Goal: Contribute content: Add original content to the website for others to see

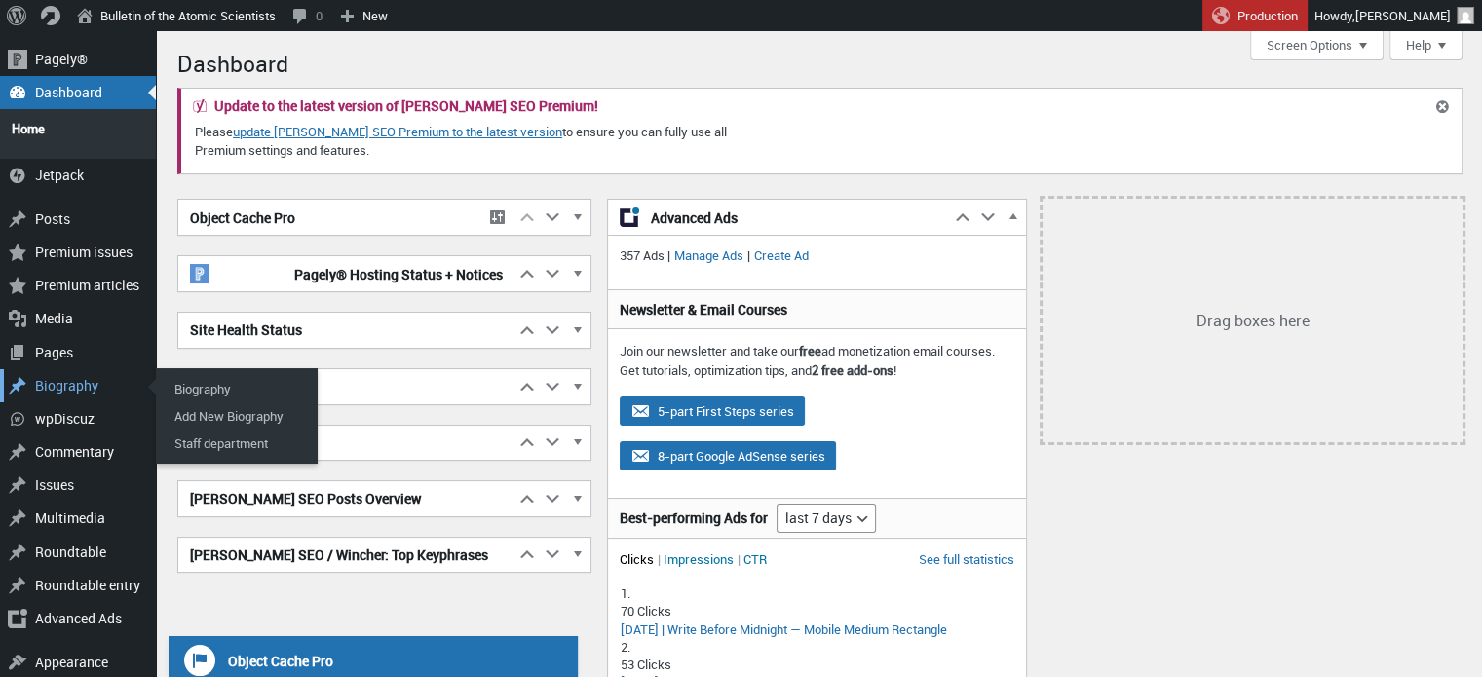
click at [59, 377] on div "Biography" at bounding box center [78, 385] width 156 height 33
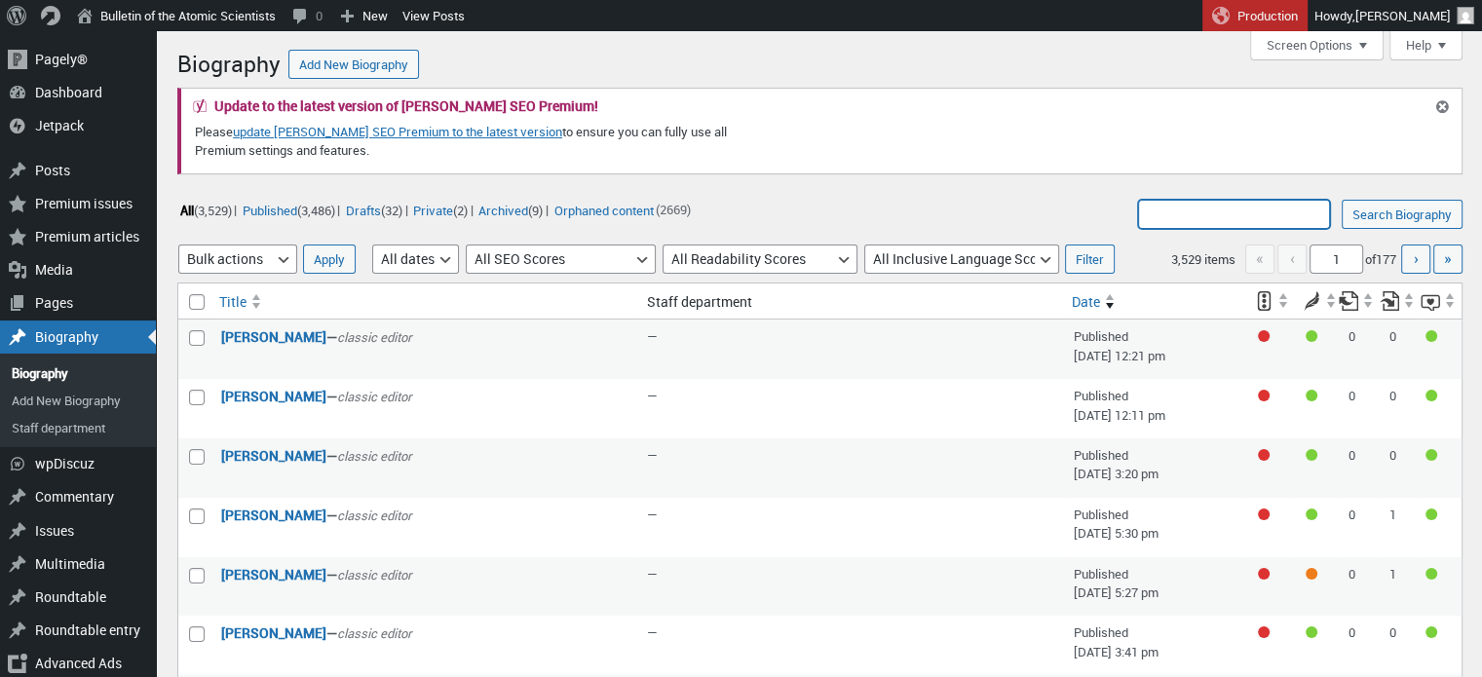
click at [1239, 202] on input "Search Biography:" at bounding box center [1234, 214] width 192 height 29
type input "avery restrepo"
click at [1342, 200] on input "Search Biography" at bounding box center [1402, 214] width 121 height 29
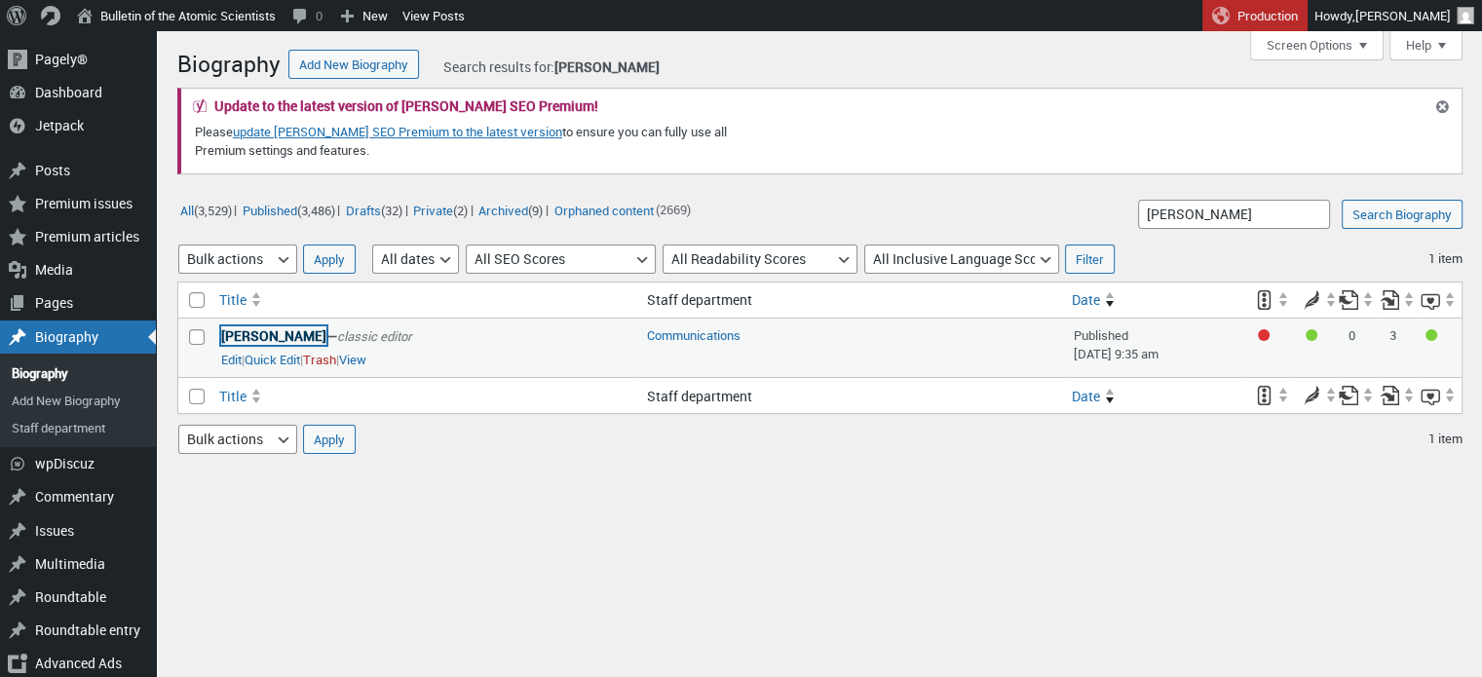
click at [281, 336] on link "[PERSON_NAME]" at bounding box center [273, 335] width 105 height 19
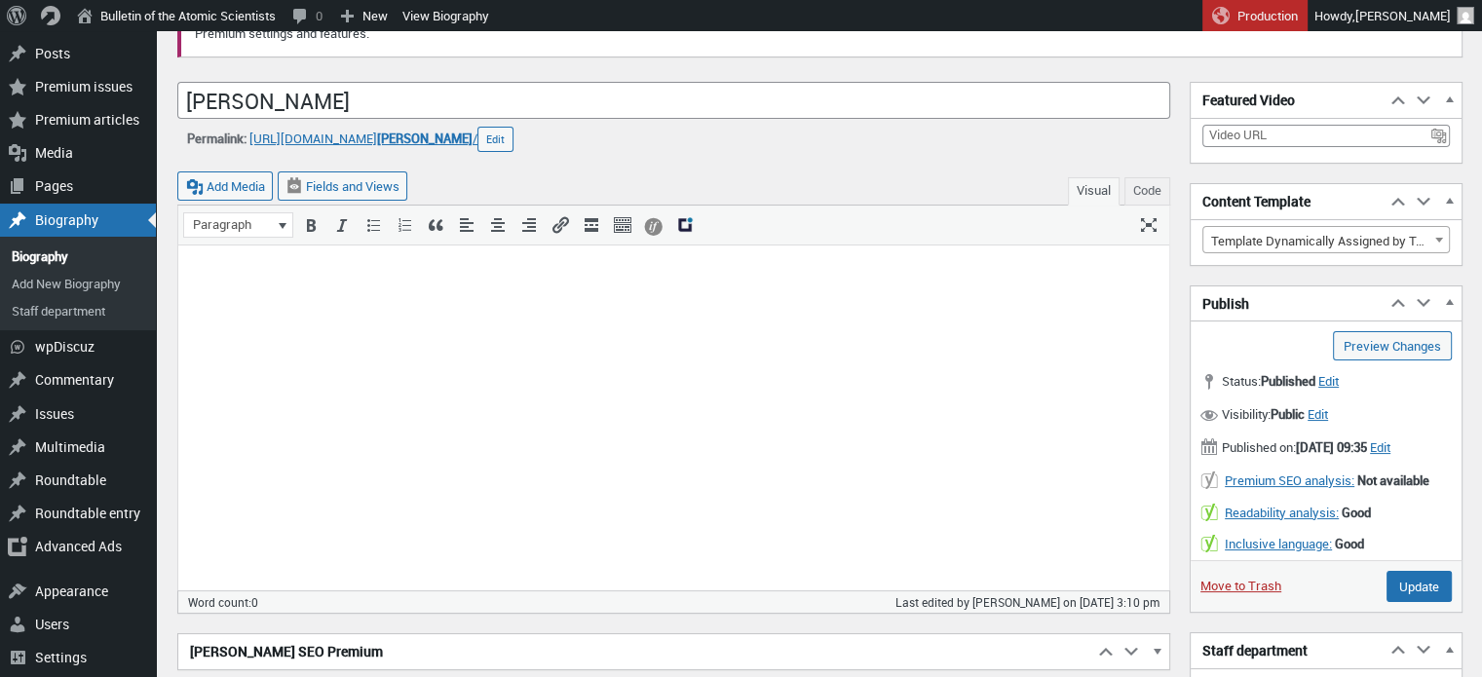
scroll to position [117, 0]
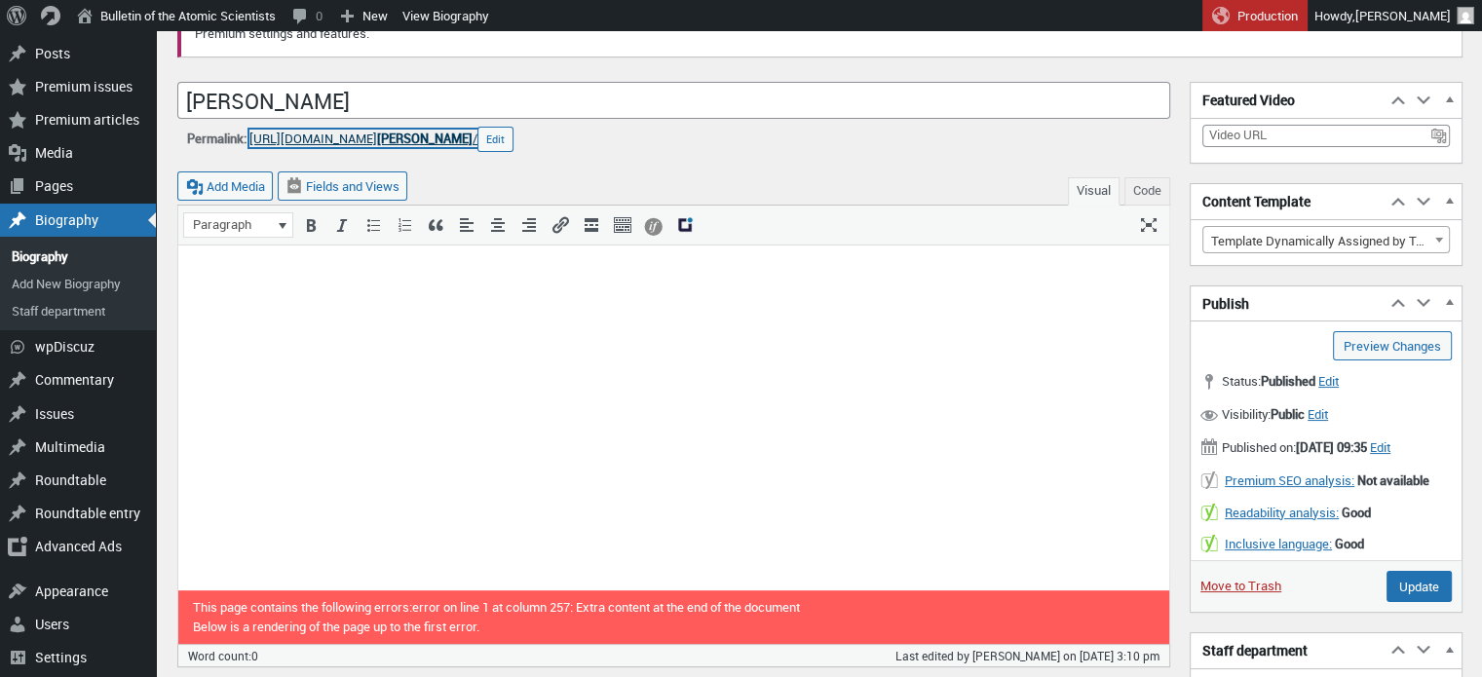
click at [473, 138] on span "[PERSON_NAME]" at bounding box center [425, 139] width 96 height 18
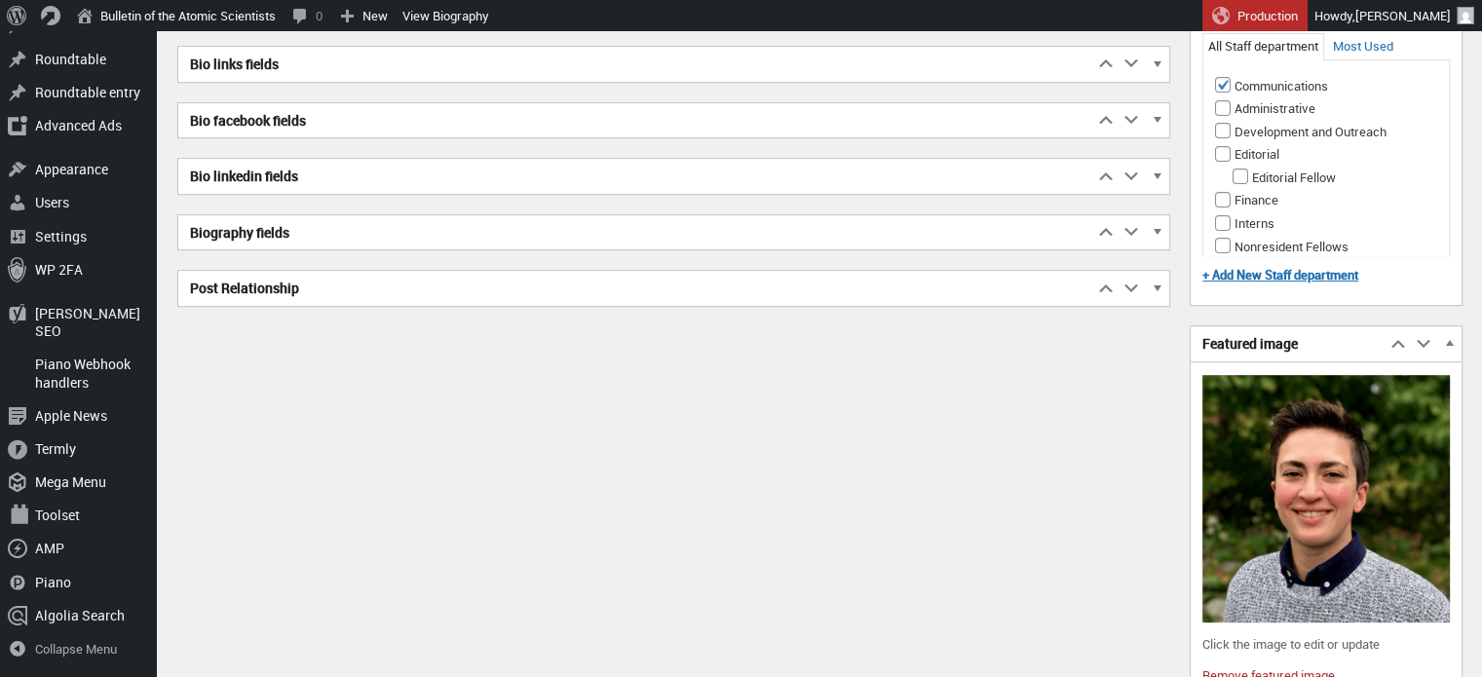
scroll to position [994, 0]
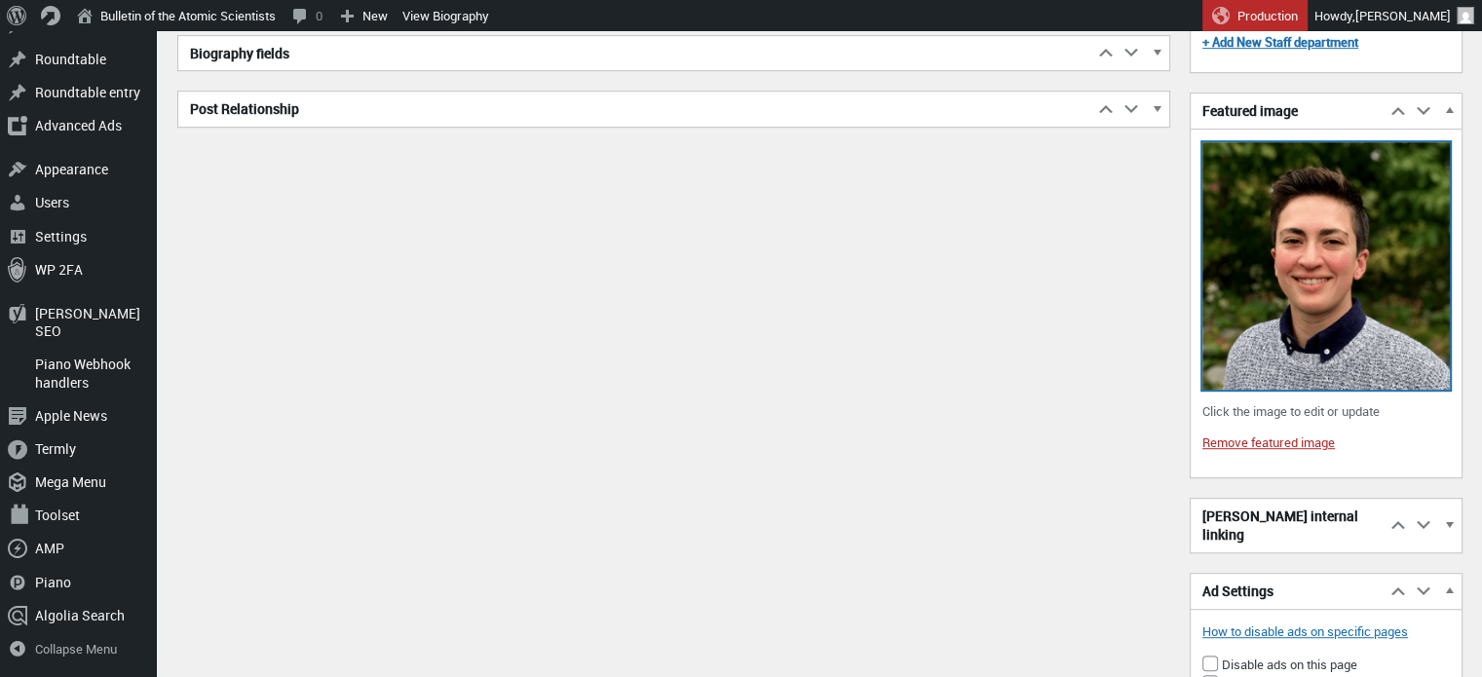
click at [1295, 301] on img at bounding box center [1327, 266] width 248 height 248
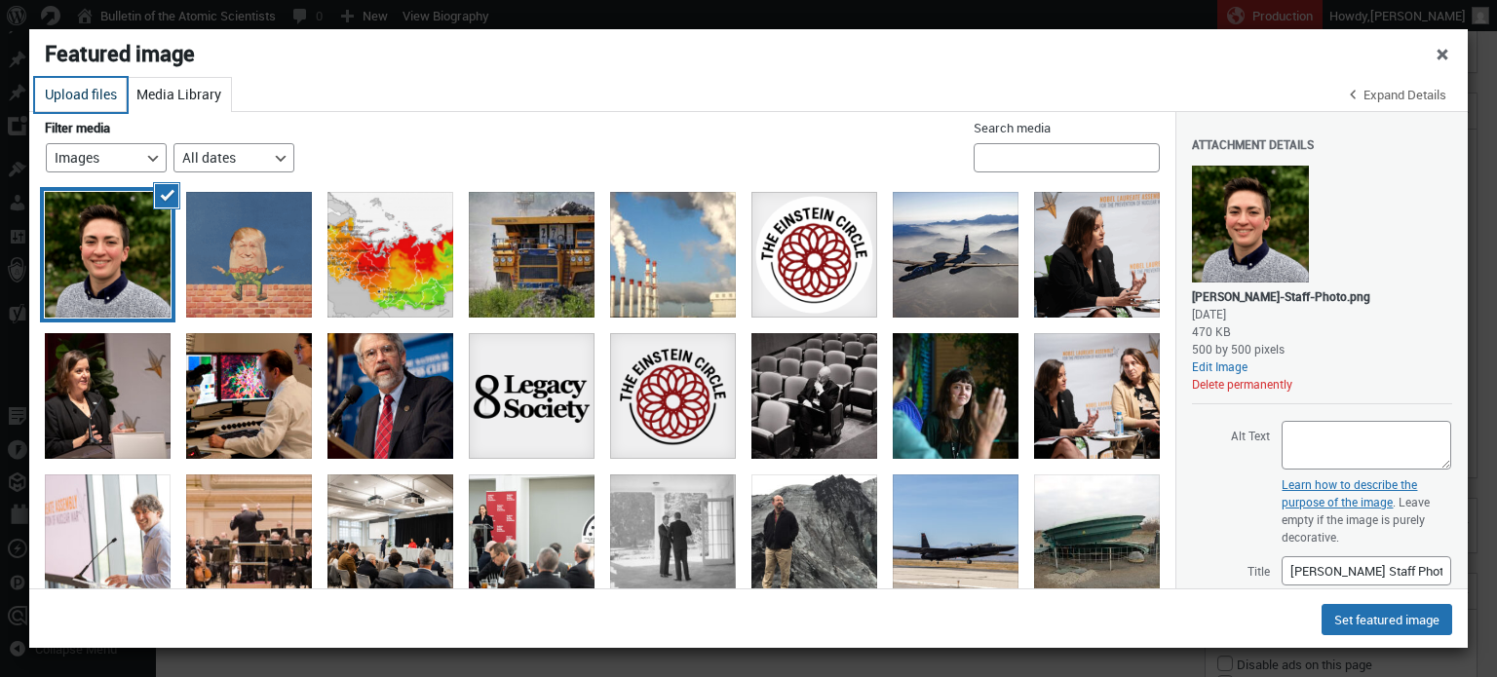
click at [87, 96] on button "Upload files" at bounding box center [81, 95] width 92 height 34
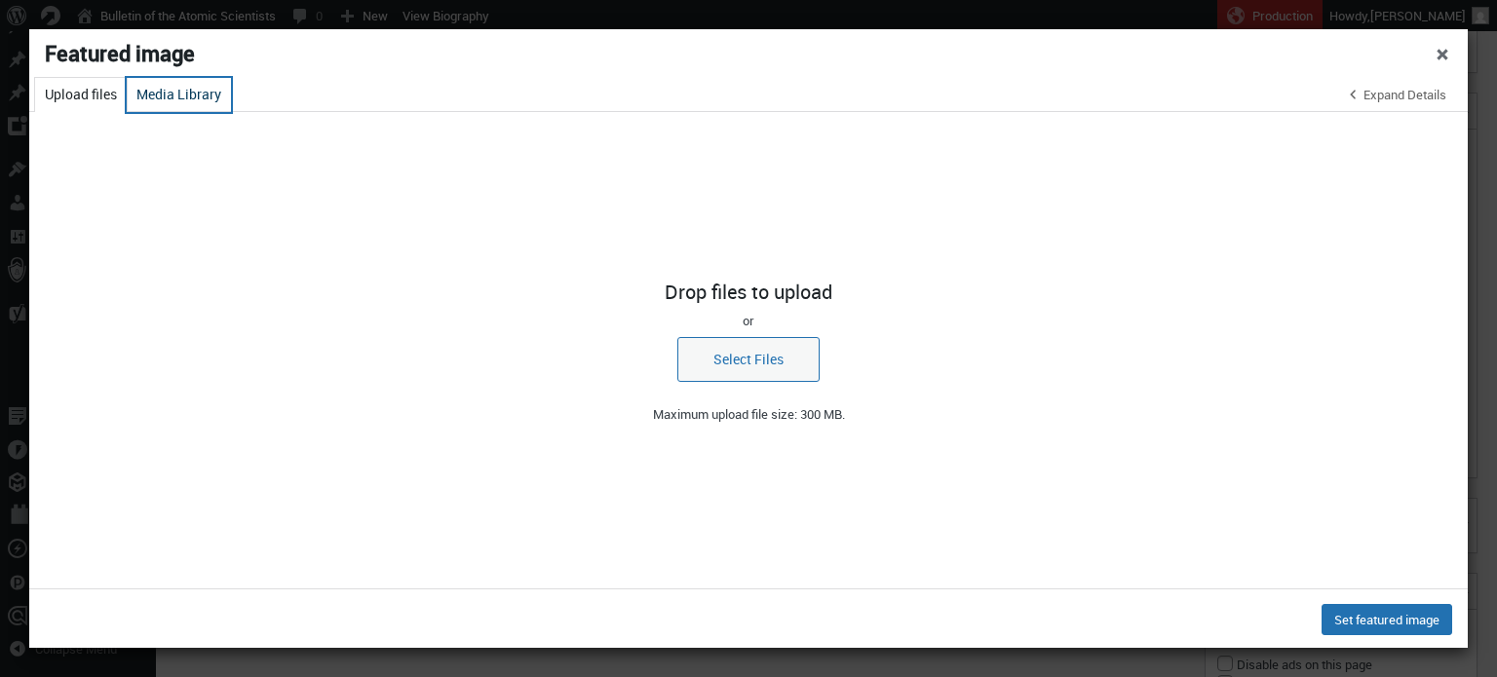
click at [154, 95] on button "Media Library" at bounding box center [179, 95] width 104 height 34
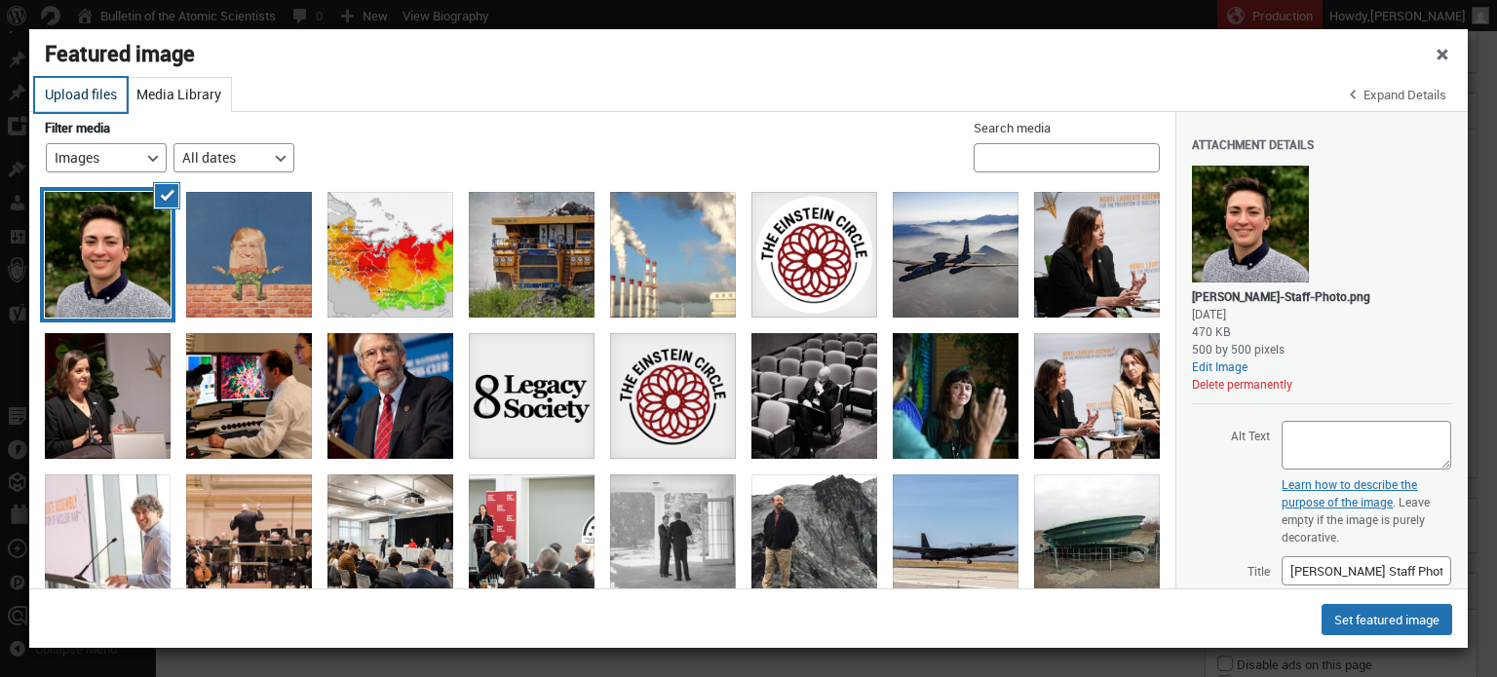
click at [91, 93] on button "Upload files" at bounding box center [81, 95] width 92 height 34
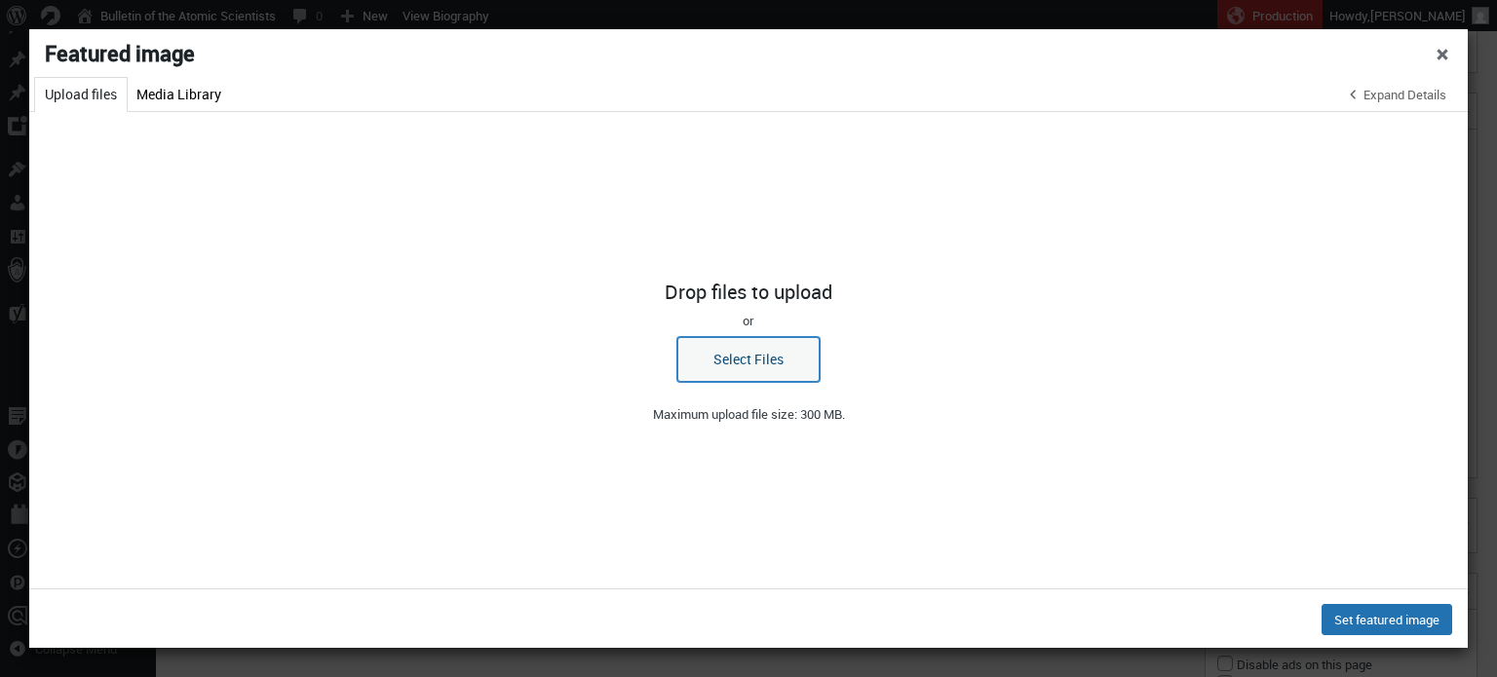
click at [715, 367] on button "Select Files" at bounding box center [748, 359] width 142 height 45
click at [1453, 51] on button "Close dialog" at bounding box center [1442, 54] width 51 height 51
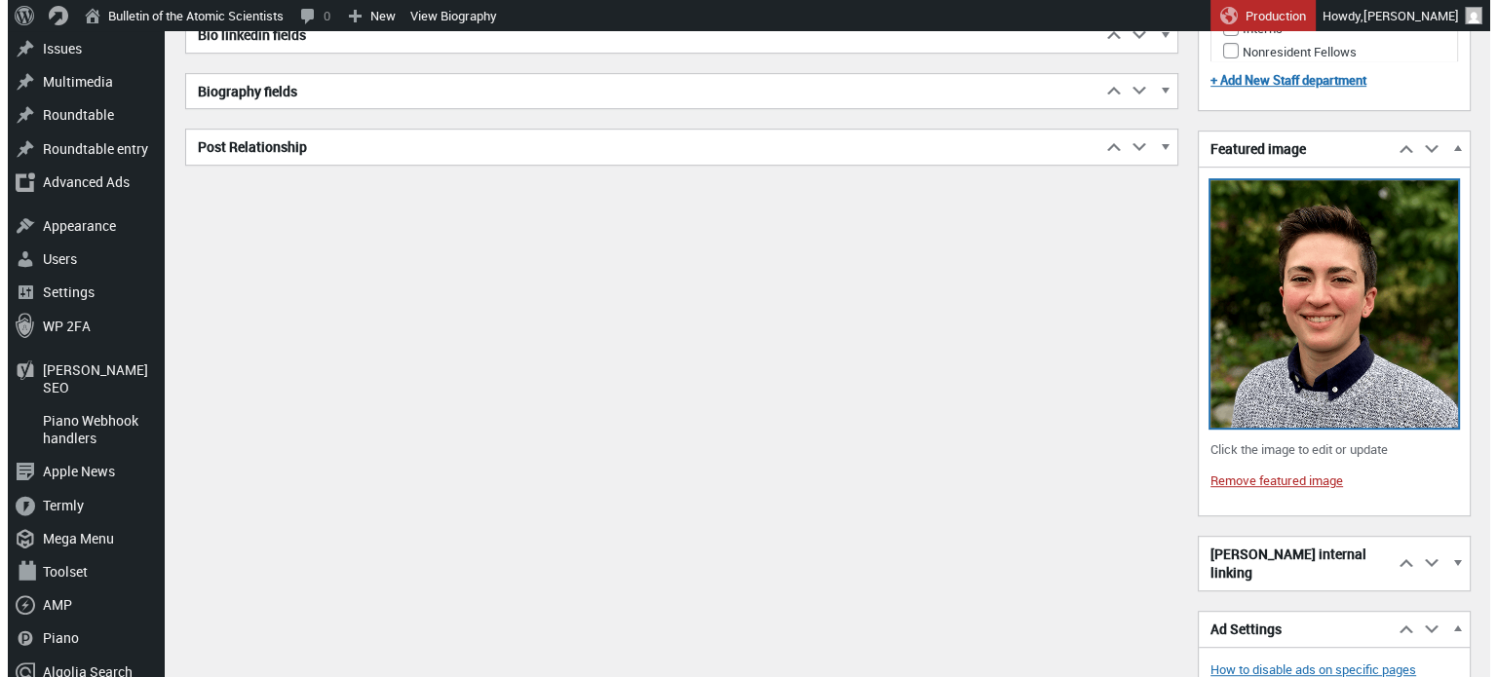
scroll to position [955, 0]
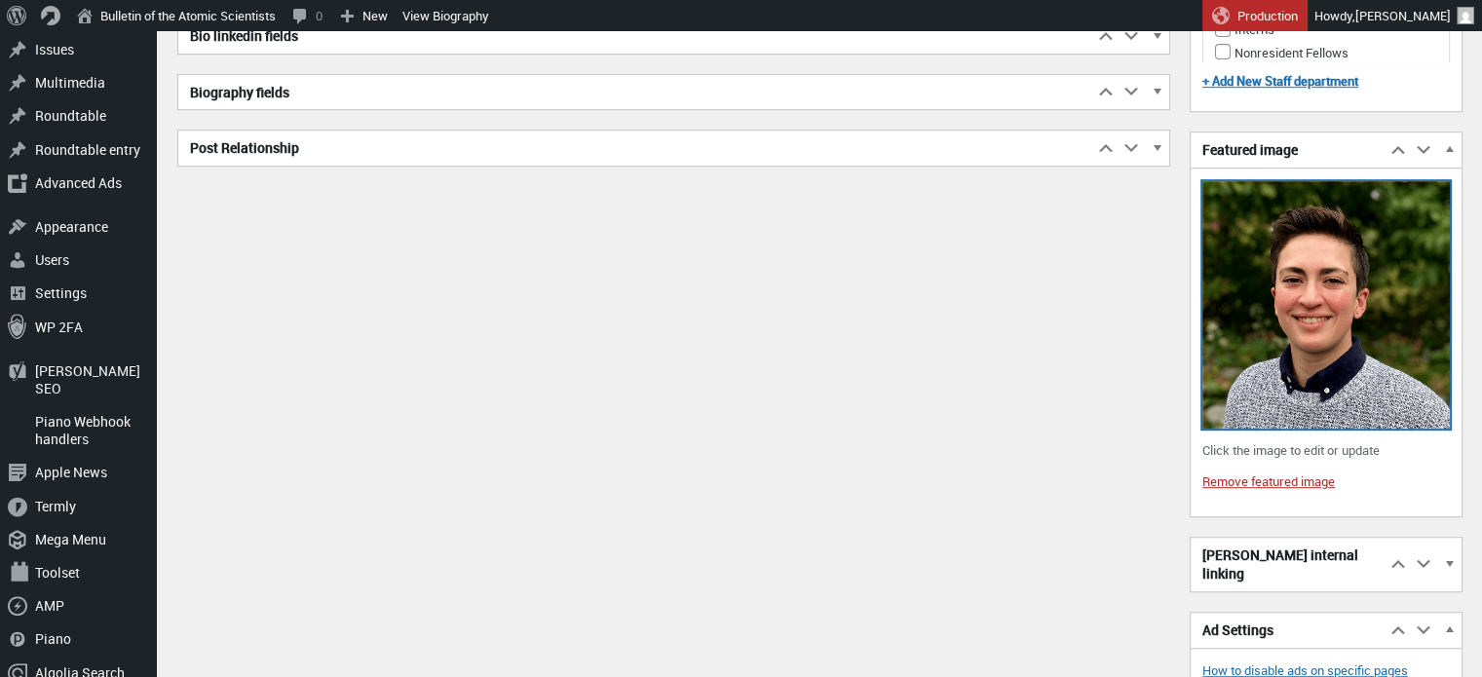
click at [1316, 322] on img at bounding box center [1327, 305] width 248 height 248
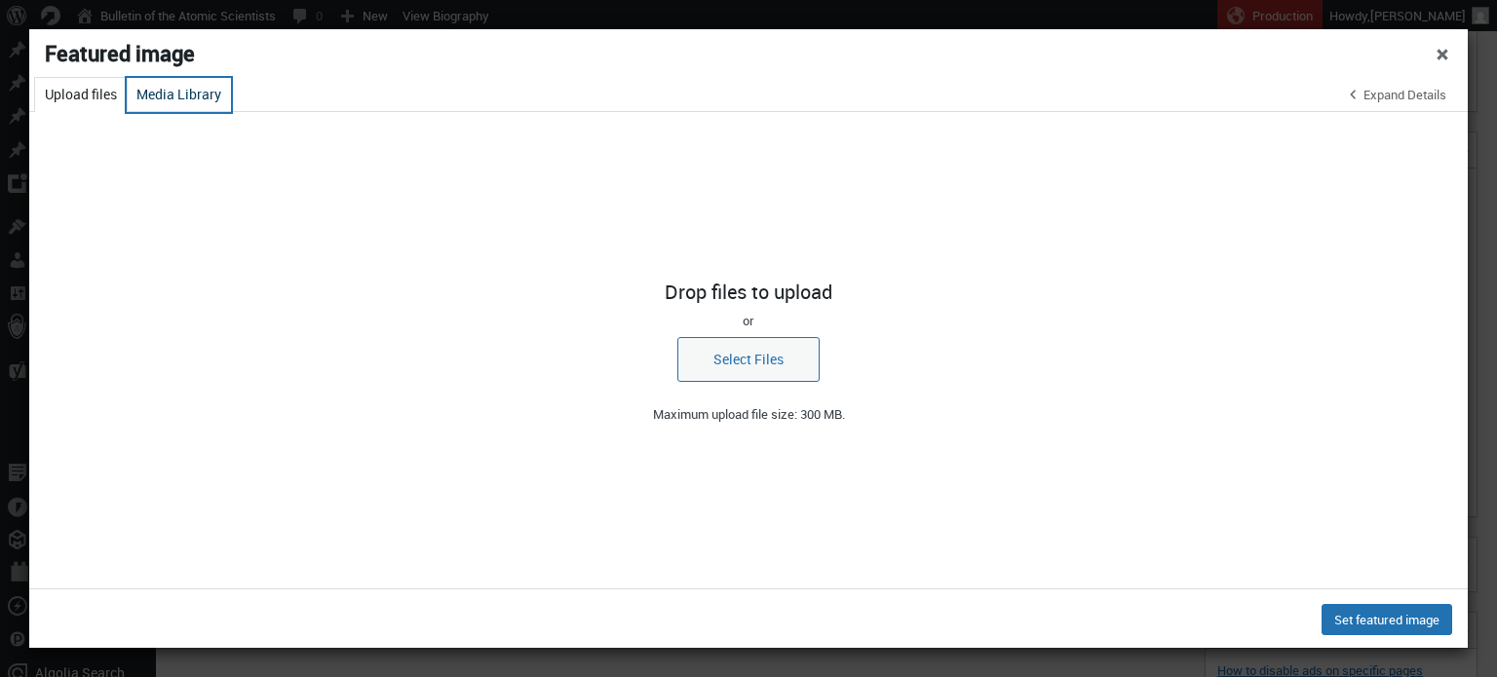
click at [148, 82] on button "Media Library" at bounding box center [179, 95] width 104 height 34
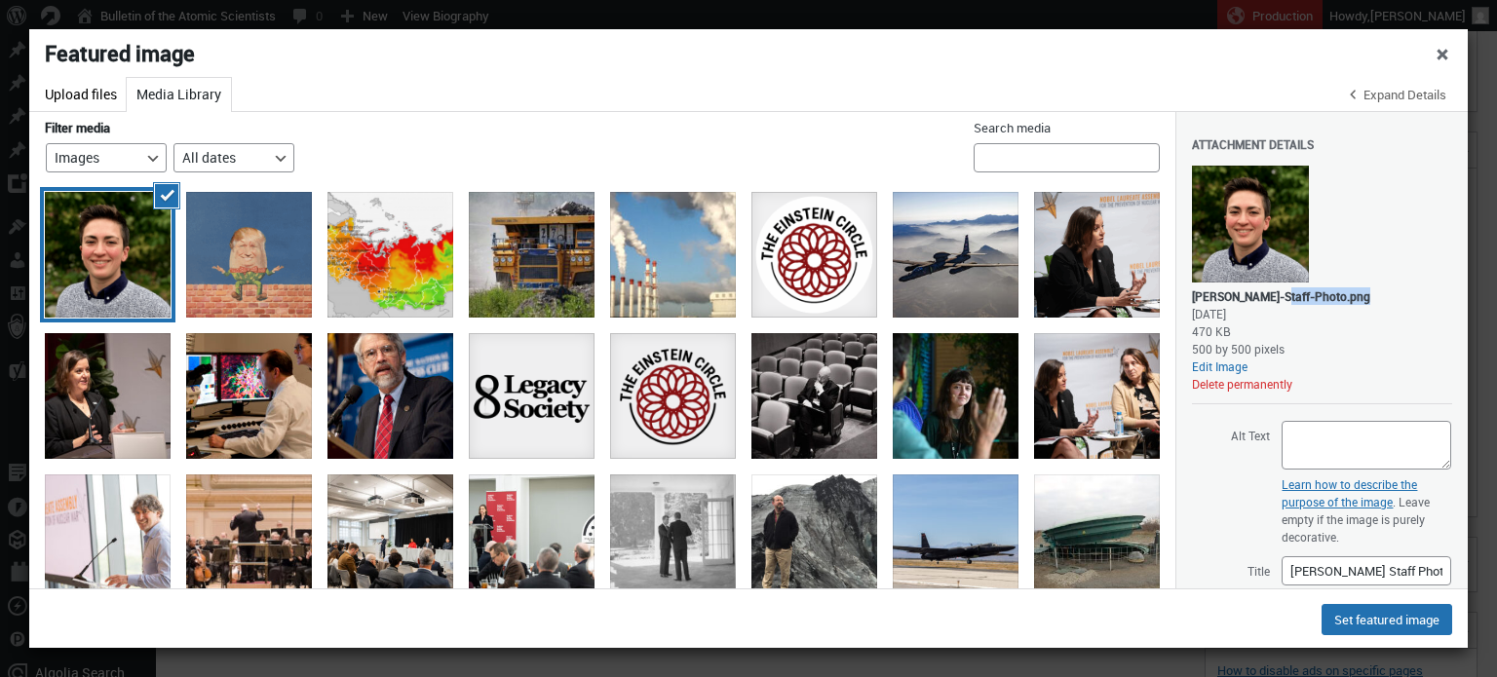
drag, startPoint x: 1279, startPoint y: 294, endPoint x: 1359, endPoint y: 296, distance: 79.9
click at [1359, 296] on div "Avery-Restrepo-Staff-Photo.png" at bounding box center [1281, 297] width 178 height 18
click at [1358, 295] on div "Avery-Restrepo-Staff-Photo.png" at bounding box center [1281, 297] width 178 height 18
click at [95, 93] on button "Upload files" at bounding box center [81, 95] width 92 height 34
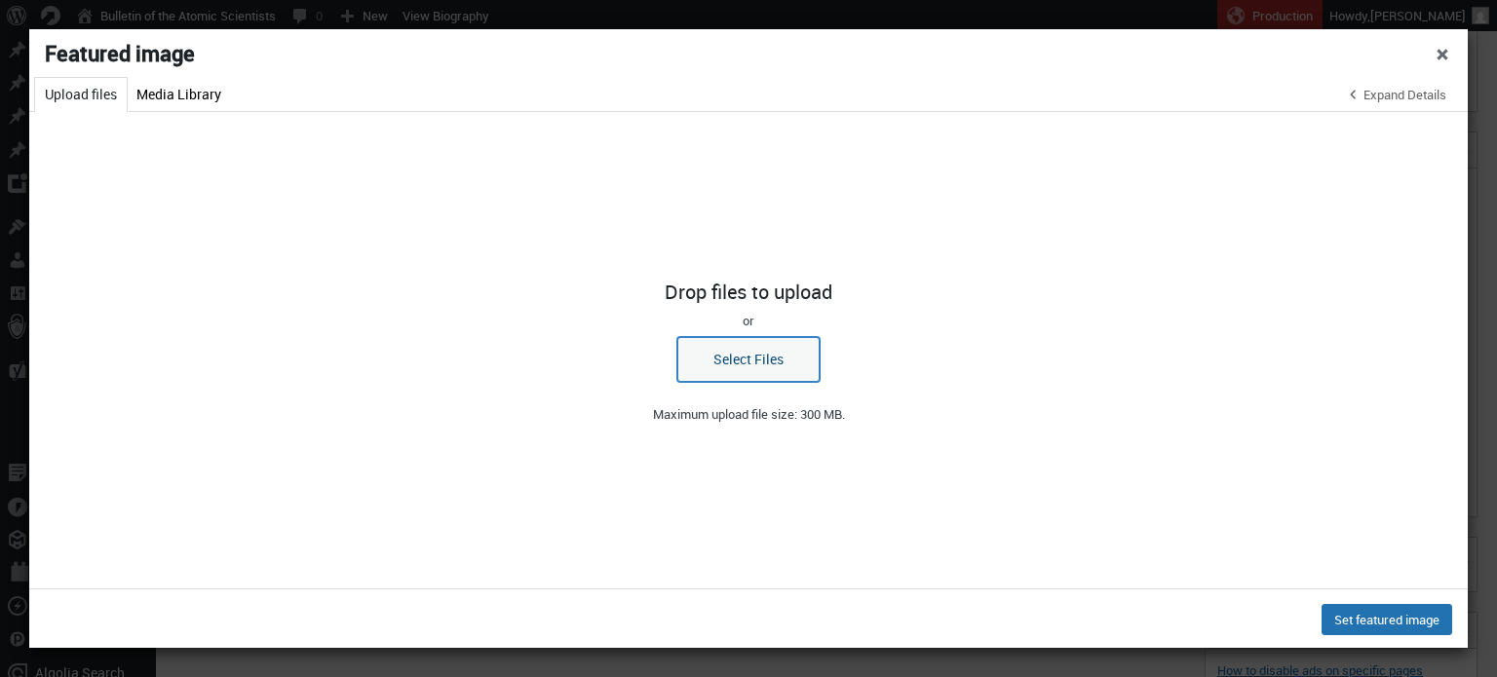
click at [745, 365] on button "Select Files" at bounding box center [748, 359] width 142 height 45
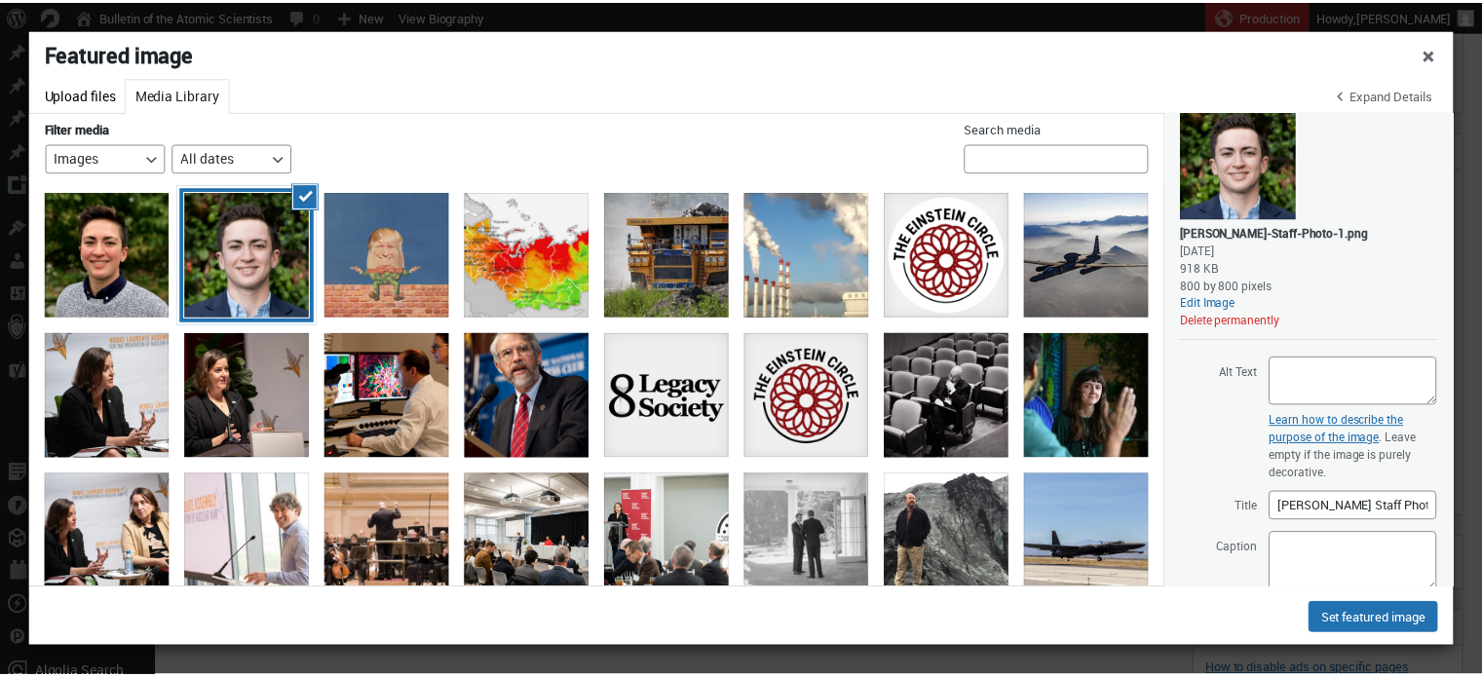
scroll to position [65, 0]
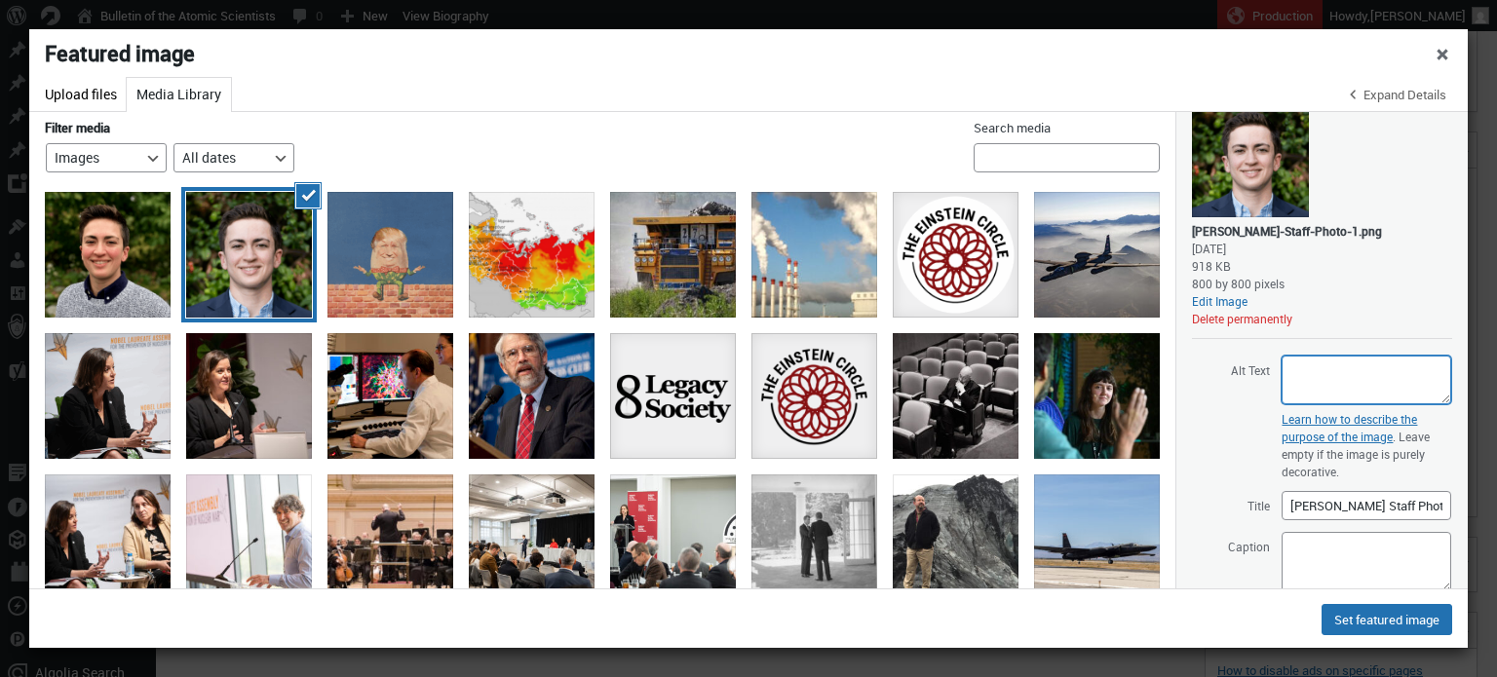
click at [1325, 372] on textarea "Alt Text" at bounding box center [1367, 380] width 170 height 49
click at [1374, 621] on button "Set featured image" at bounding box center [1387, 619] width 131 height 31
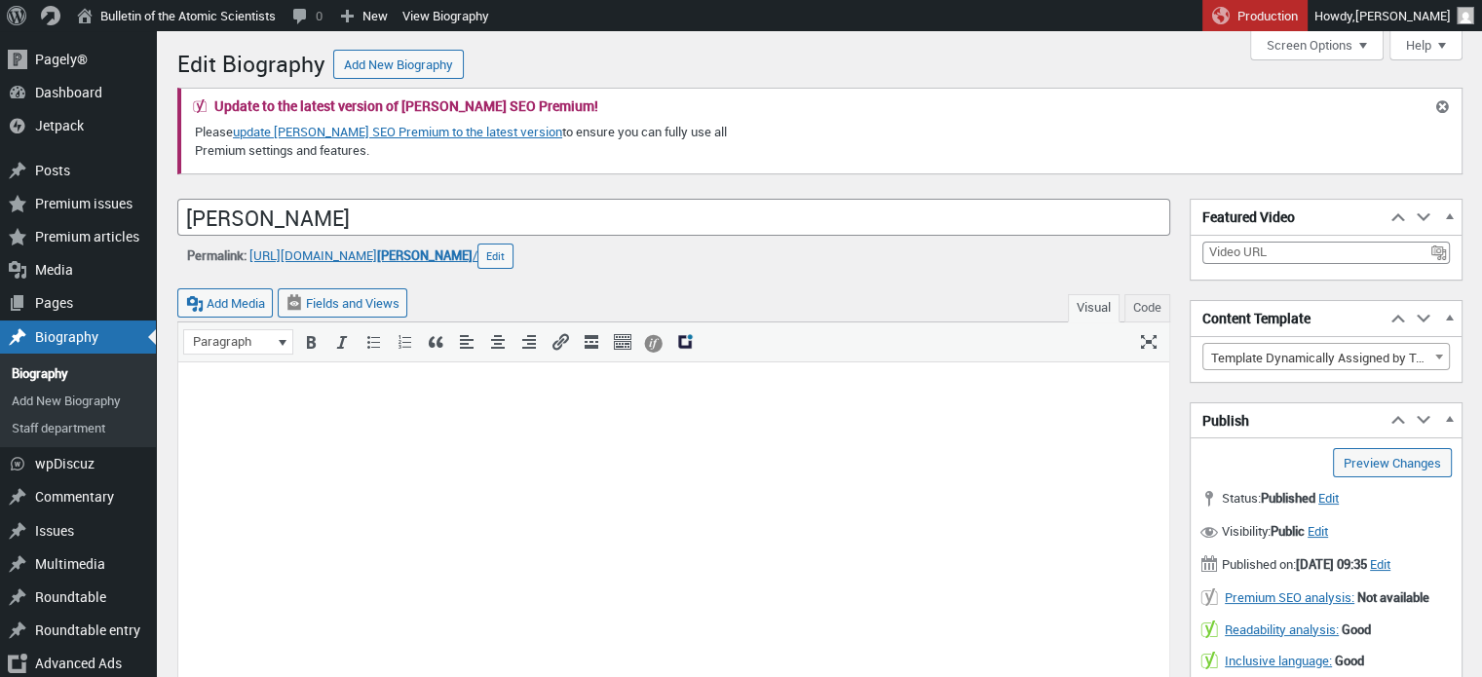
scroll to position [363, 0]
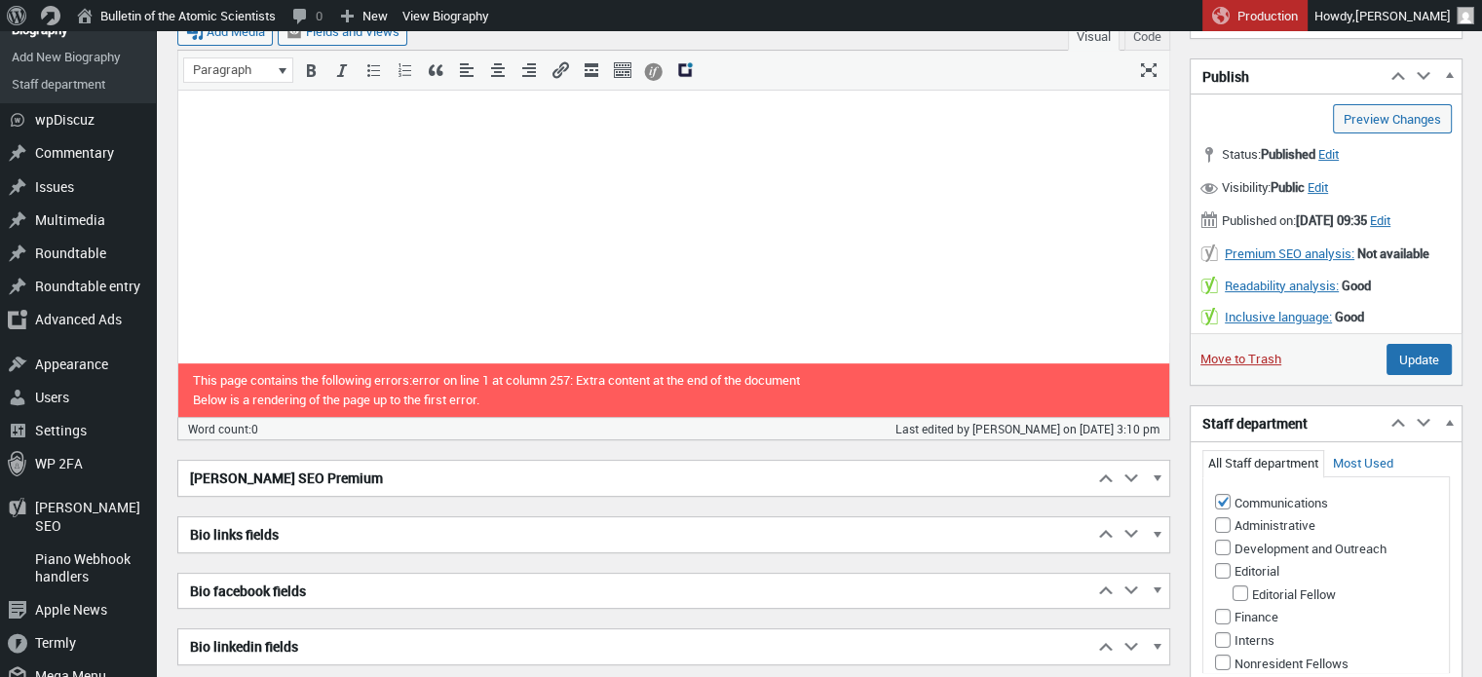
click at [488, 82] on html at bounding box center [673, 50] width 991 height 64
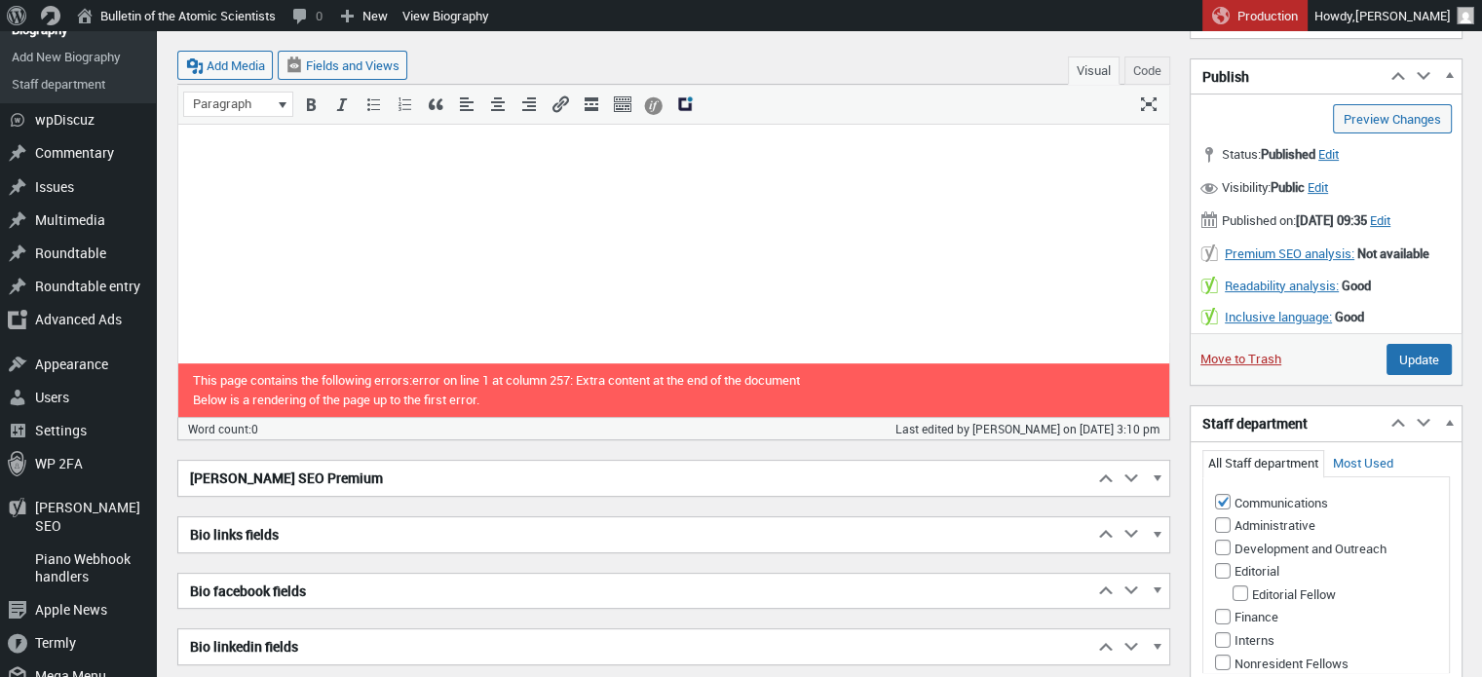
scroll to position [199, 0]
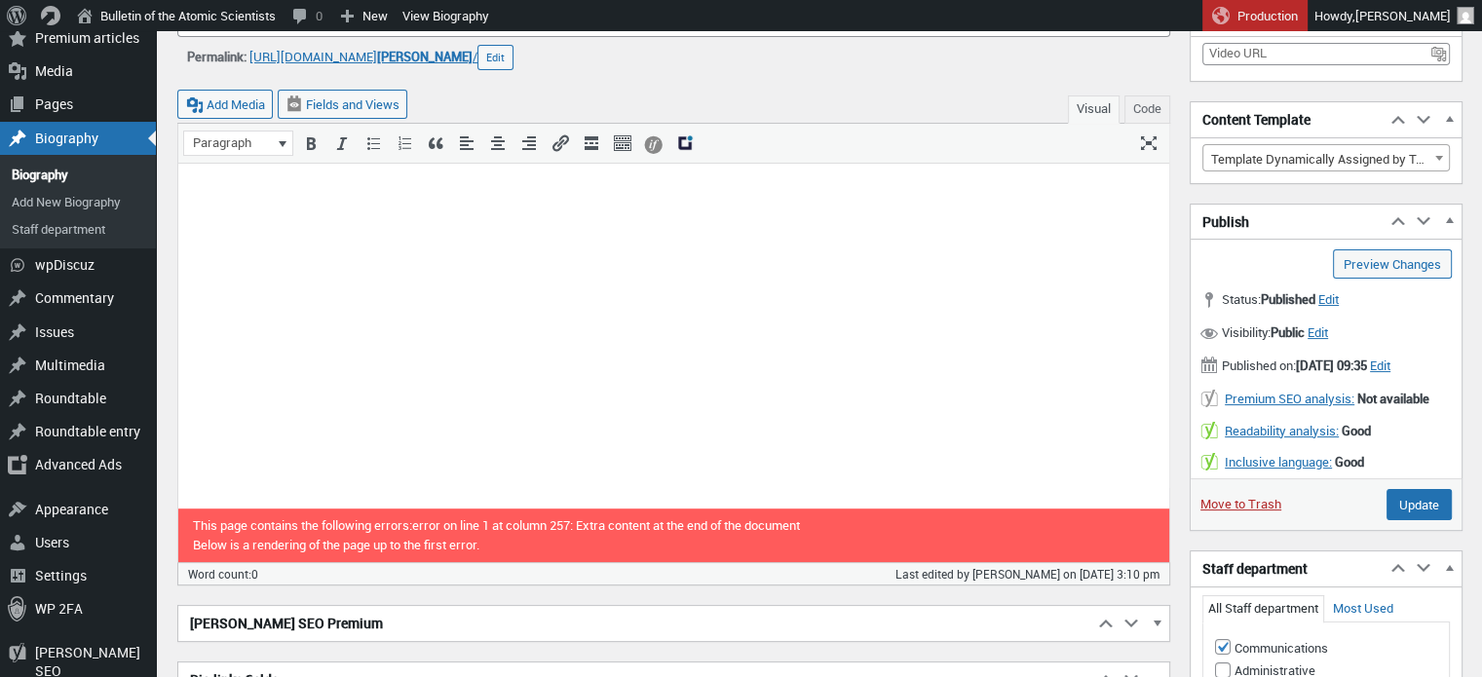
drag, startPoint x: 466, startPoint y: 260, endPoint x: 508, endPoint y: 384, distance: 130.7
click at [508, 227] on html at bounding box center [673, 195] width 991 height 64
click at [496, 227] on html at bounding box center [673, 195] width 991 height 64
click at [435, 227] on html at bounding box center [673, 195] width 991 height 64
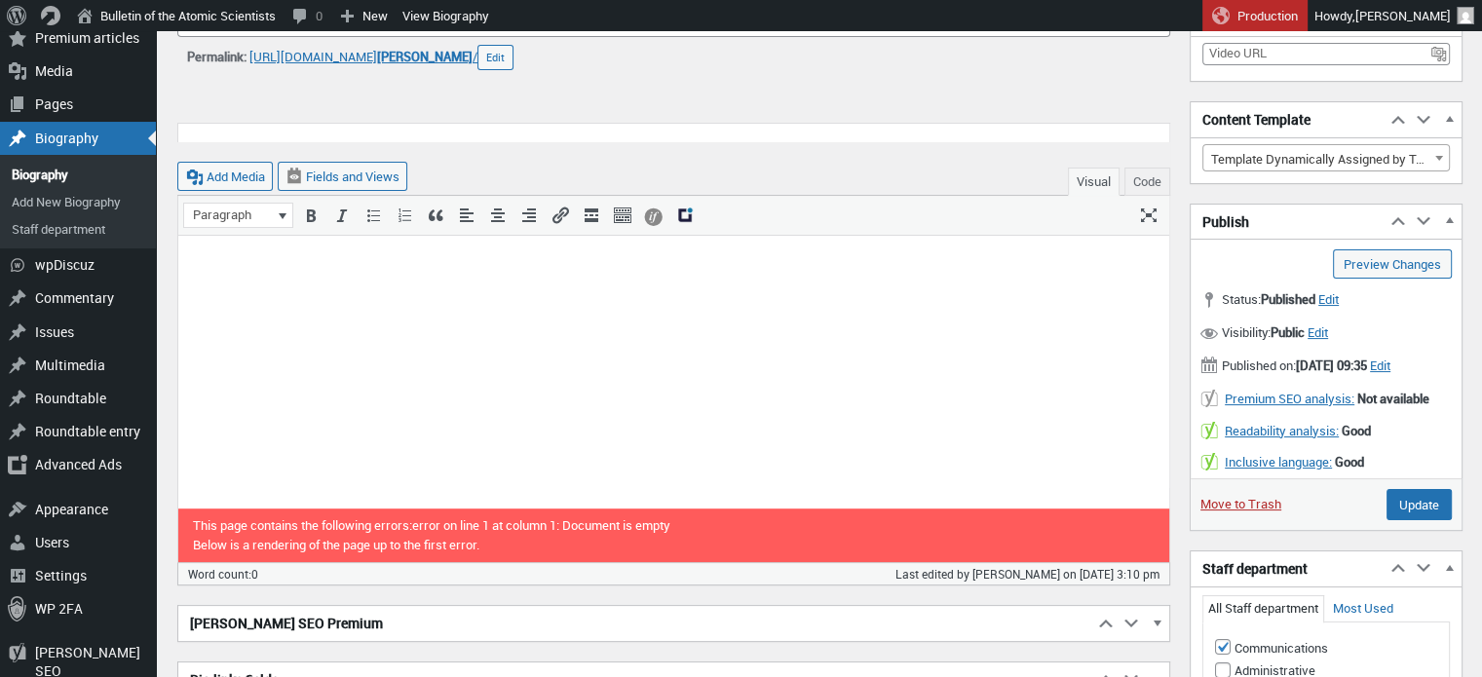
scroll to position [507, 0]
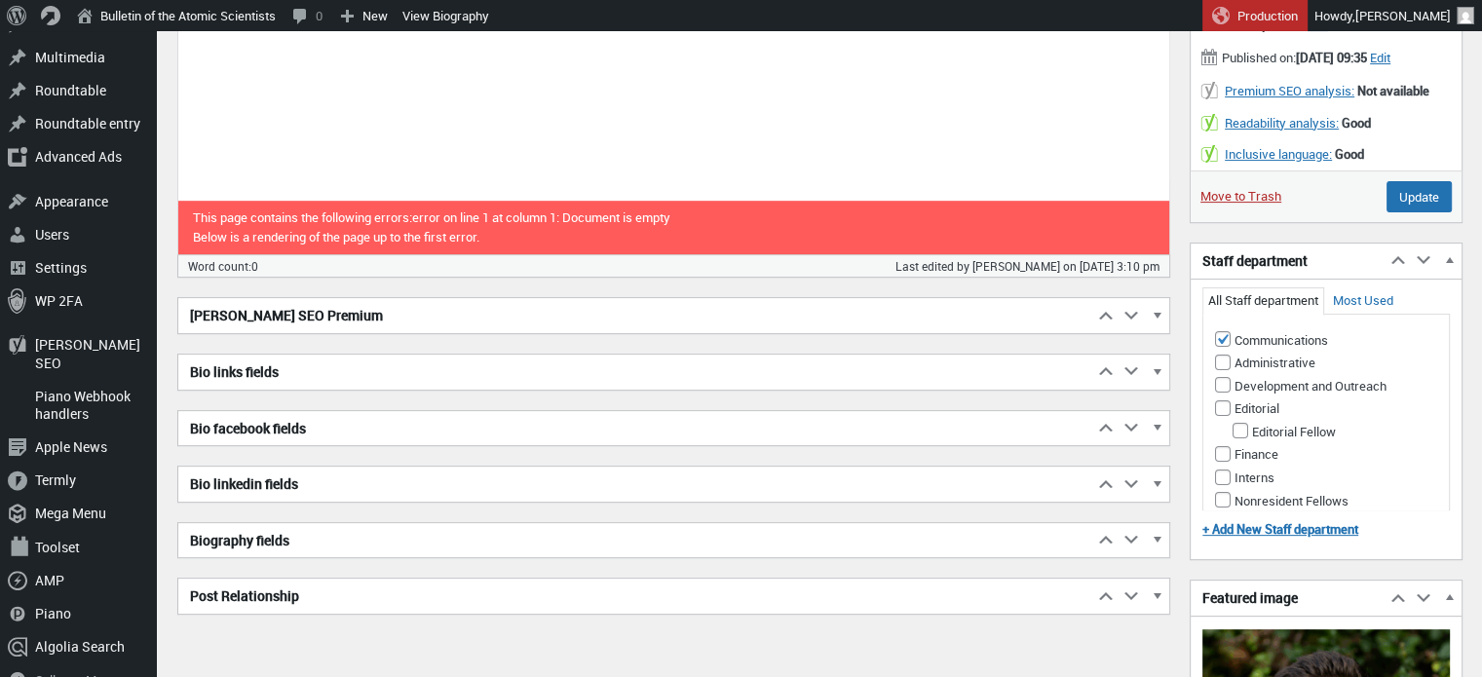
click at [320, 326] on h2 "[PERSON_NAME] SEO Premium" at bounding box center [635, 315] width 915 height 35
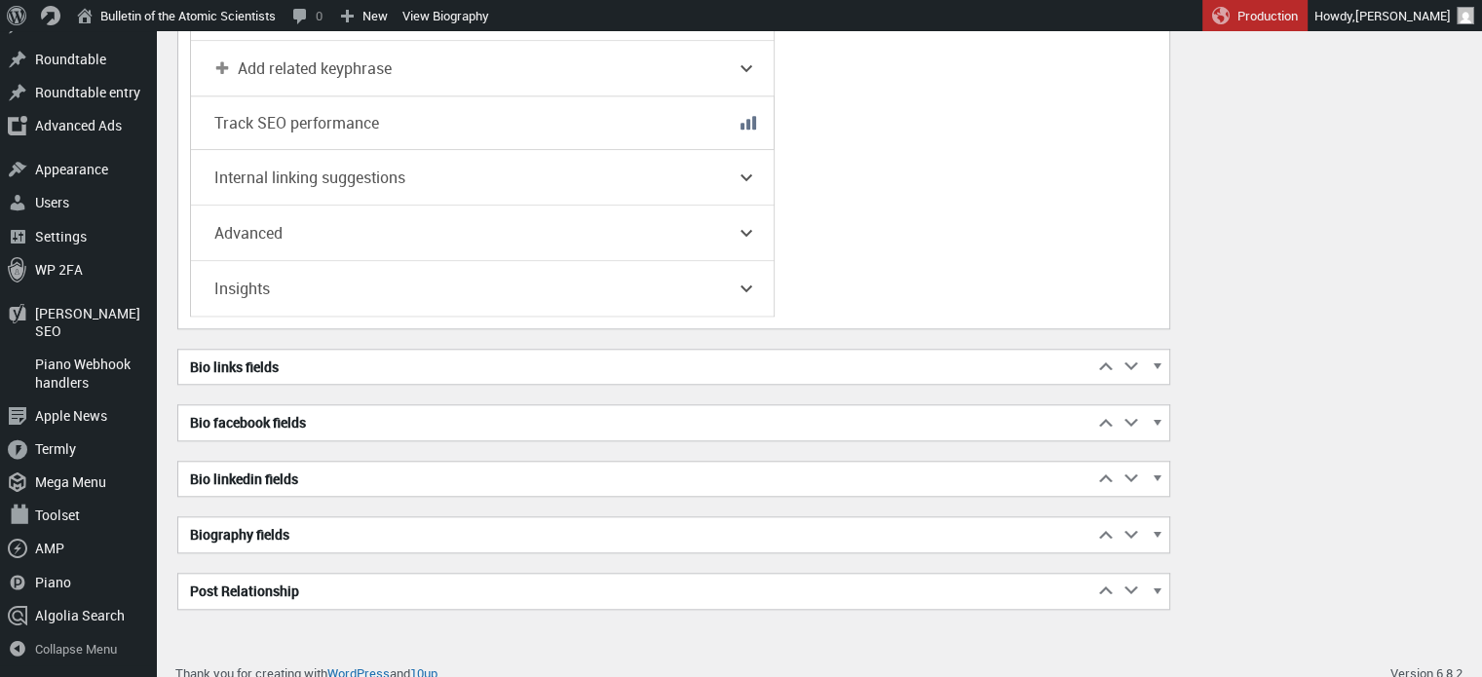
scroll to position [1763, 0]
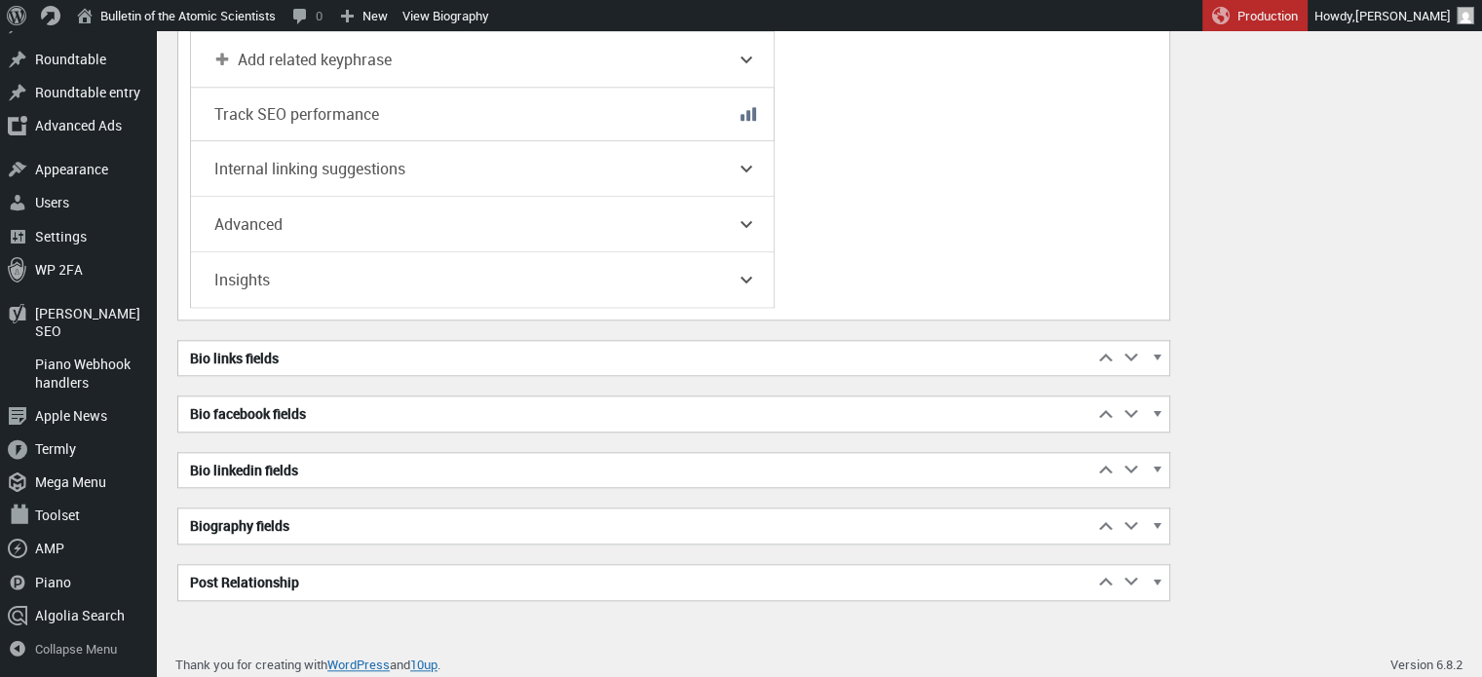
click at [386, 352] on h2 "Bio links fields" at bounding box center [635, 358] width 915 height 35
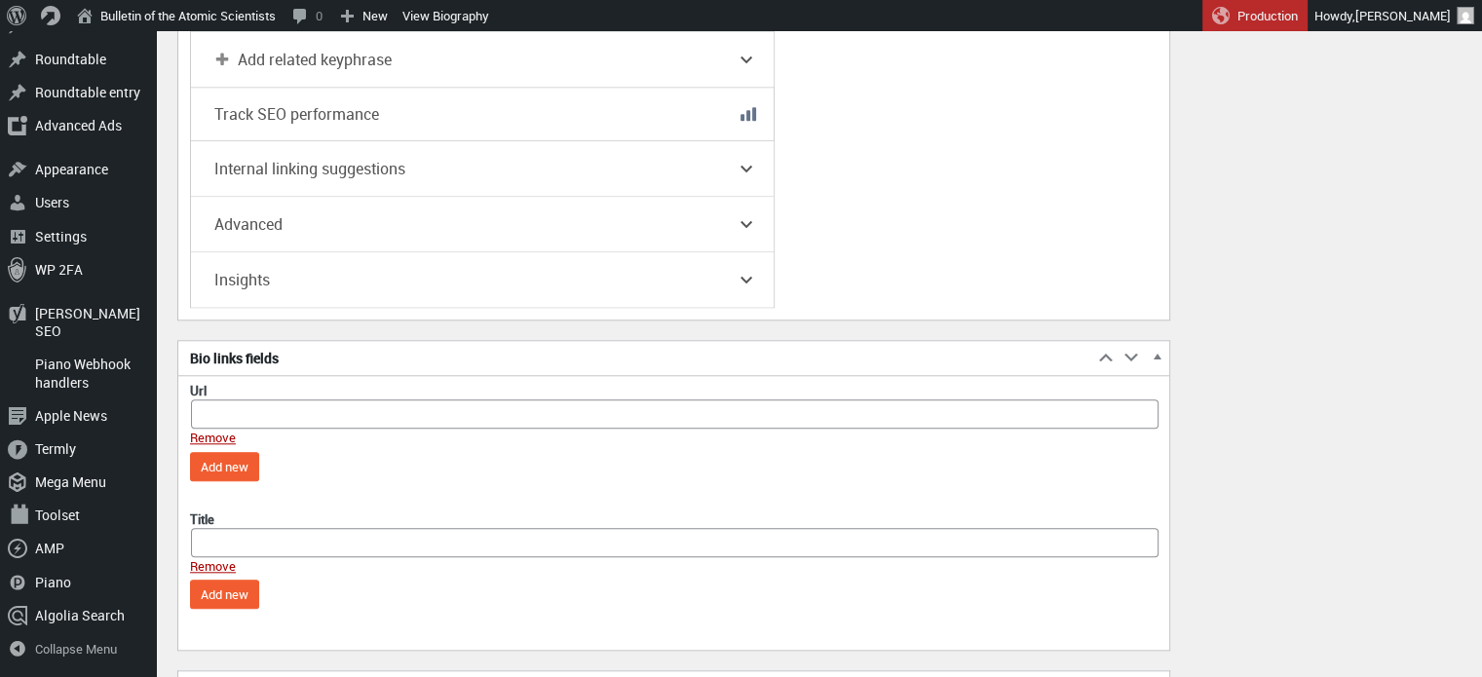
scroll to position [2038, 0]
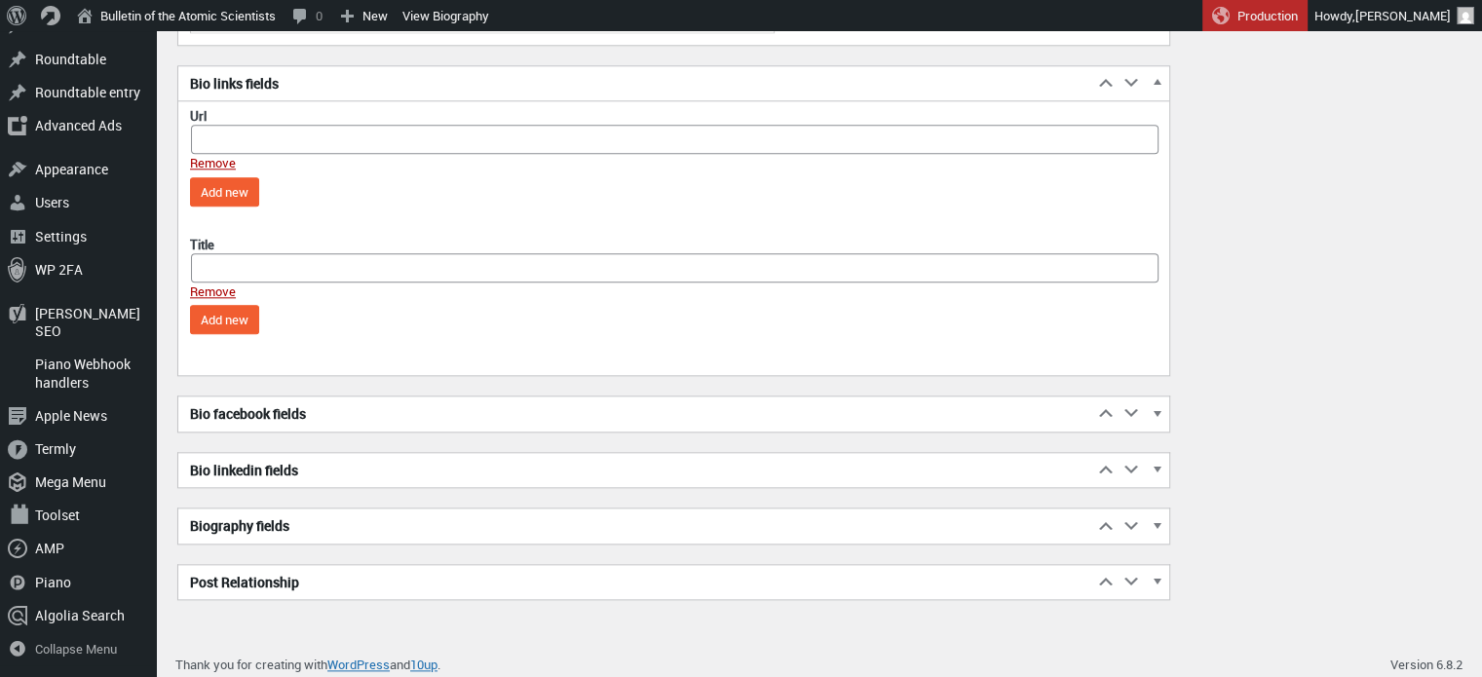
click at [331, 518] on h2 "Biography fields" at bounding box center [635, 526] width 915 height 35
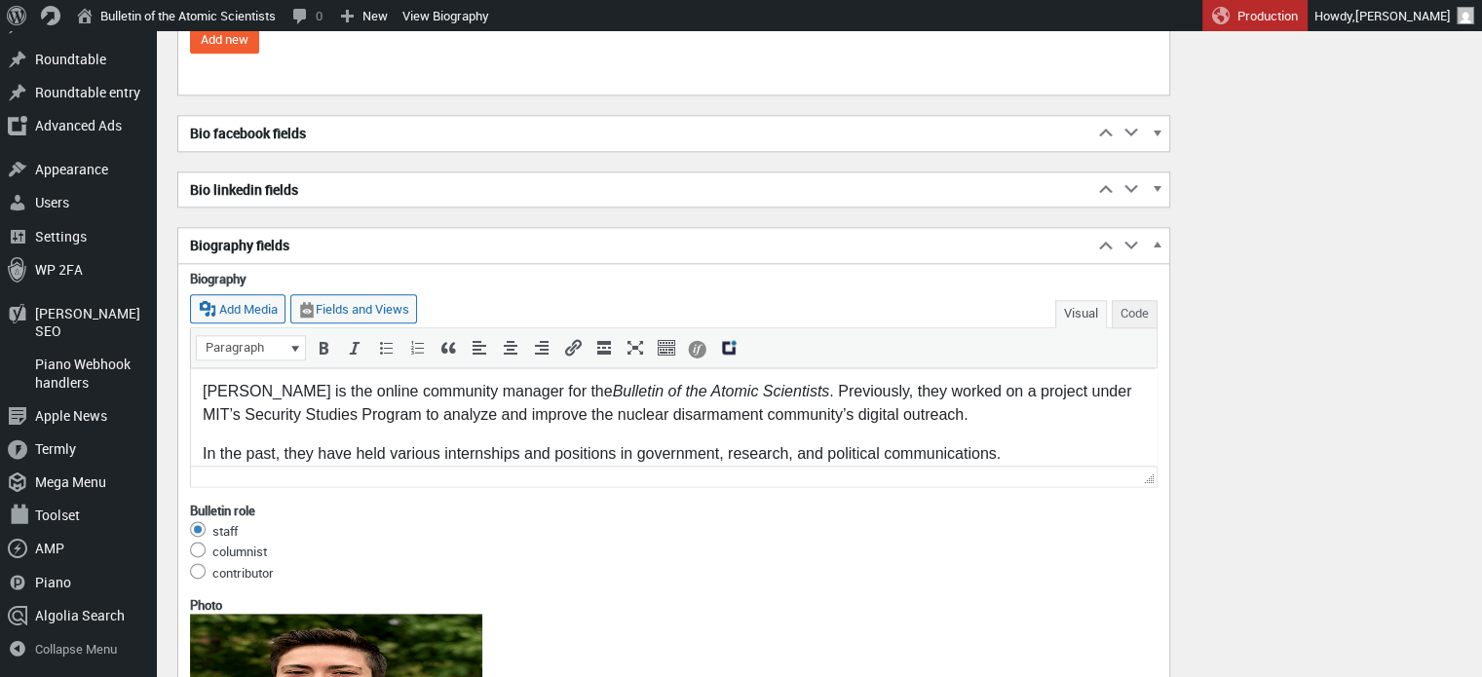
scroll to position [2322, 0]
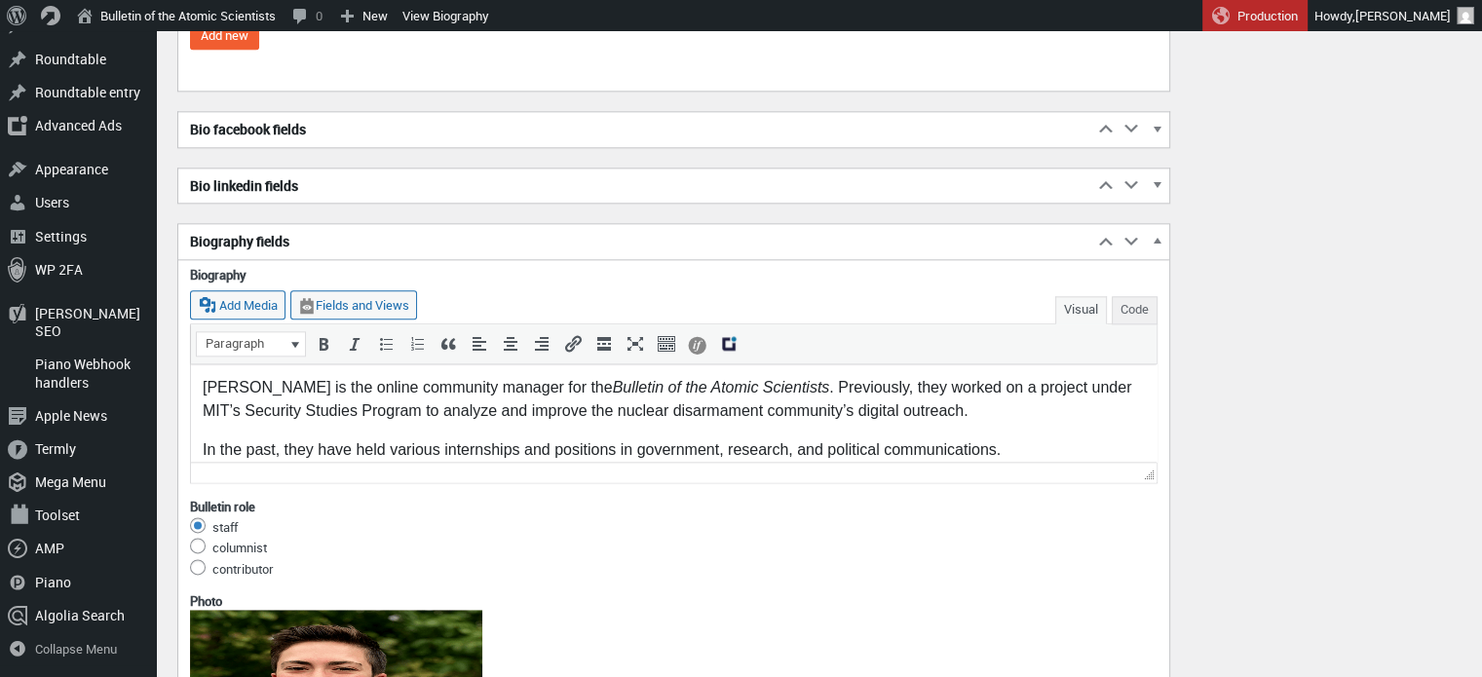
click at [448, 424] on body "Avery Restrepo is the online community manager for the Bulletin of the Atomic S…" at bounding box center [674, 453] width 942 height 156
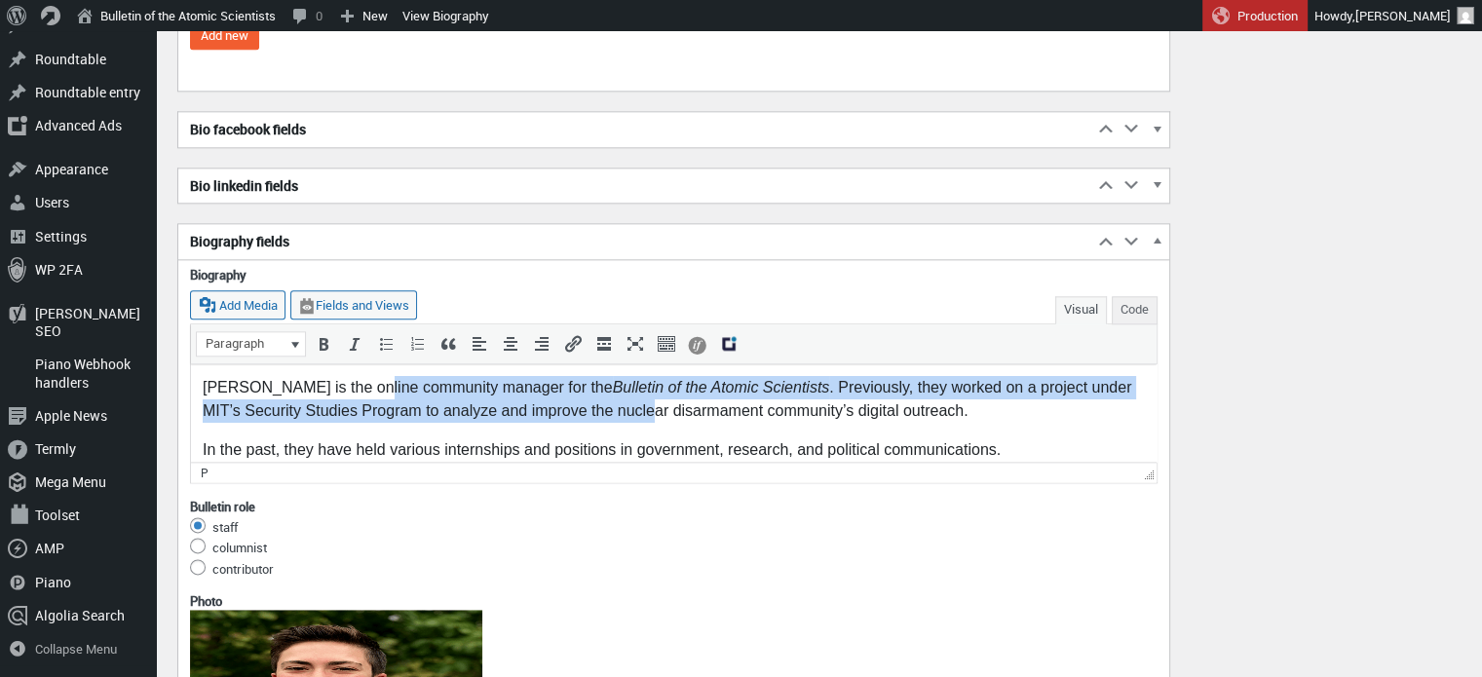
drag, startPoint x: 357, startPoint y: 387, endPoint x: 635, endPoint y: 408, distance: 279.6
click at [635, 408] on p "Avery Restrepo is the online community manager for the Bulletin of the Atomic S…" at bounding box center [674, 398] width 942 height 47
click at [513, 388] on p "Avery Restrepo is the online community manager for the Bulletin of the Atomic S…" at bounding box center [674, 398] width 942 height 47
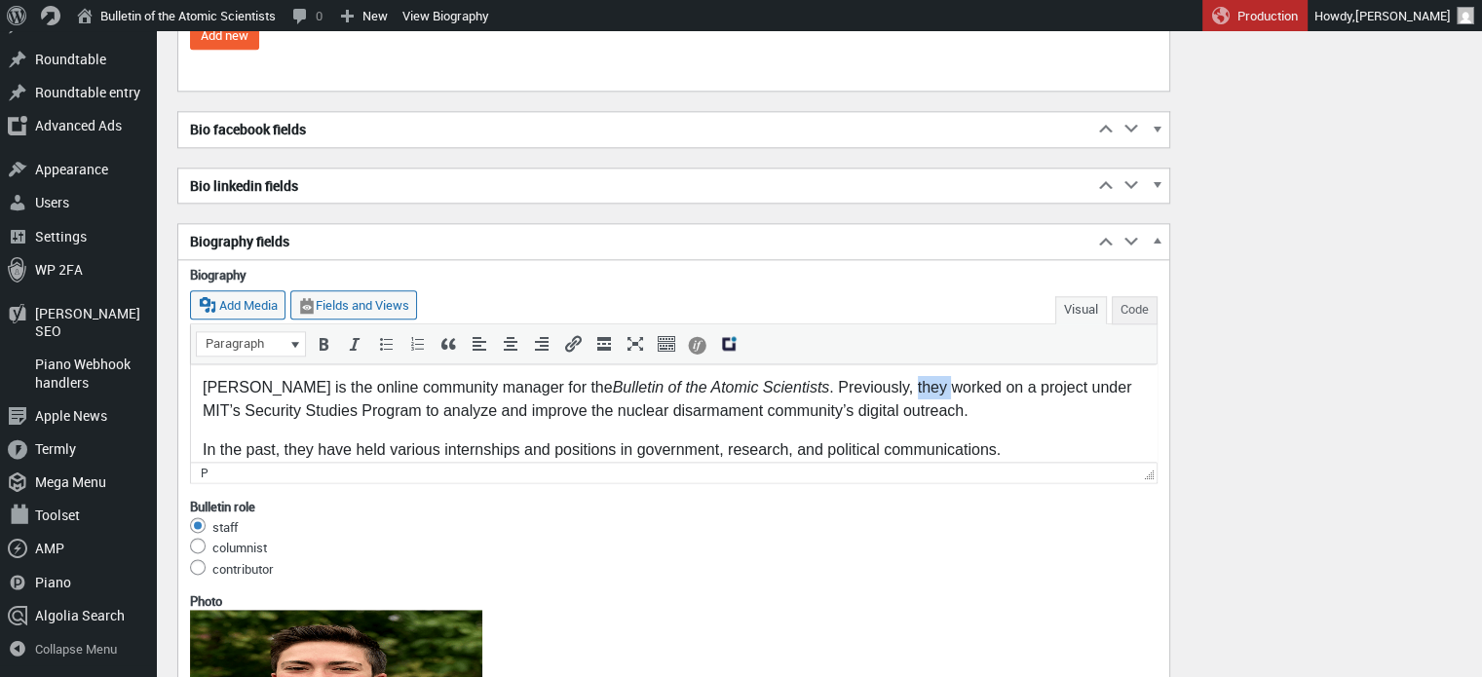
drag, startPoint x: 930, startPoint y: 387, endPoint x: 895, endPoint y: 389, distance: 35.1
click at [895, 389] on p "Avery Restrepo is the online community manager for the Bulletin of the Atomic S…" at bounding box center [674, 398] width 942 height 47
click at [815, 392] on p "Avery Restrepo is the online community manager for the Bulletin of the Atomic S…" at bounding box center [674, 398] width 942 height 47
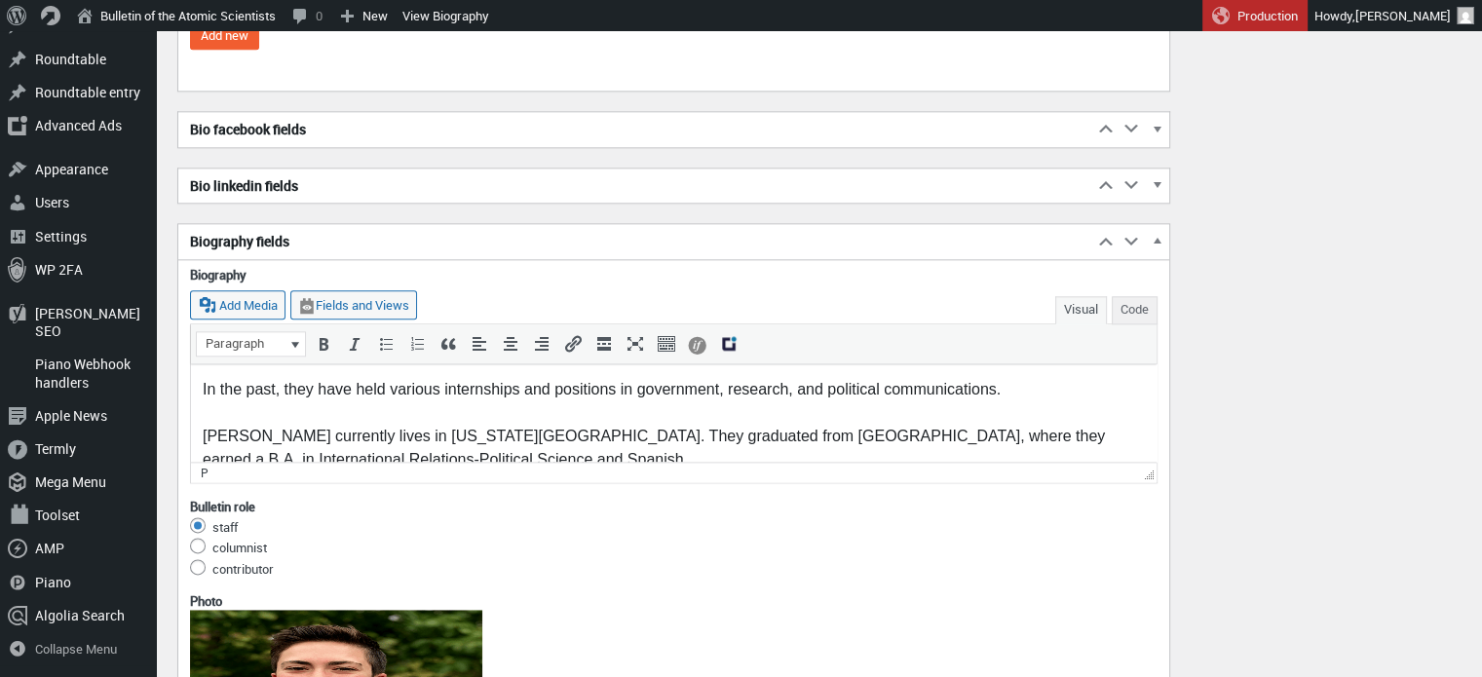
scroll to position [61, 0]
click at [205, 433] on div "Restrepo currently lives in New York City. They graduated from Wellesley Colleg…" at bounding box center [674, 446] width 942 height 47
drag, startPoint x: 488, startPoint y: 434, endPoint x: 394, endPoint y: 433, distance: 94.5
click at [394, 433] on div "Restrepo currently lives in New York City. They graduated from Wellesley Colleg…" at bounding box center [674, 446] width 942 height 47
click at [383, 433] on div "Restrepo currently lives in New York City. They graduated from Wellesley Colleg…" at bounding box center [674, 446] width 942 height 47
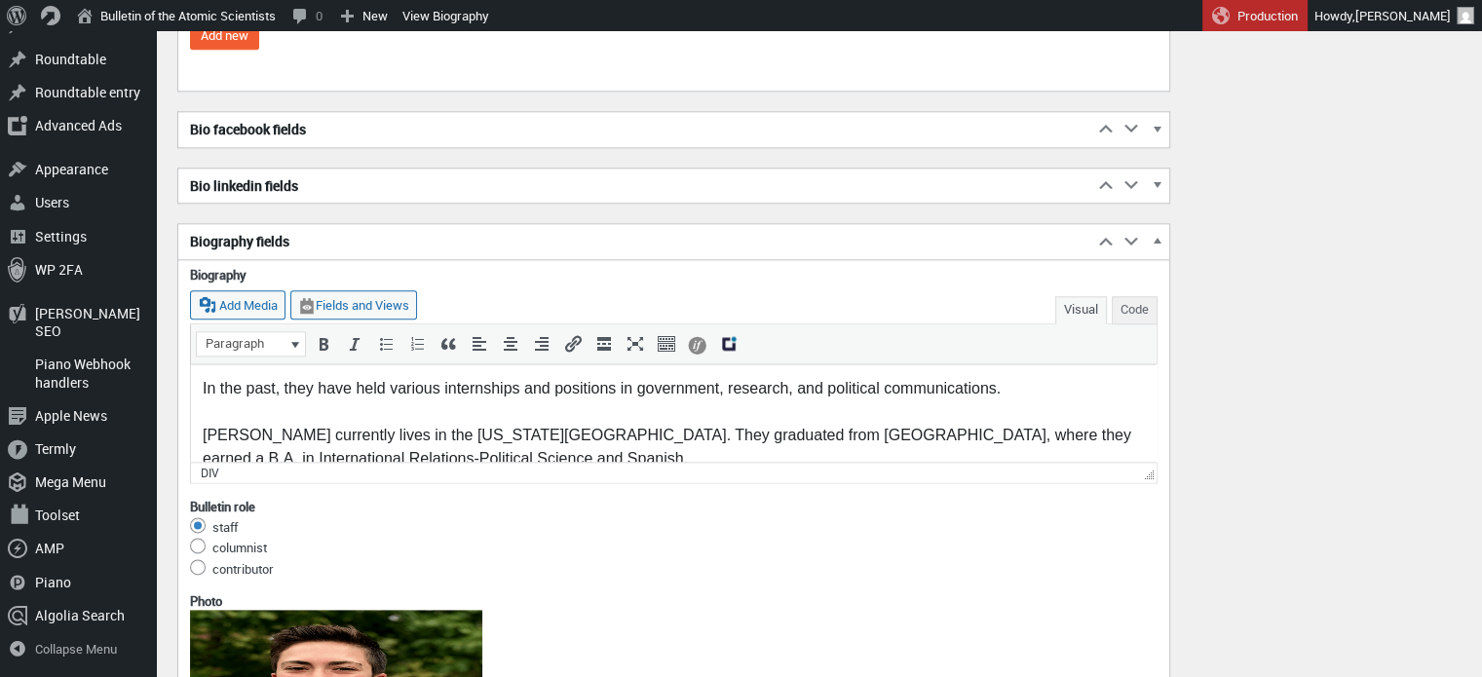
click at [507, 437] on div "Restrepo currently lives in the New York City. They graduated from Wellesley Co…" at bounding box center [674, 446] width 942 height 47
click at [641, 428] on div "Restrepo currently lives in the New York City metropolitan area. They graduated…" at bounding box center [674, 446] width 942 height 47
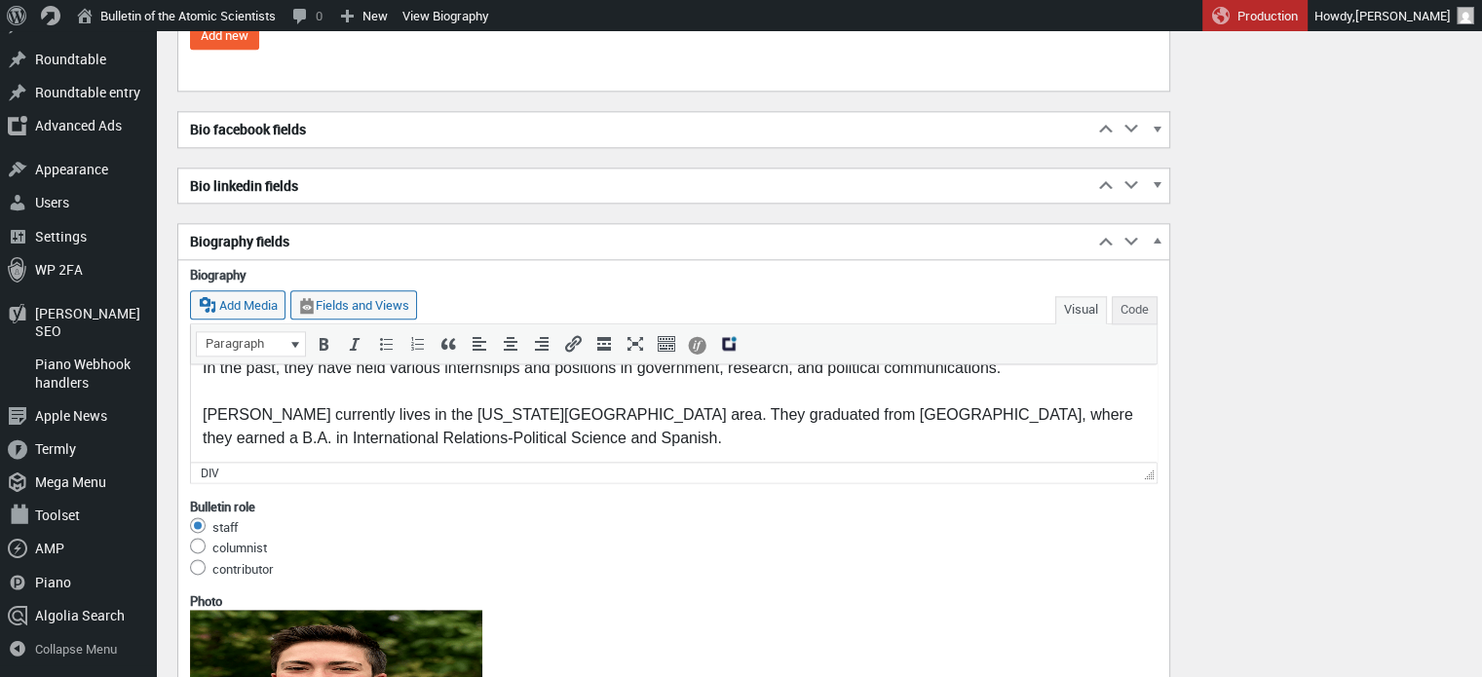
click at [206, 411] on div "Restrepo currently lives in the New York City metropolitan area. They graduated…" at bounding box center [674, 426] width 942 height 47
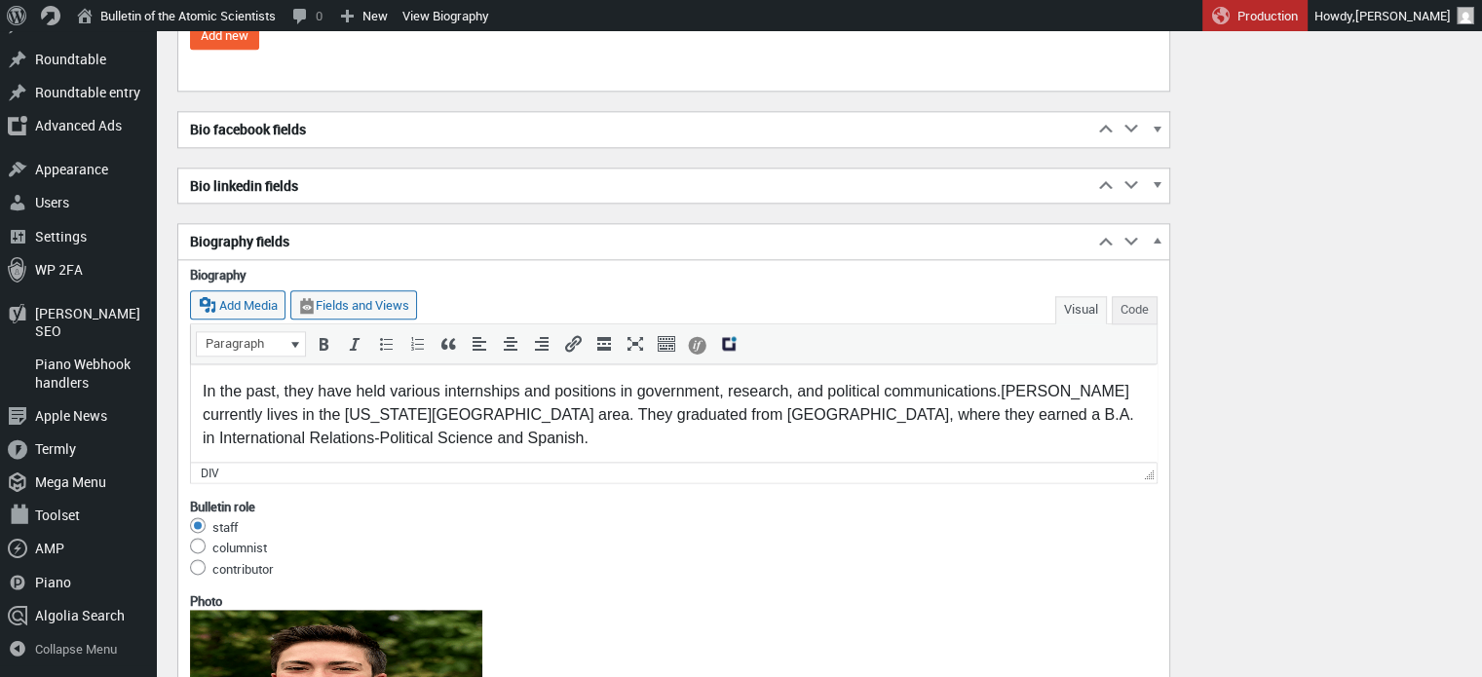
click at [539, 441] on div "In the past, they have held various internships and positions in government, re…" at bounding box center [674, 414] width 942 height 70
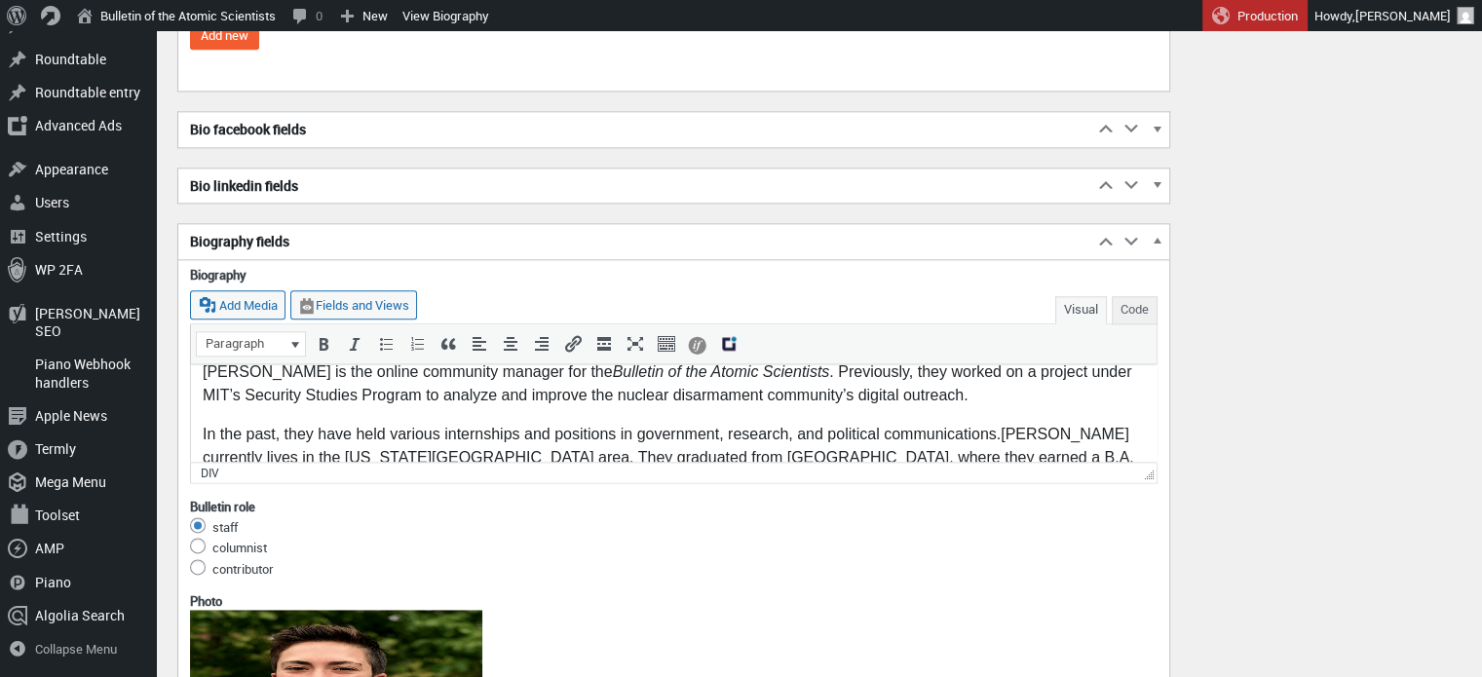
scroll to position [16, 0]
click at [607, 410] on body "Avery Restrepo is the online community manager for the Bulletin of the Atomic S…" at bounding box center [674, 426] width 942 height 133
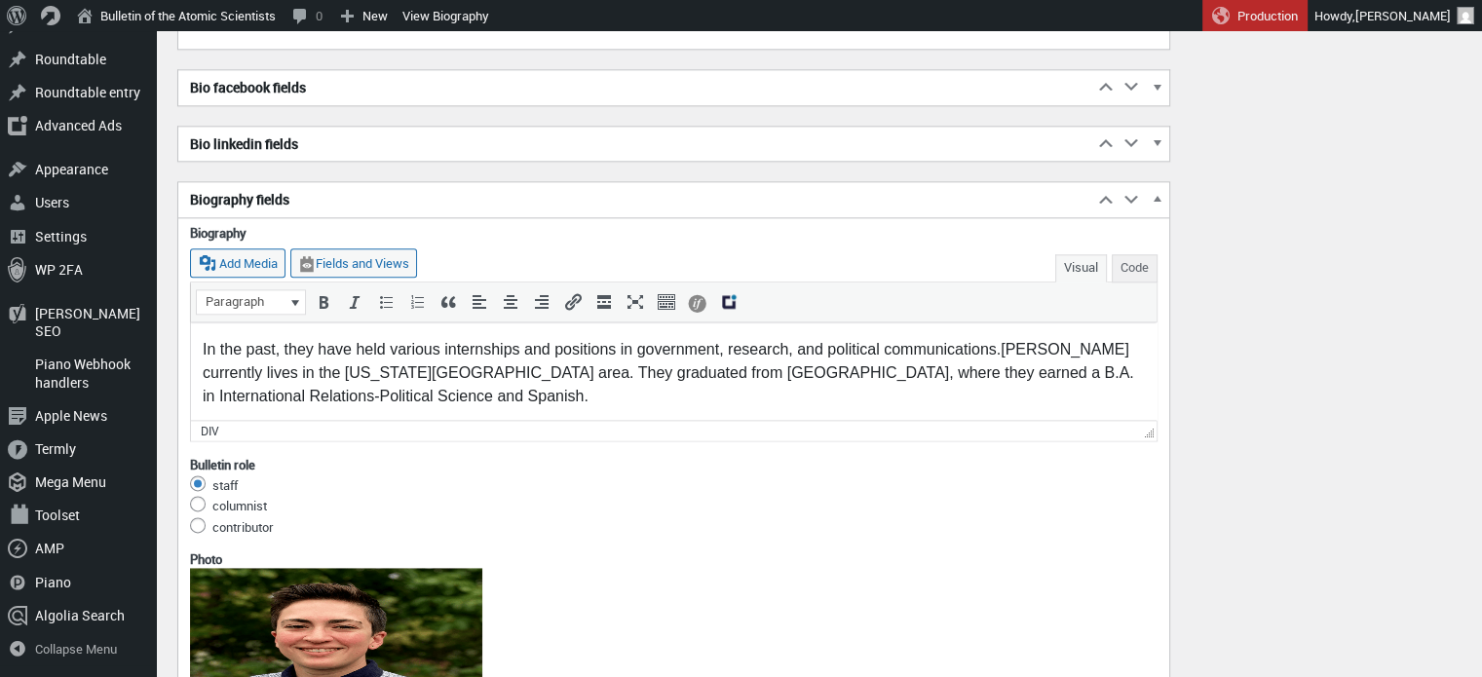
scroll to position [2377, 0]
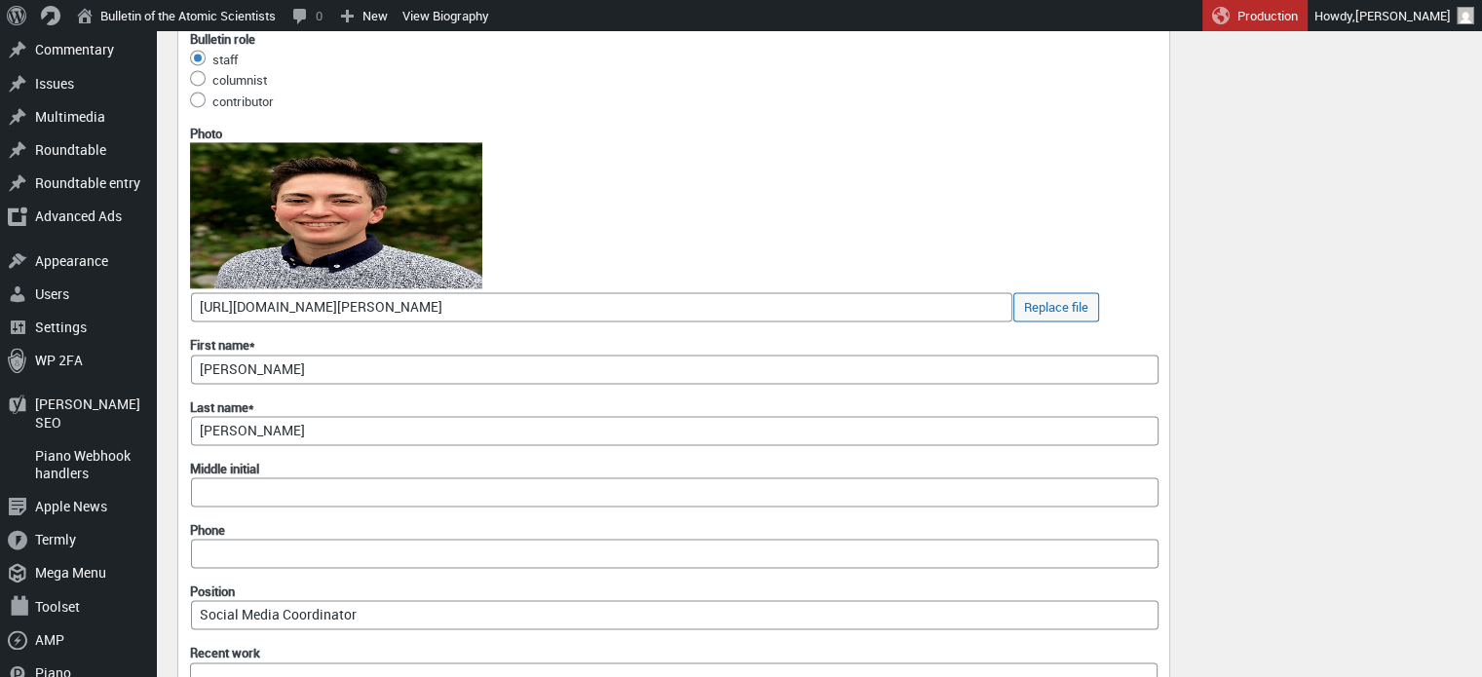
scroll to position [2778, 0]
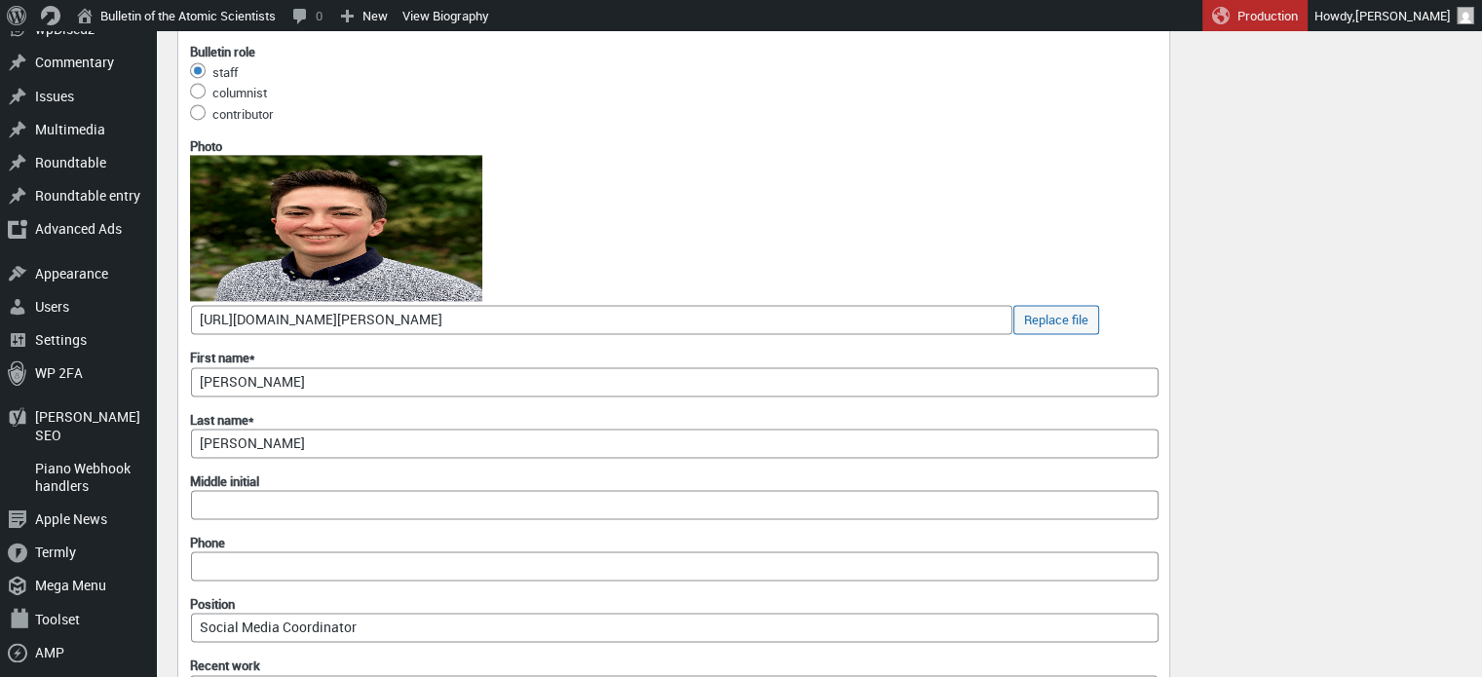
click at [335, 301] on img at bounding box center [336, 228] width 292 height 146
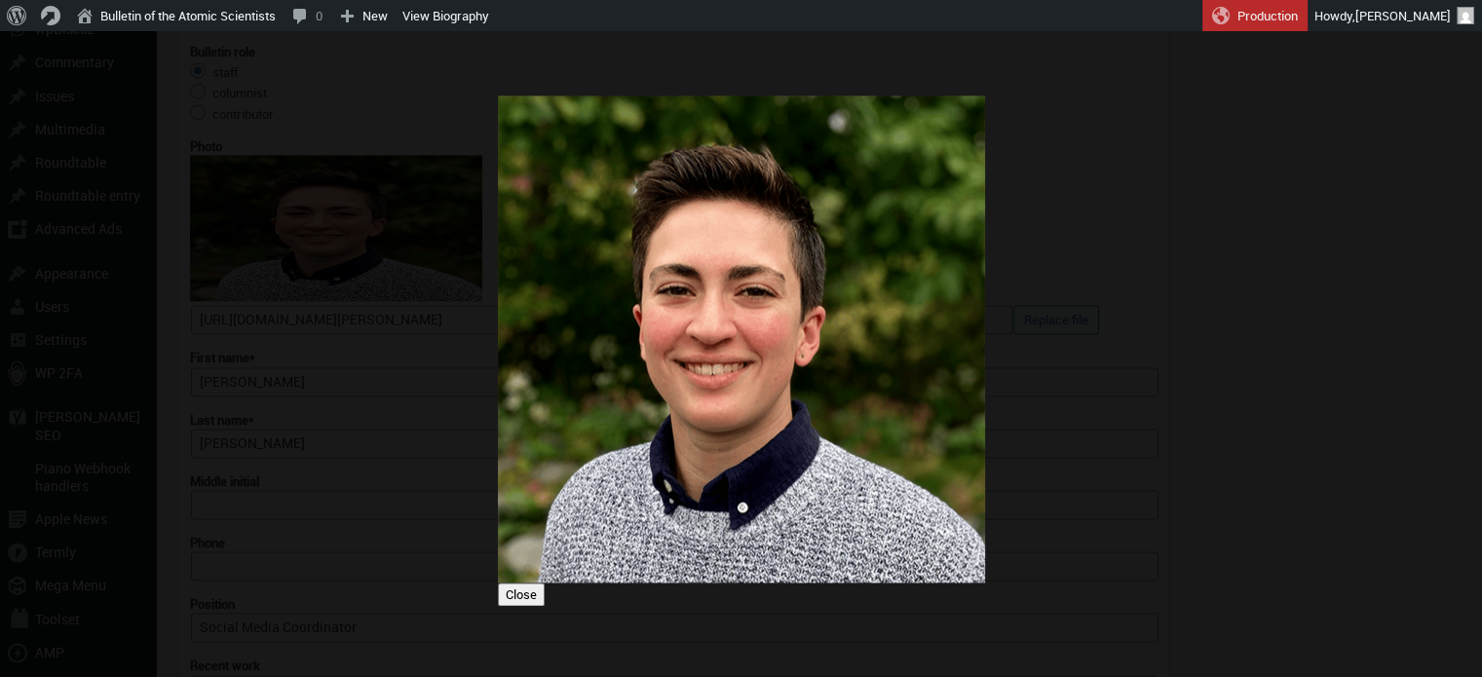
click at [1196, 256] on div at bounding box center [741, 338] width 1482 height 677
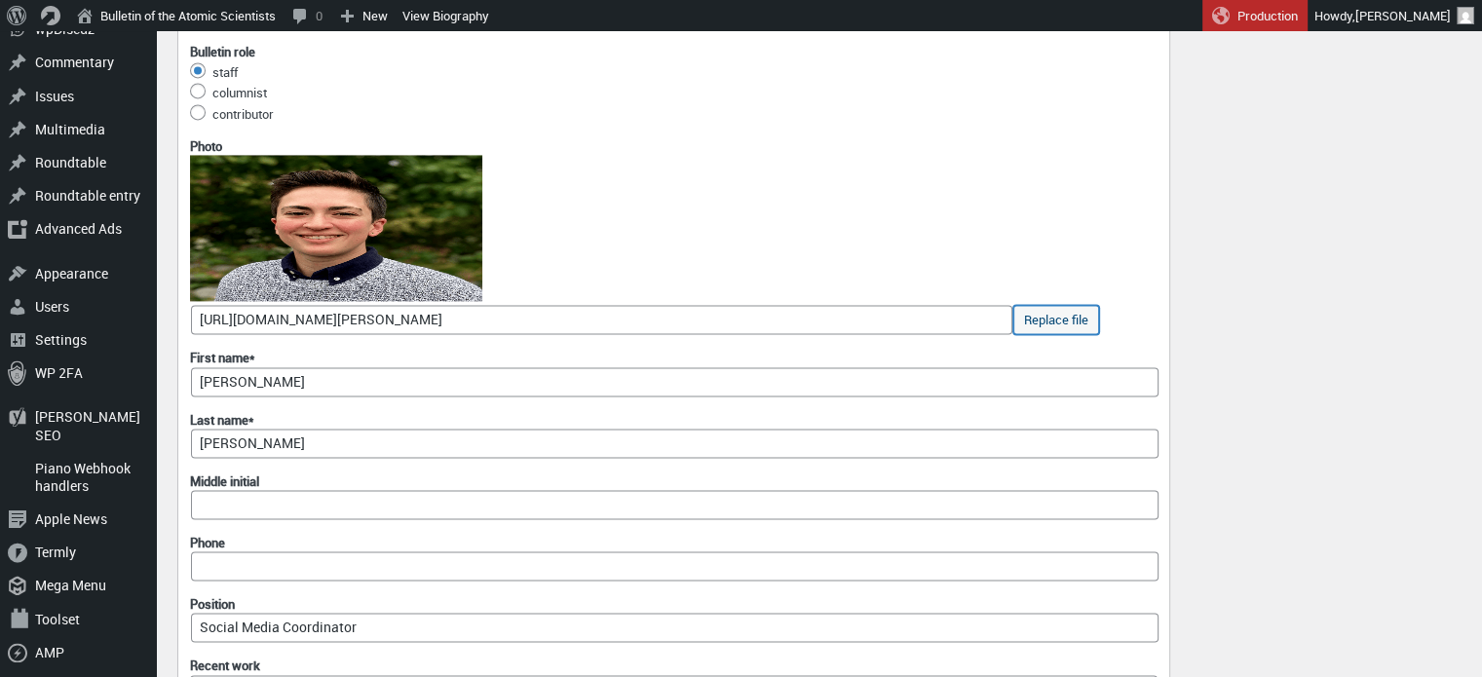
click at [1054, 334] on button "Replace file" at bounding box center [1057, 319] width 86 height 29
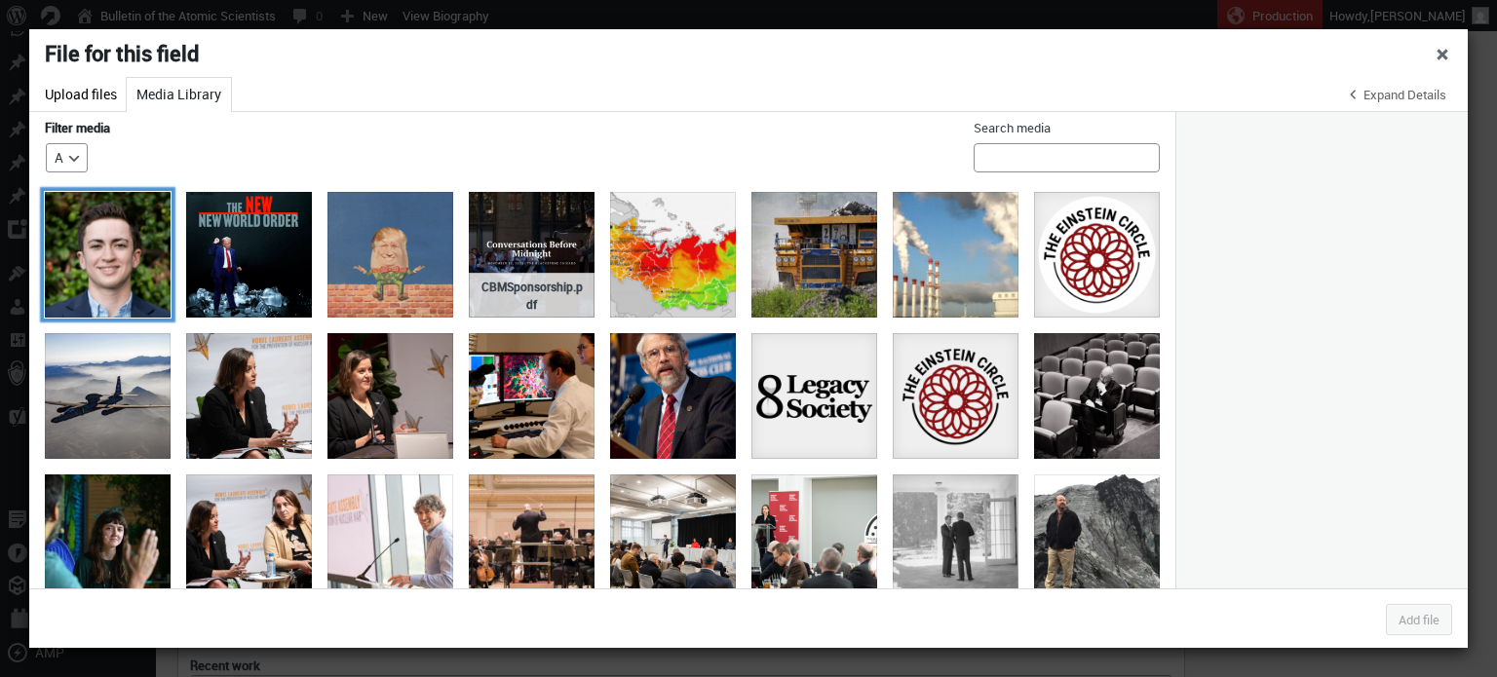
click at [132, 243] on div "Avery Restrepo Staff Photo" at bounding box center [108, 255] width 126 height 126
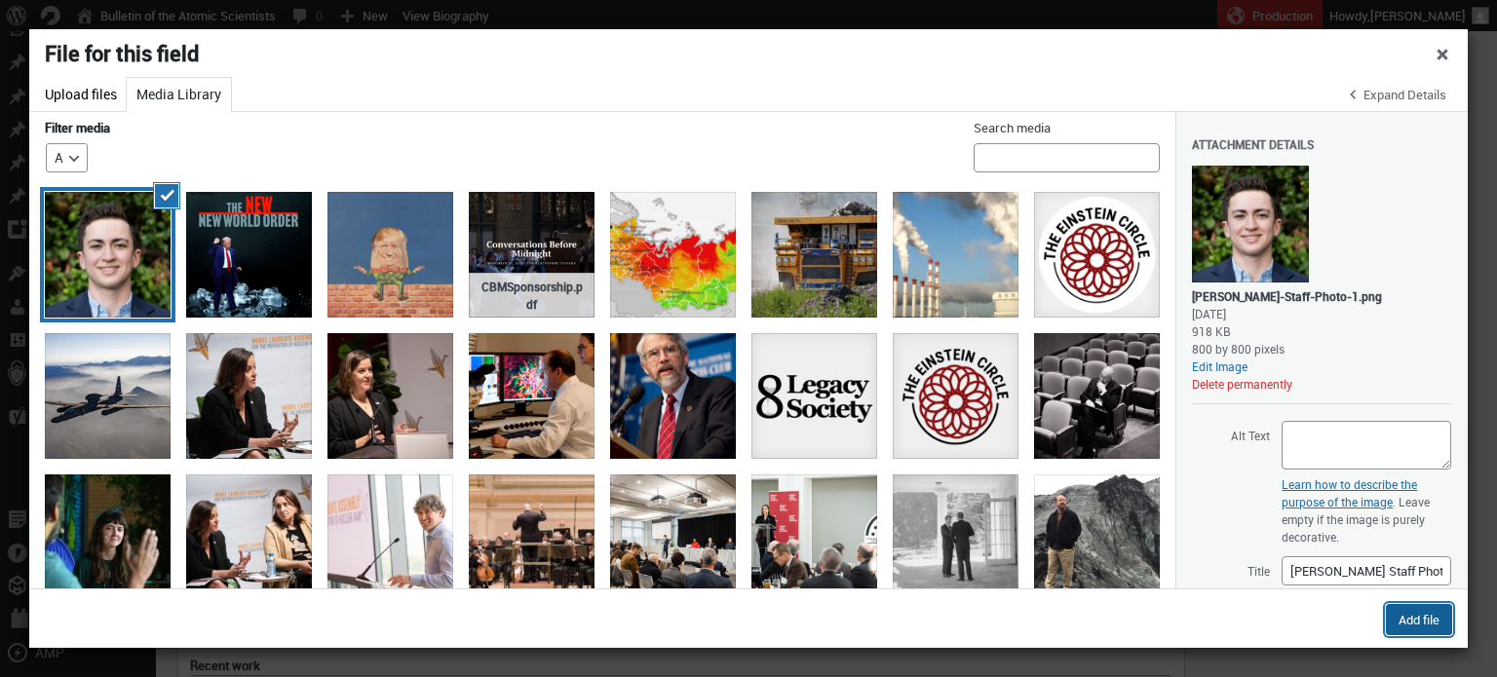
click at [1415, 615] on button "Add file" at bounding box center [1419, 619] width 66 height 31
type input "https://thebulletin.org/wp-content/uploads/2022/10/Avery-Restrepo-Staff-Photo-1…"
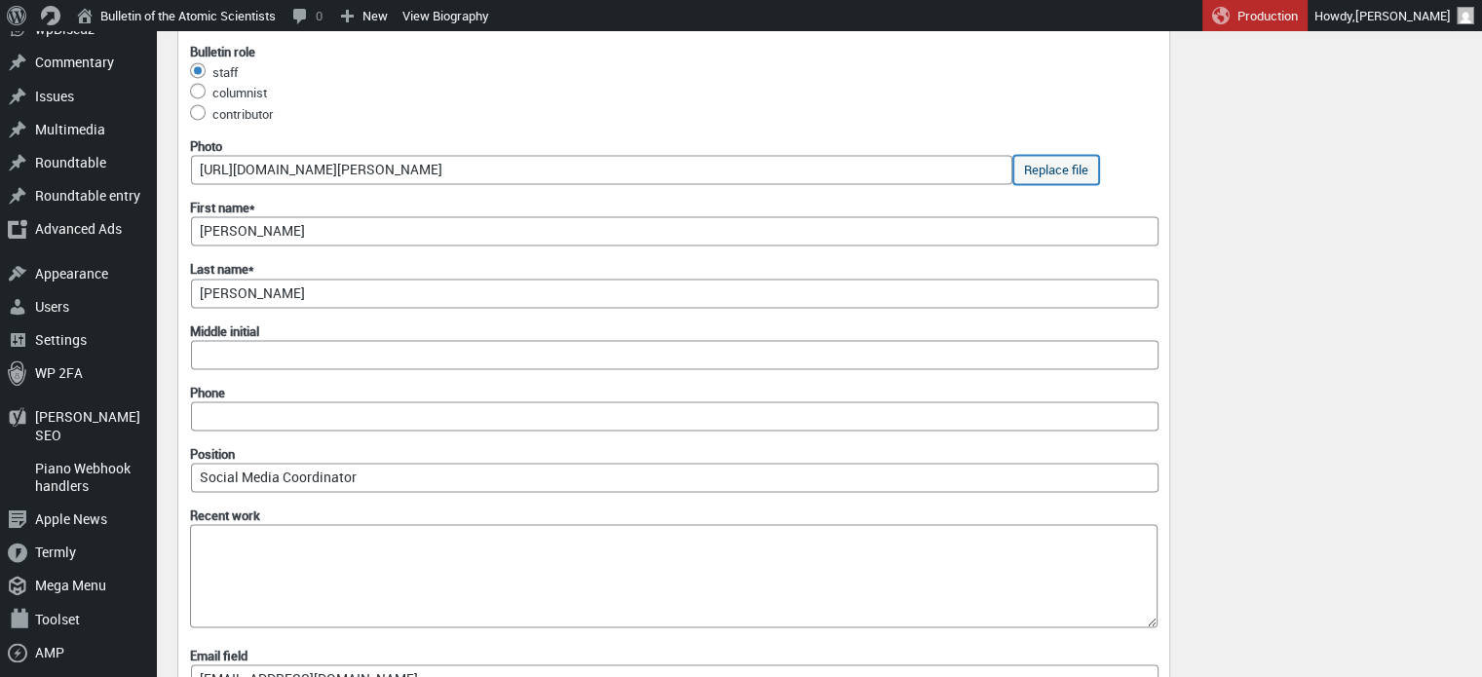
scroll to position [2791, 0]
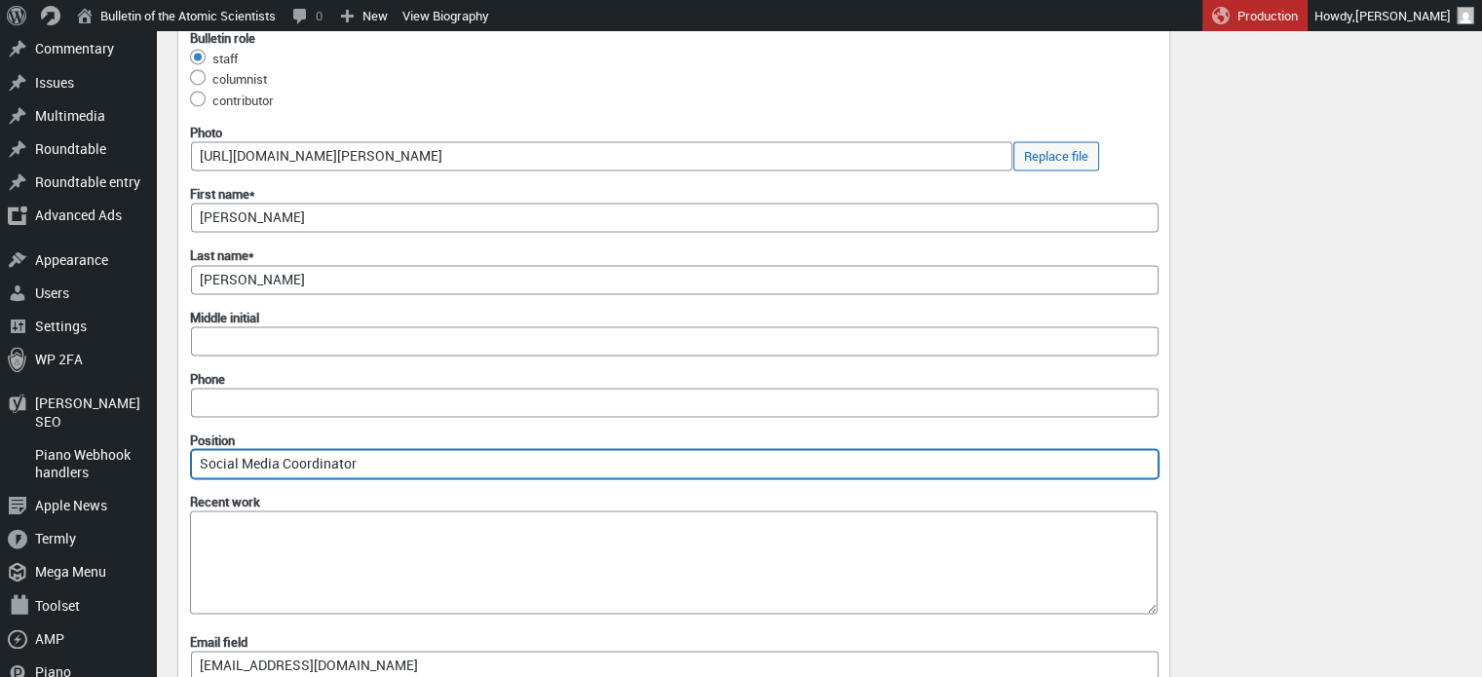
drag, startPoint x: 390, startPoint y: 465, endPoint x: 170, endPoint y: 447, distance: 221.0
type input "Online Community Manager"
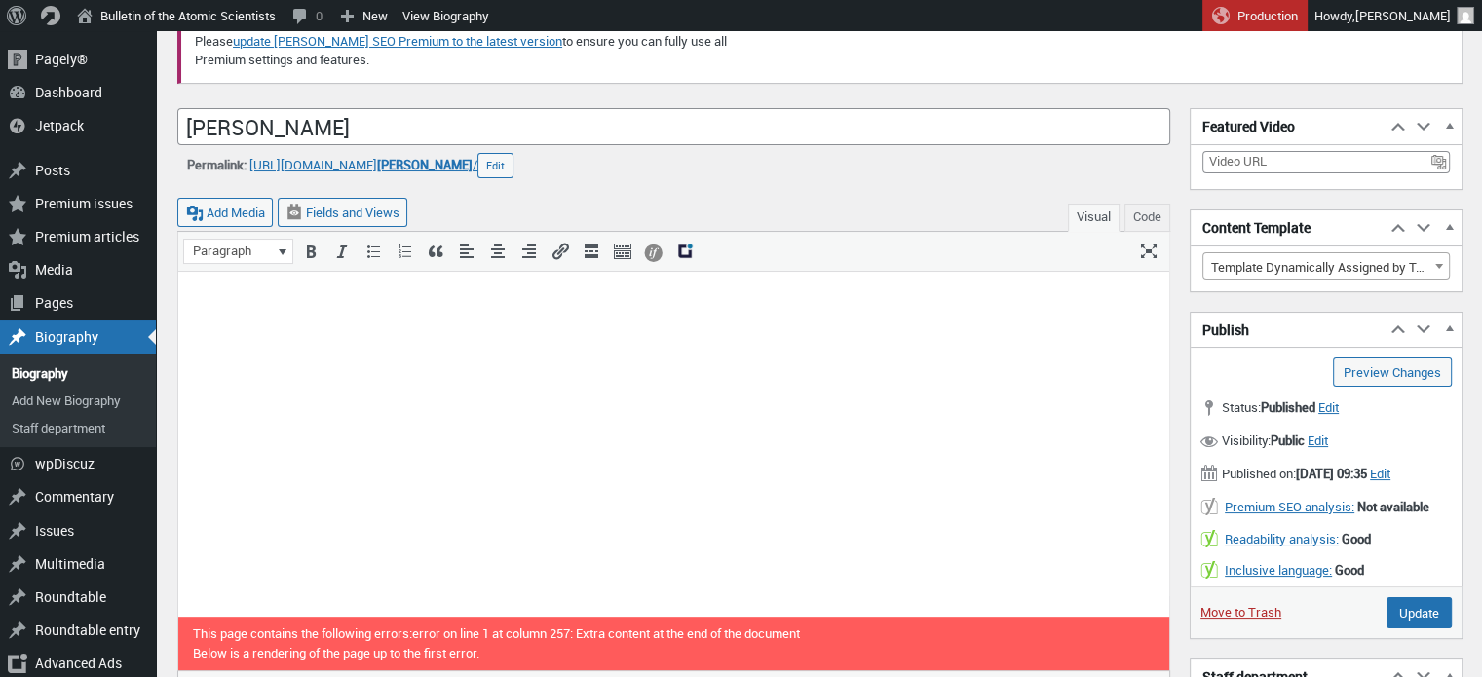
scroll to position [0, 0]
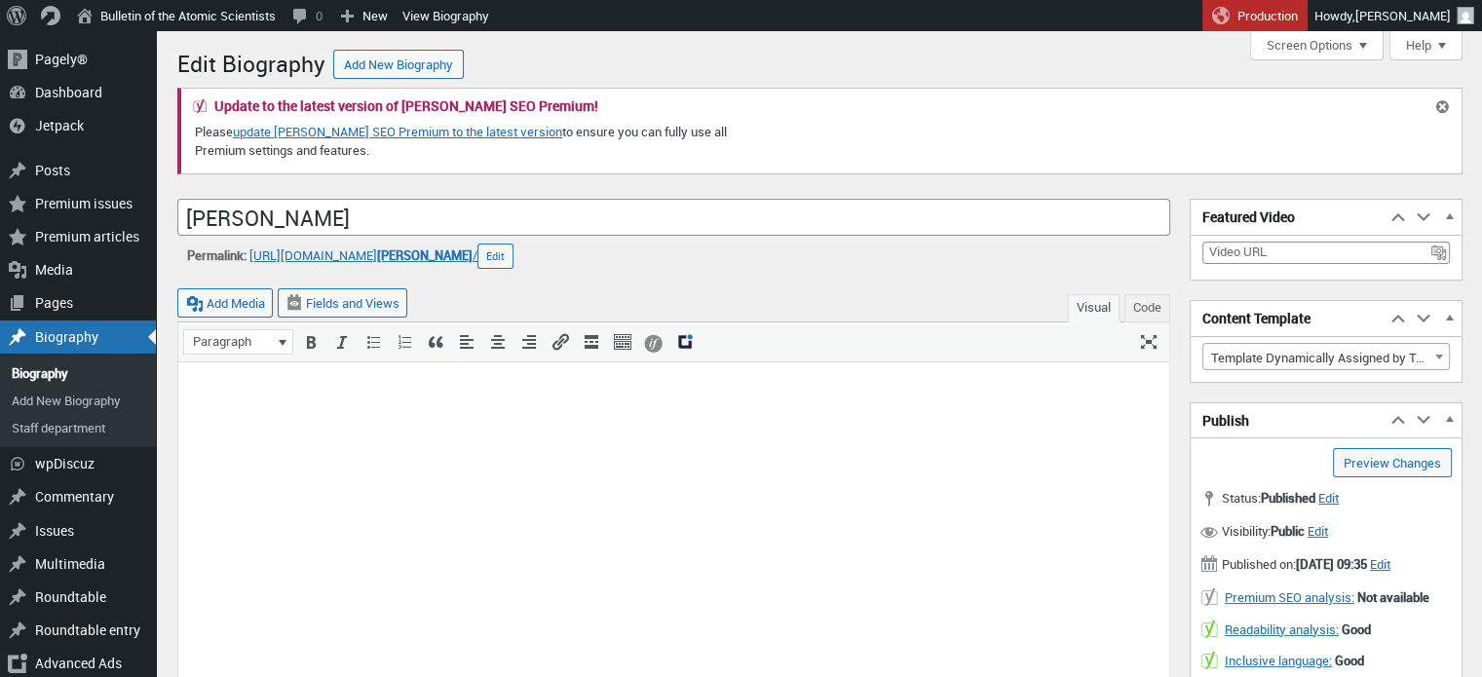
click at [1123, 258] on div "Permalink: https://thebulletin.org/biography/ avery-restrepo / ‎ Edit avery-res…" at bounding box center [673, 256] width 993 height 25
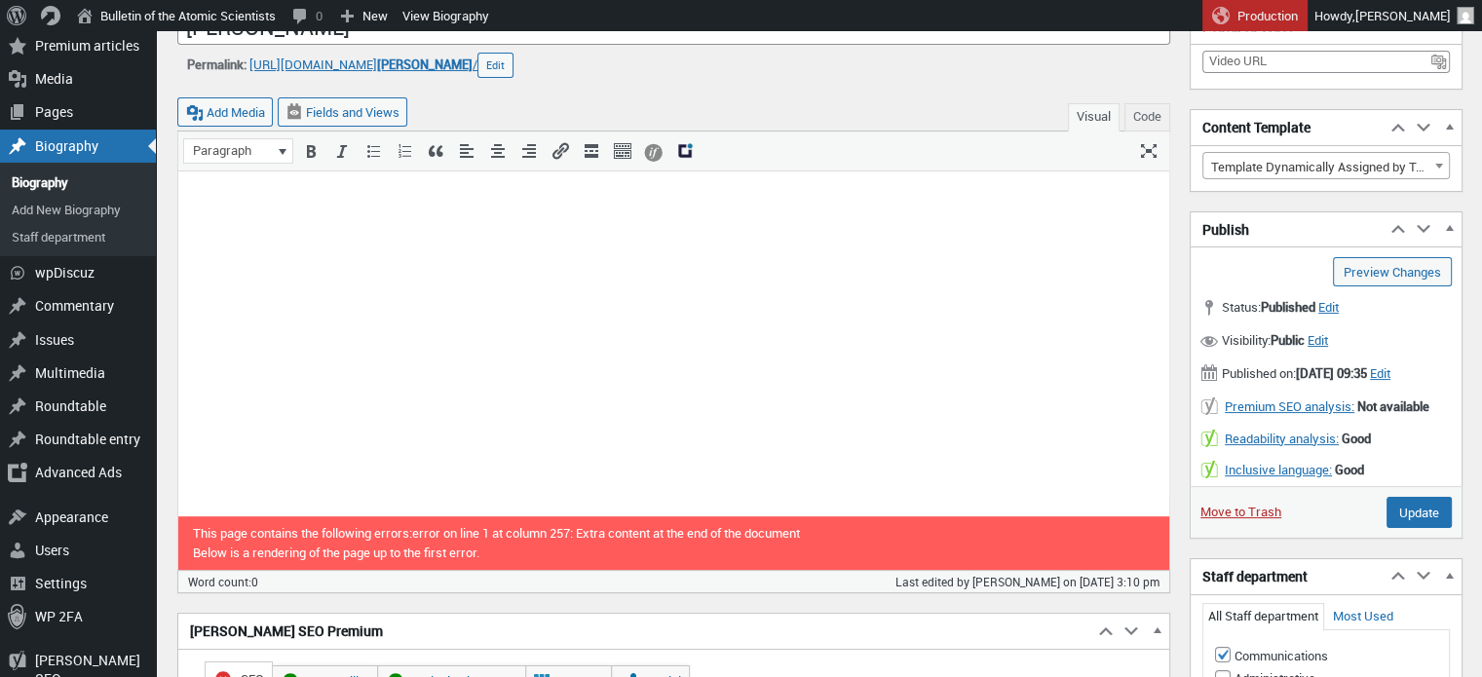
scroll to position [220, 0]
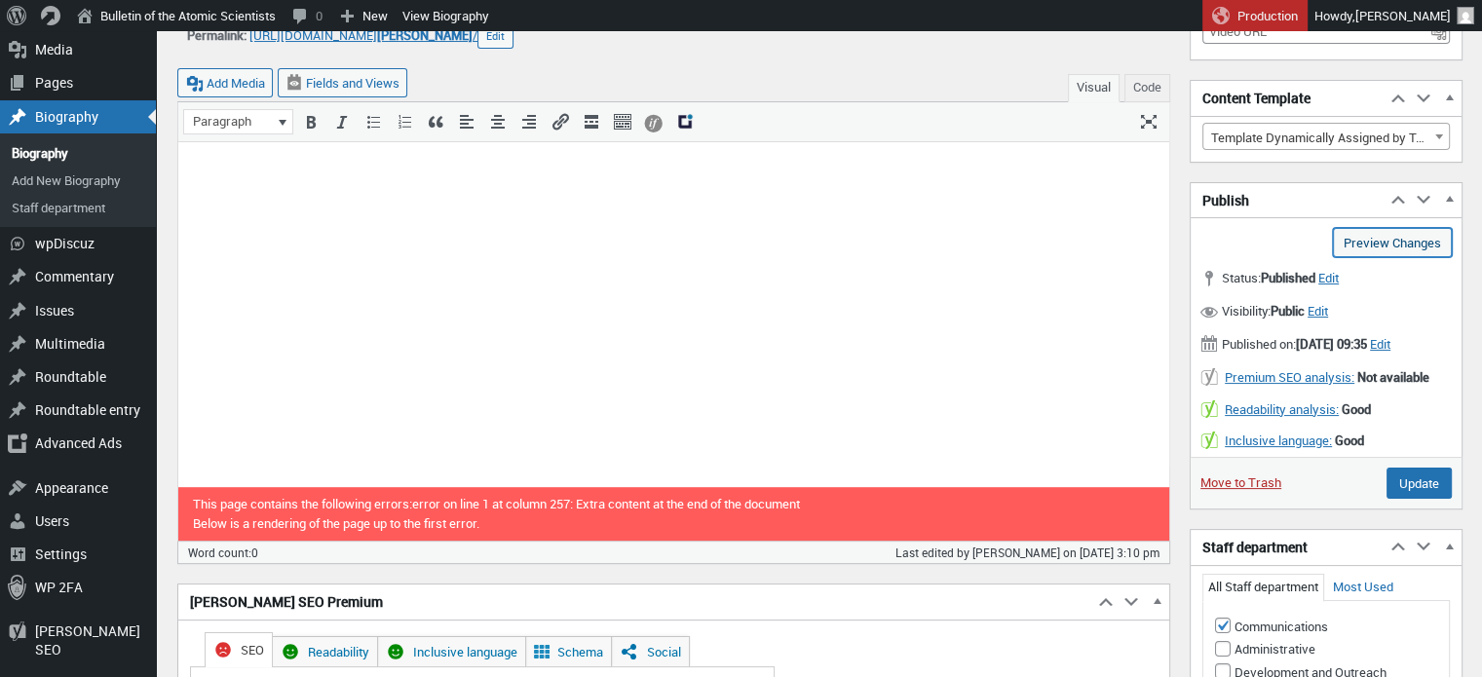
click at [1414, 234] on link "Preview Changes (opens in a new tab)" at bounding box center [1392, 242] width 119 height 29
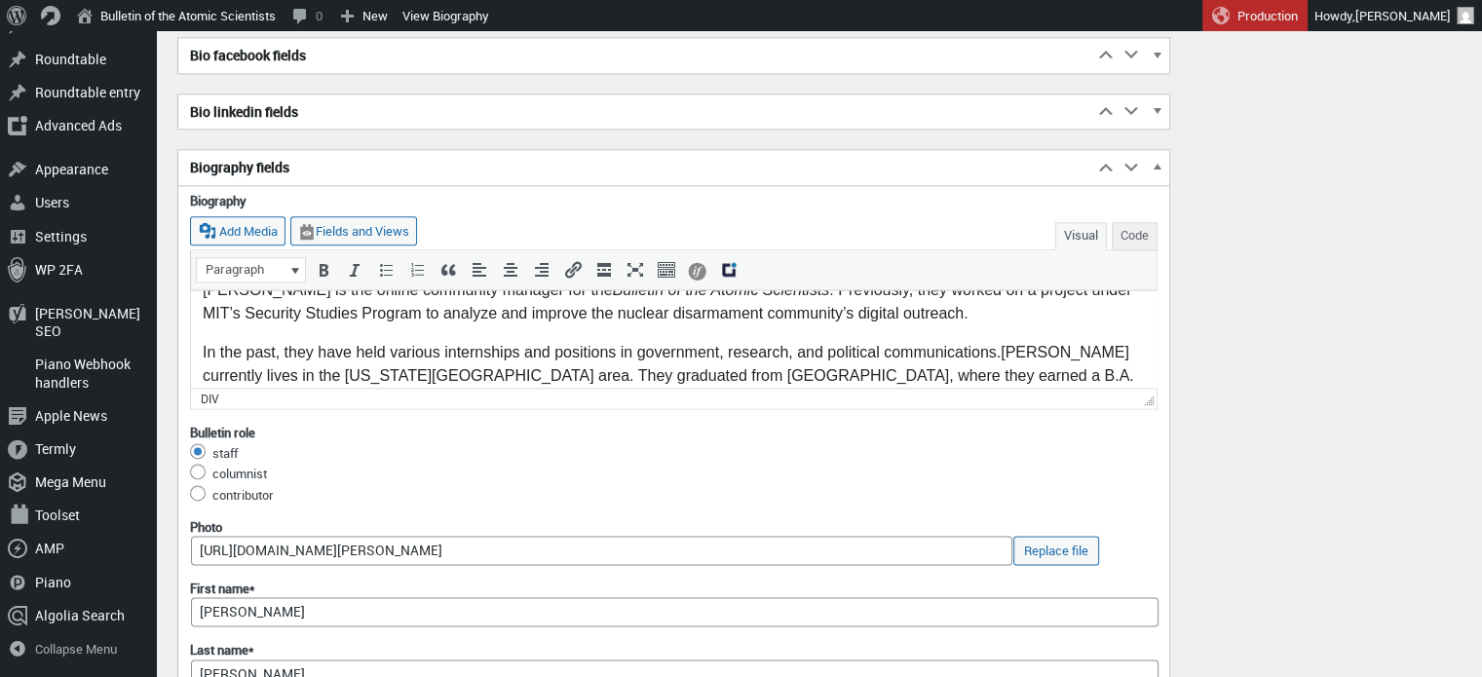
scroll to position [23, 0]
click at [1008, 348] on div "In the past, they have held various internships and positions in government, re…" at bounding box center [674, 375] width 942 height 70
click at [1012, 354] on div "In the past, they have held various internships and positions in government, re…" at bounding box center [674, 375] width 942 height 70
click at [1147, 225] on button "Code" at bounding box center [1135, 236] width 46 height 28
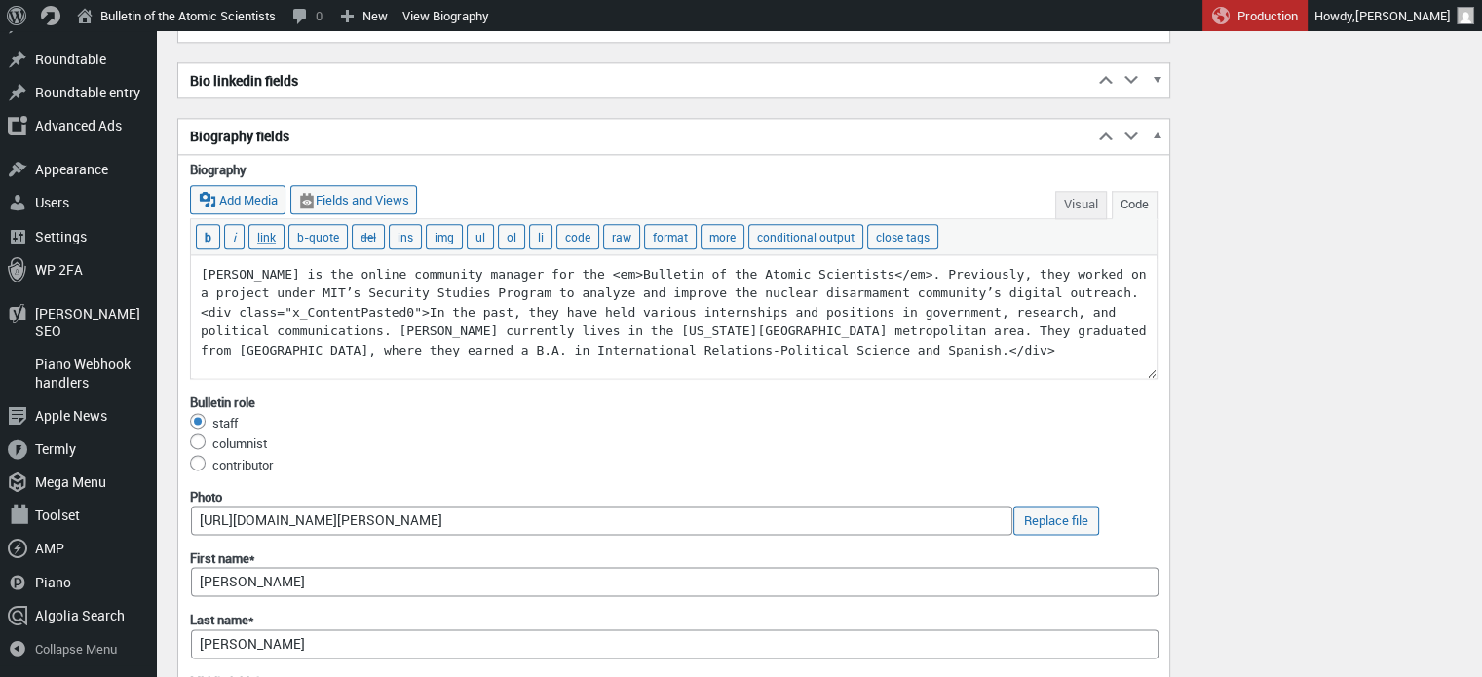
scroll to position [2429, 0]
drag, startPoint x: 411, startPoint y: 303, endPoint x: 189, endPoint y: 307, distance: 222.2
click at [190, 307] on div "b i link b-quote del ins img ul ol li code raw format more conditional output c…" at bounding box center [674, 297] width 968 height 161
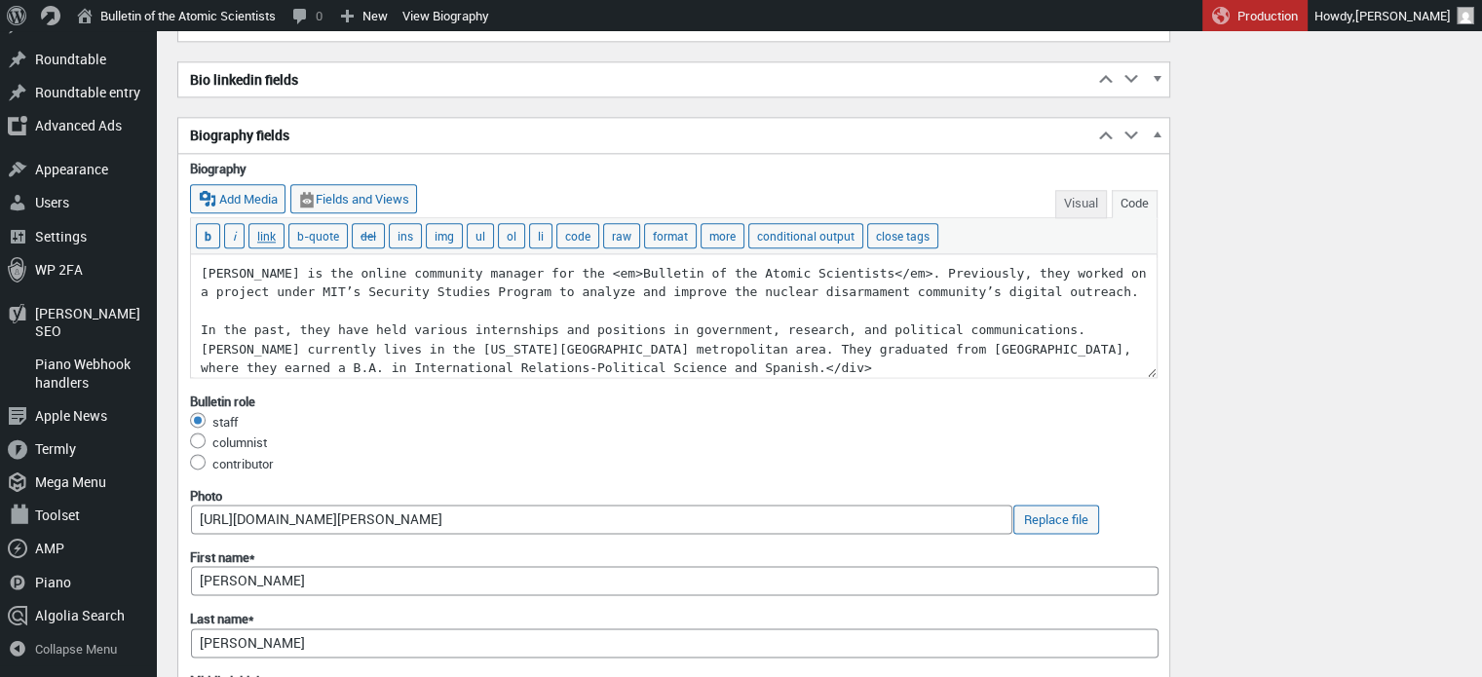
scroll to position [10, 0]
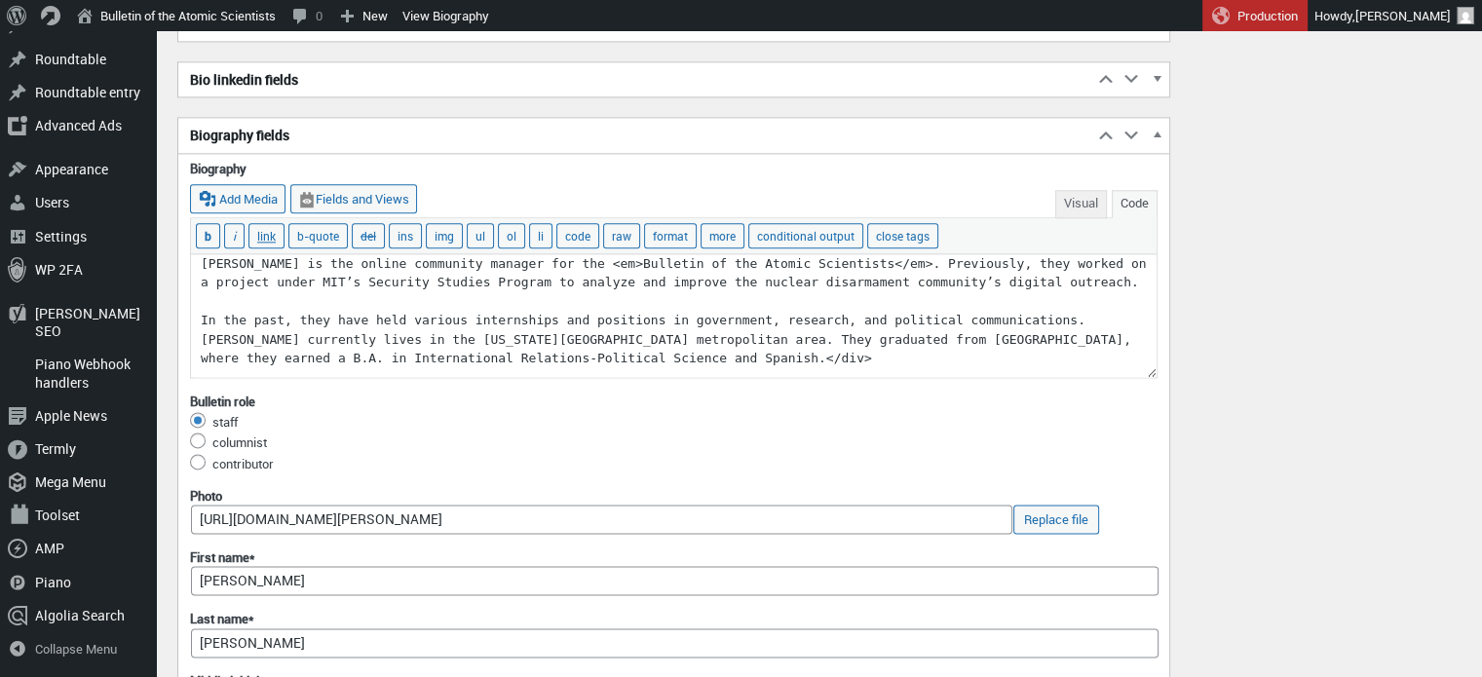
drag, startPoint x: 657, startPoint y: 364, endPoint x: 581, endPoint y: 358, distance: 76.3
click at [581, 358] on textarea "Avery Restrepo is the online community manager for the <em>Bulletin of the Atom…" at bounding box center [674, 315] width 966 height 123
type textarea "Avery Restrepo is the online community manager for the <em>Bulletin of the Atom…"
click at [1080, 192] on button "Visual" at bounding box center [1081, 204] width 52 height 28
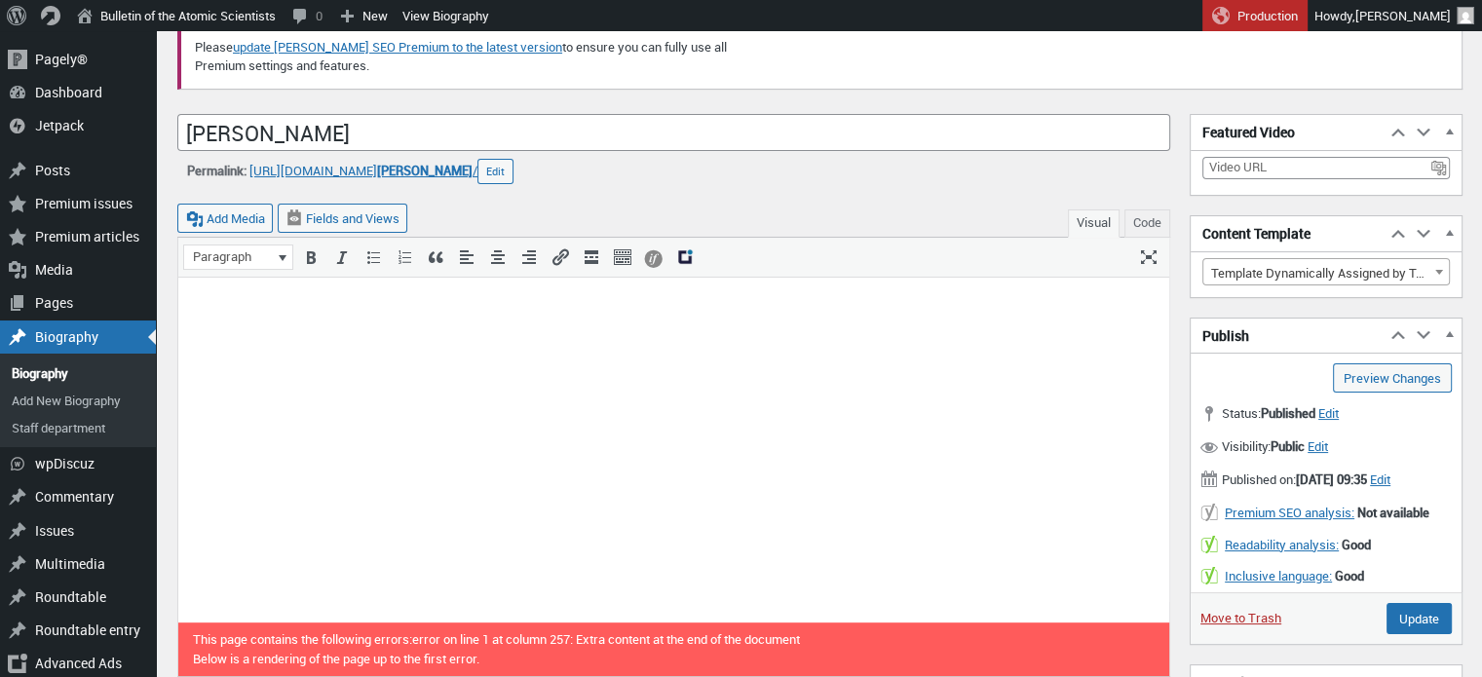
scroll to position [43, 0]
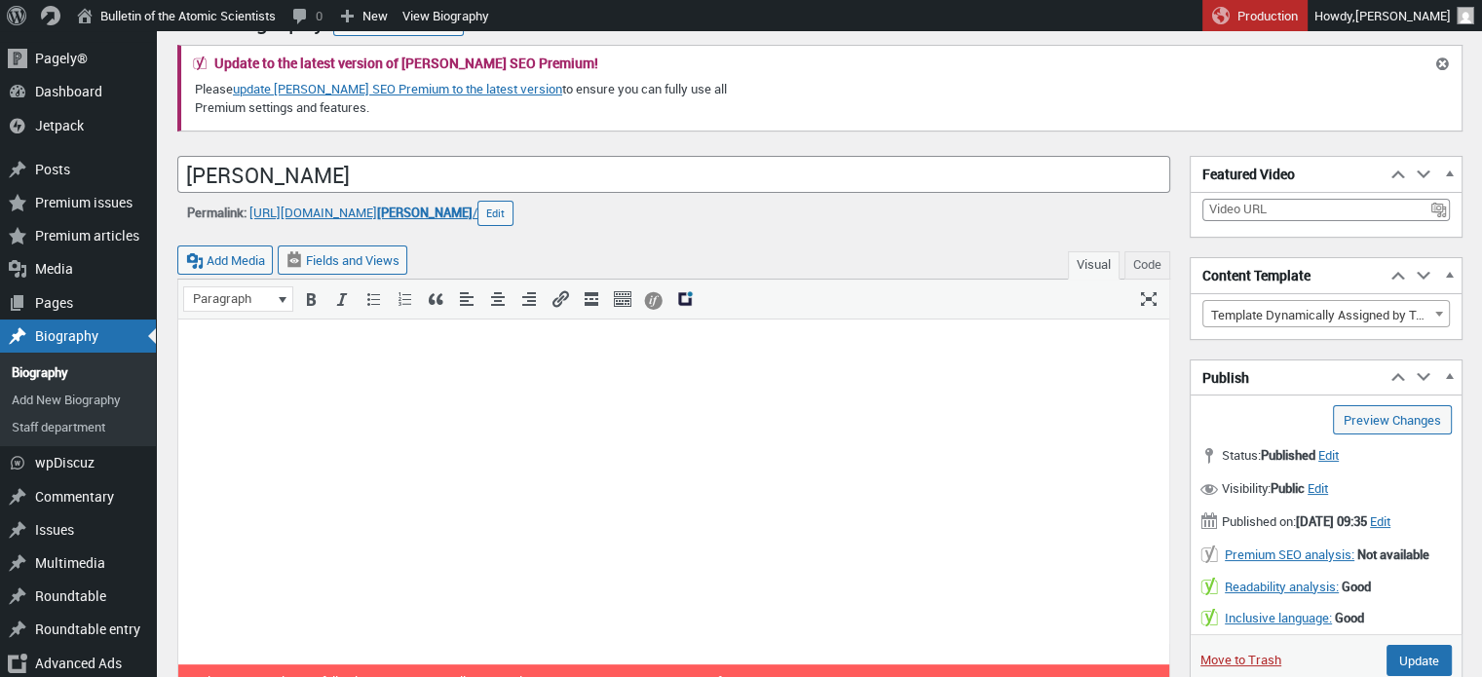
click at [1163, 226] on div "Add Media Fields and Views Visual Code" at bounding box center [673, 253] width 993 height 54
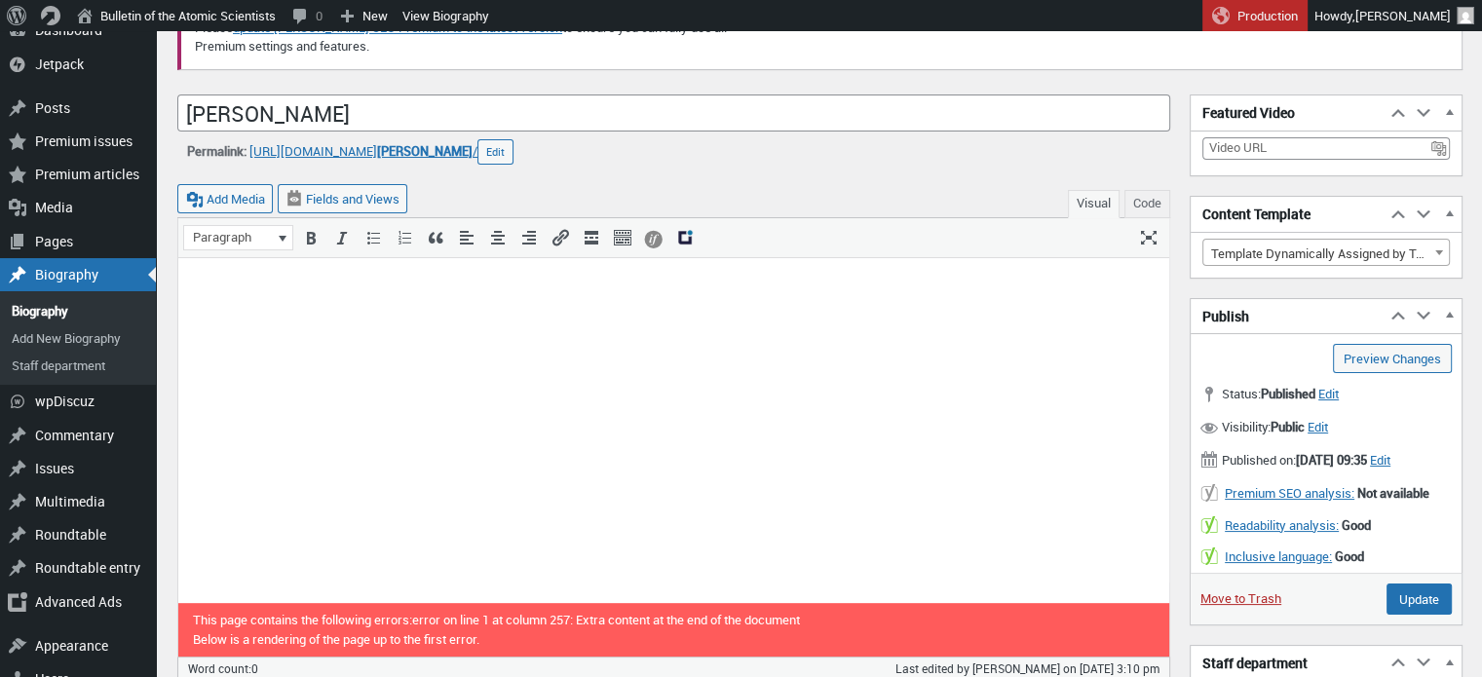
scroll to position [105, 0]
click at [1411, 358] on link "Preview Changes (opens in a new tab)" at bounding box center [1392, 357] width 119 height 29
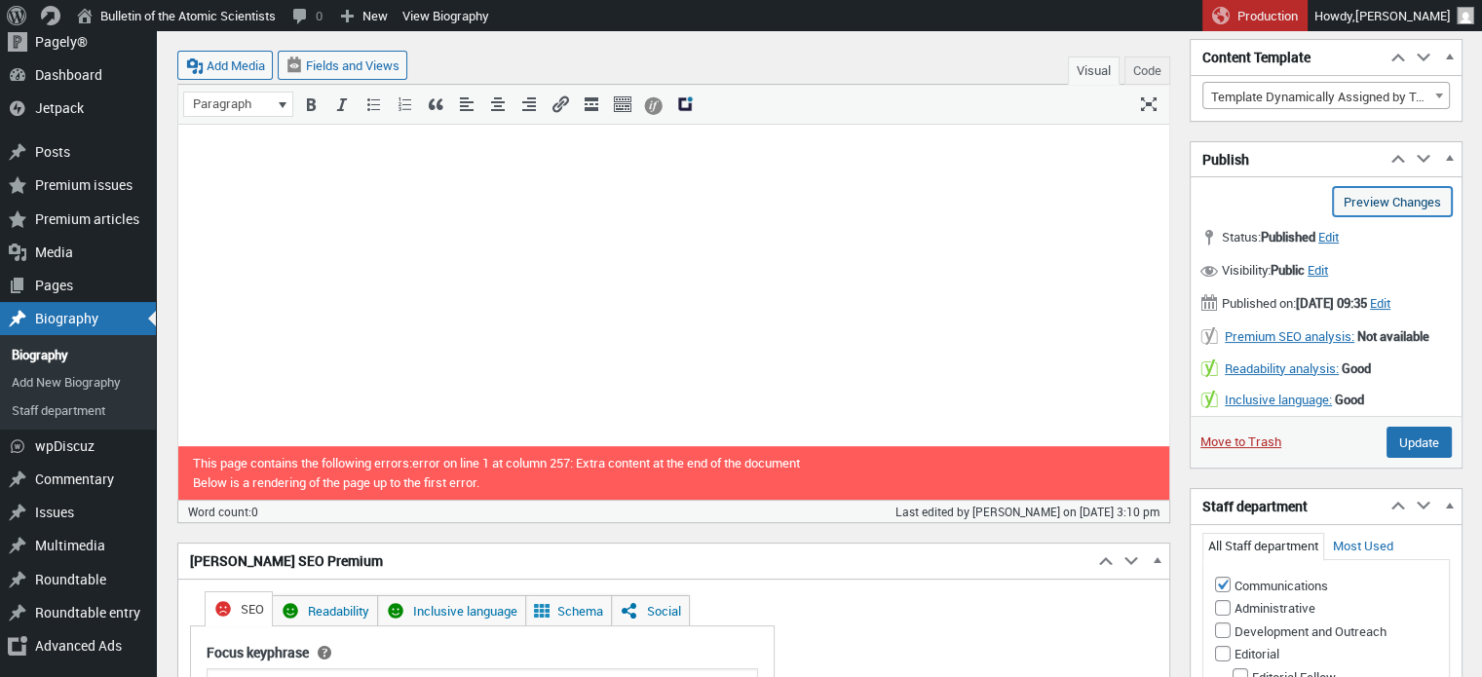
scroll to position [272, 0]
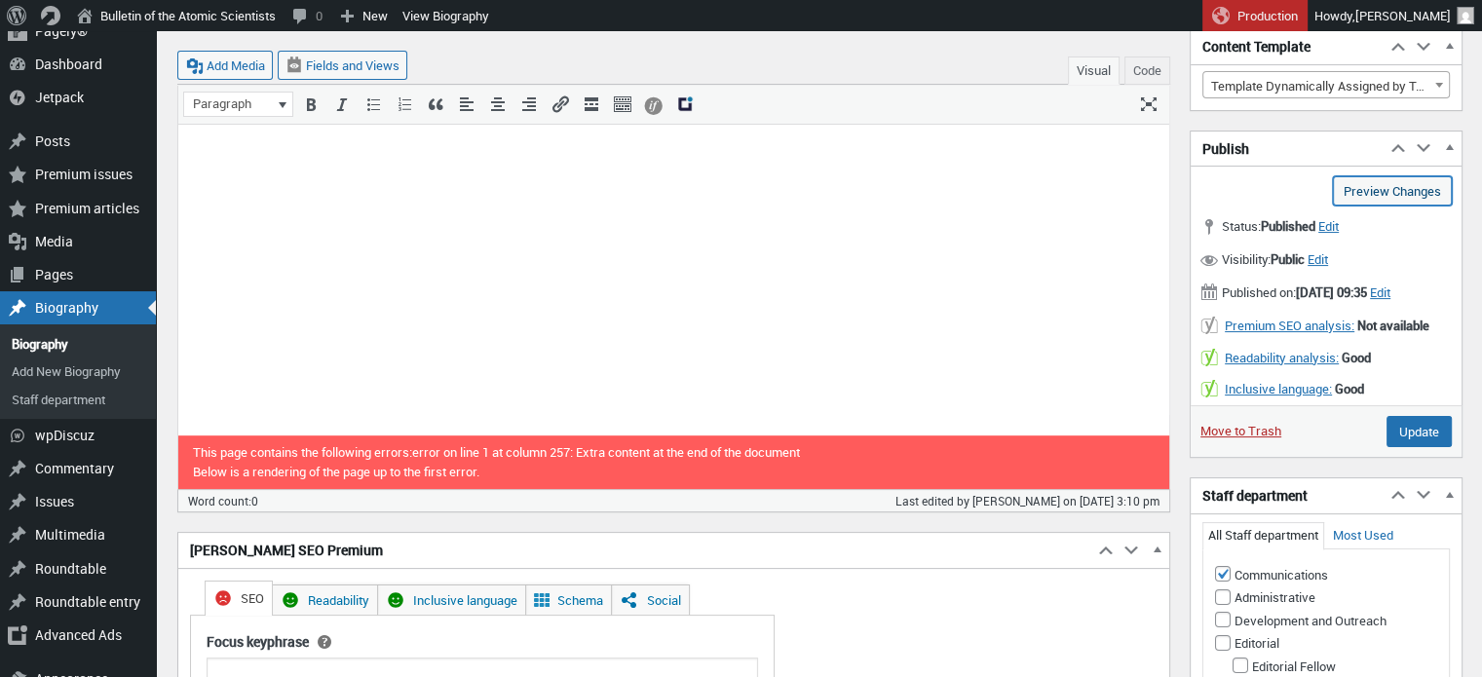
click at [1380, 193] on link "Preview Changes (opens in a new tab)" at bounding box center [1392, 190] width 119 height 29
click at [1434, 429] on input "Update" at bounding box center [1419, 431] width 65 height 31
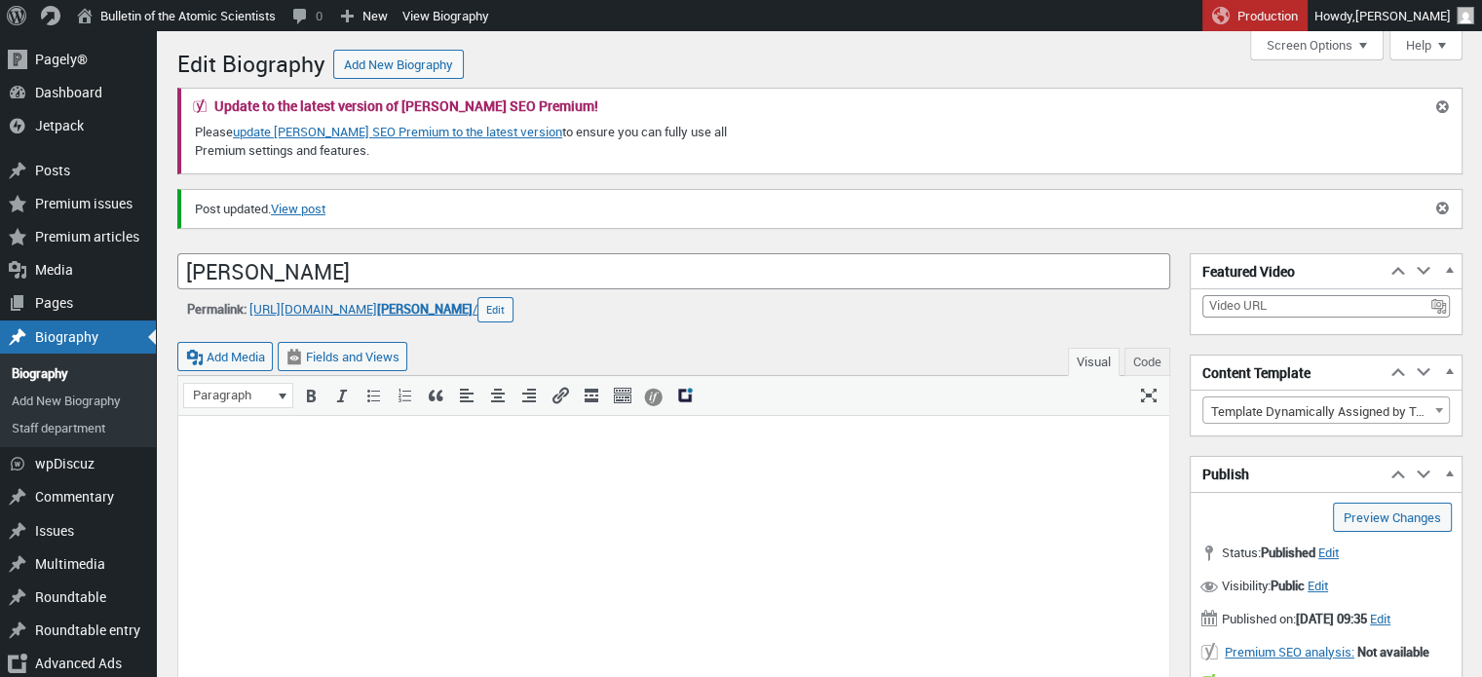
scroll to position [163, 0]
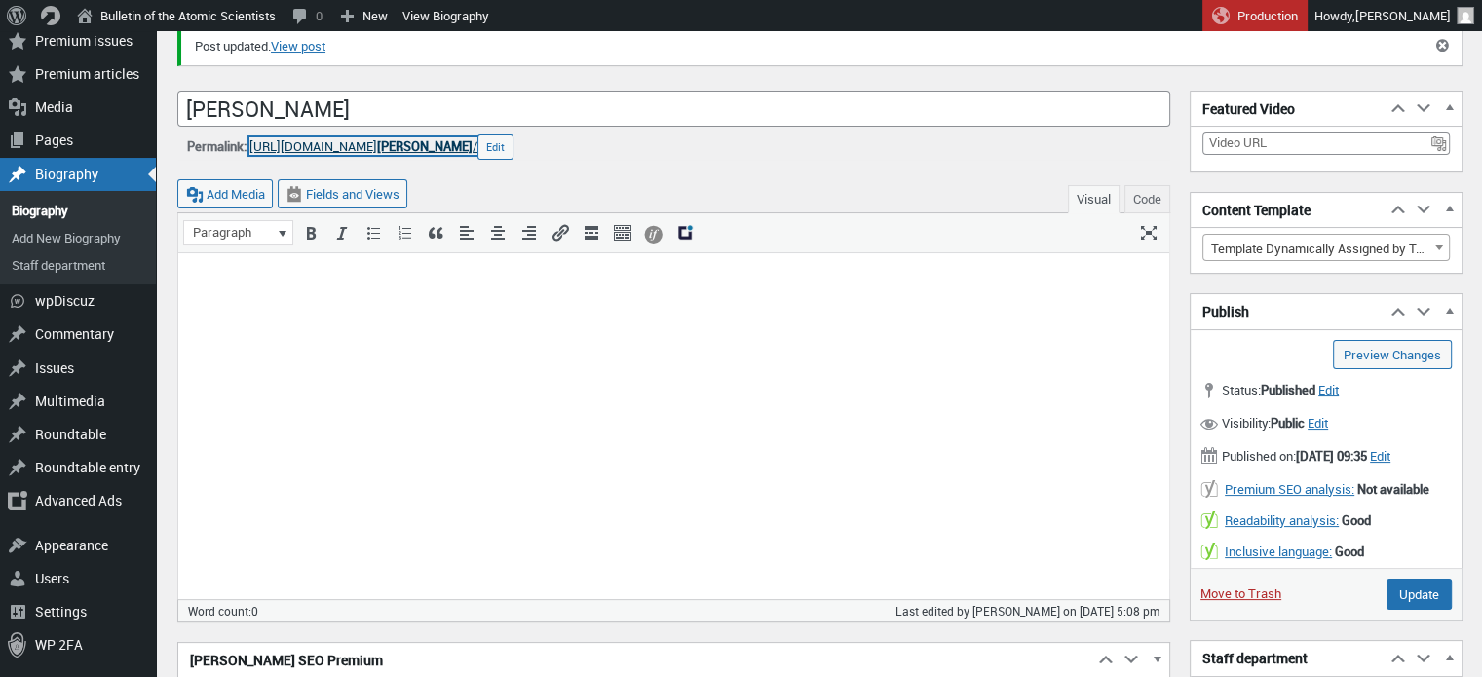
click at [410, 147] on link "[URL][DOMAIN_NAME] [PERSON_NAME] /" at bounding box center [363, 146] width 228 height 18
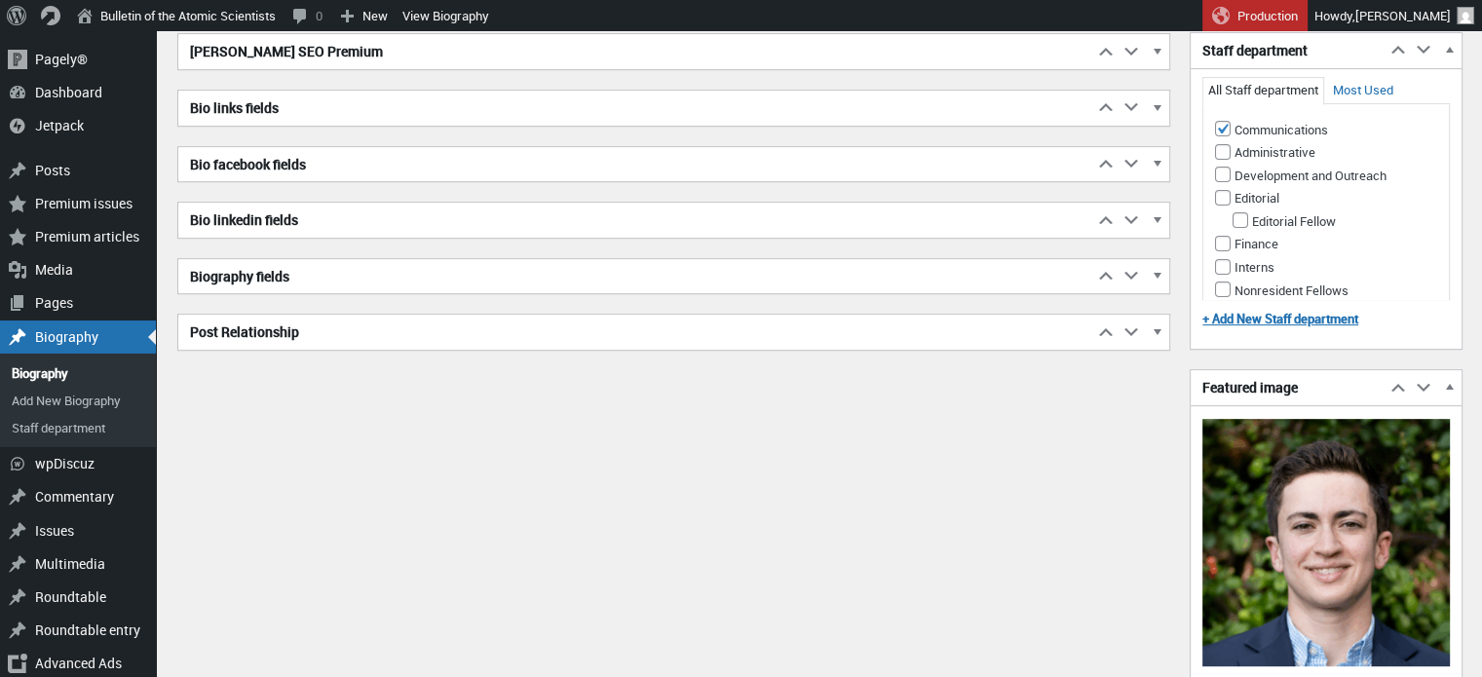
scroll to position [671, 0]
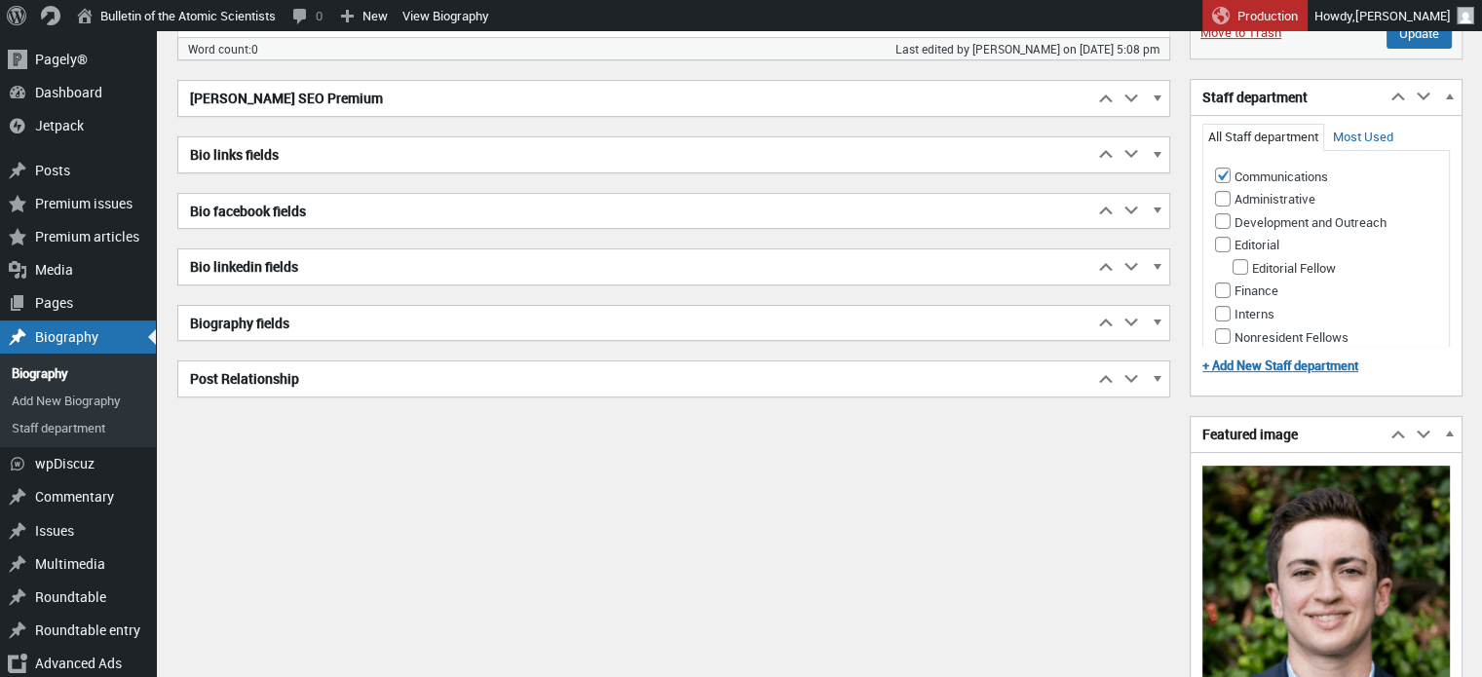
click at [357, 318] on h2 "Biography fields" at bounding box center [635, 323] width 915 height 35
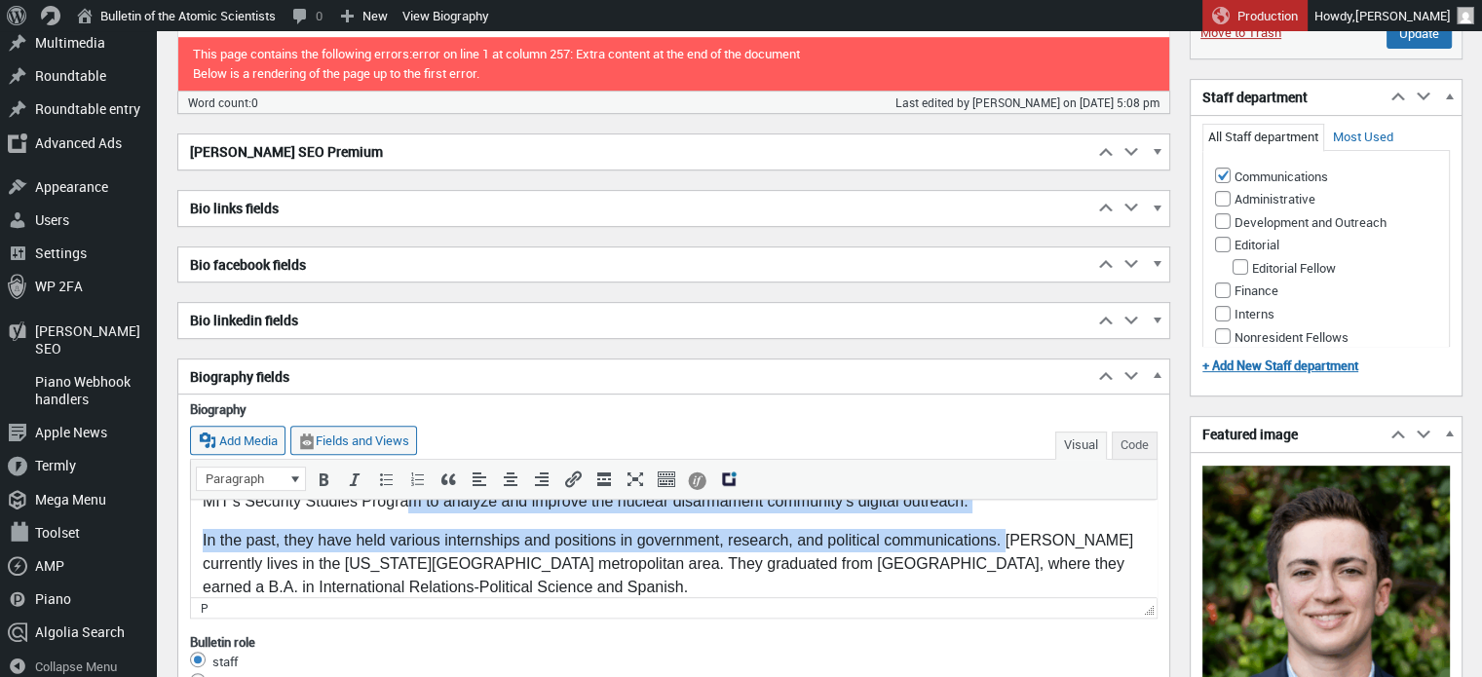
scroll to position [16, 0]
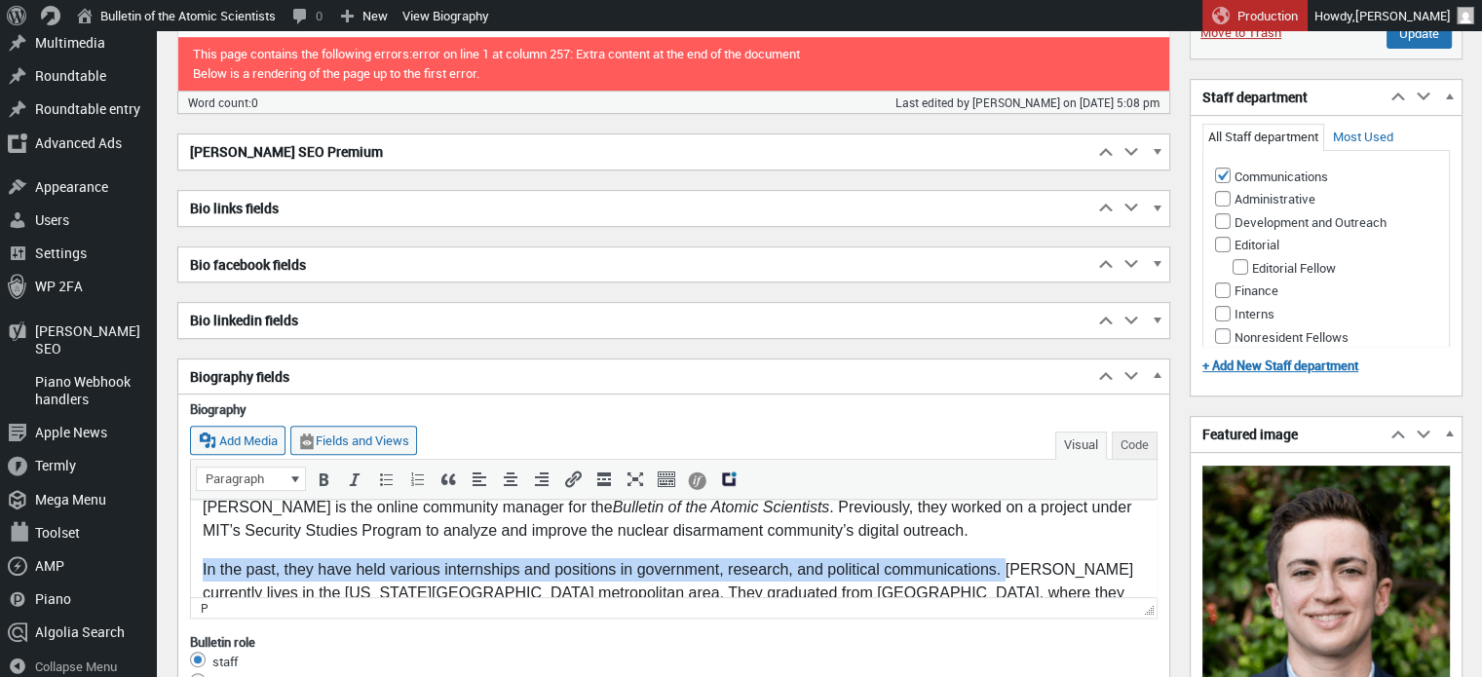
drag, startPoint x: 1003, startPoint y: 539, endPoint x: 192, endPoint y: 556, distance: 811.1
click at [192, 556] on html "Avery Restrepo is the online community manager for the Bulletin of the Atomic S…" at bounding box center [674, 563] width 966 height 160
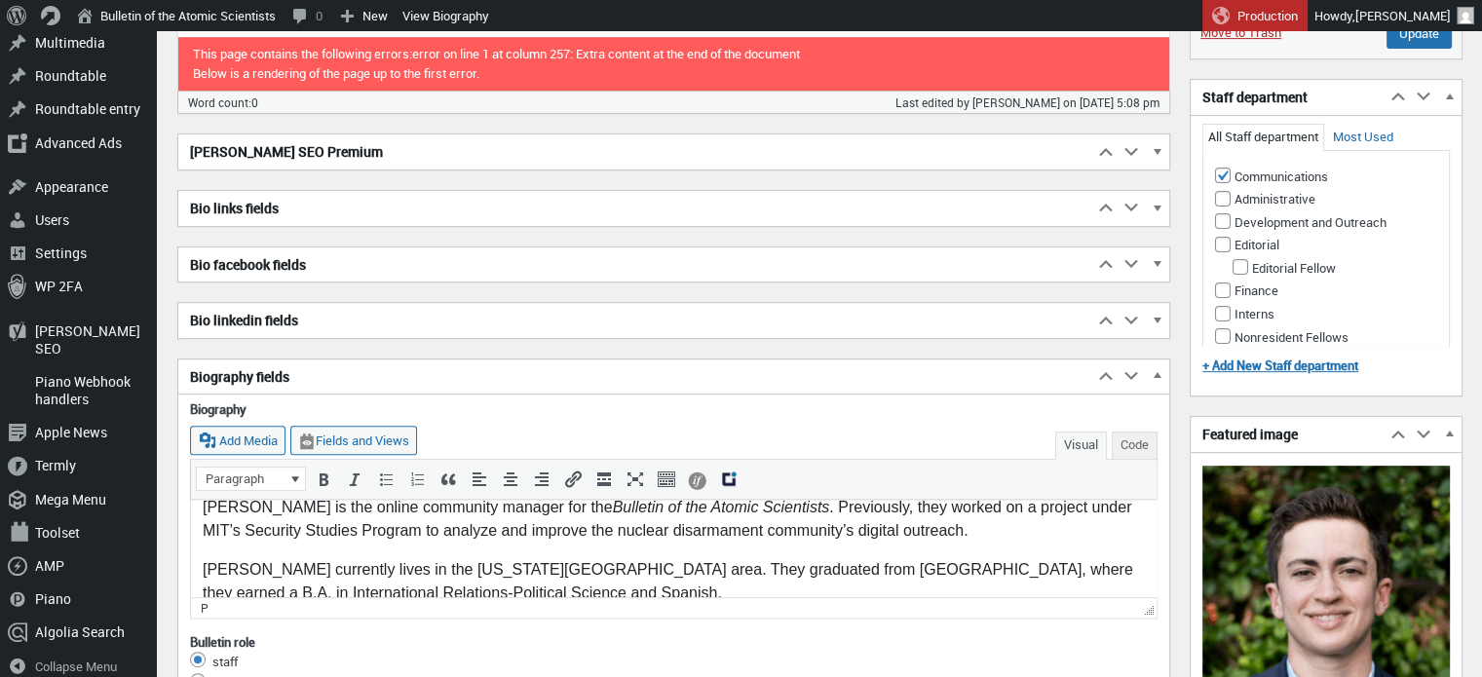
click at [260, 559] on p "Restrepo currently lives in the New York City metropolitan area. They graduated…" at bounding box center [674, 580] width 942 height 47
drag, startPoint x: 364, startPoint y: 568, endPoint x: 272, endPoint y: 569, distance: 92.6
click at [272, 569] on p "Restrepo currently lives in the New York City metropolitan area. They graduated…" at bounding box center [674, 580] width 942 height 47
click at [638, 578] on p "Restrepo is based in the New York City metropolitan area. They graduated from W…" at bounding box center [674, 580] width 942 height 47
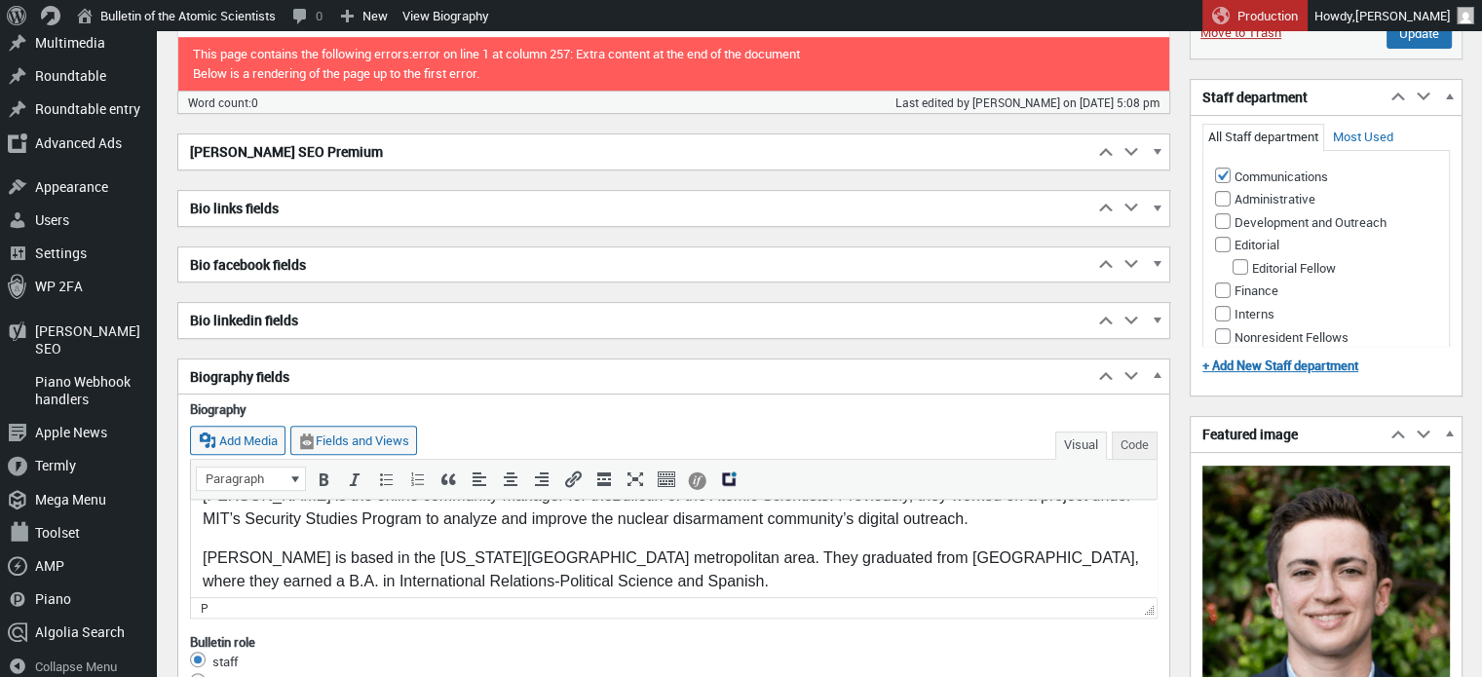
scroll to position [28, 0]
drag, startPoint x: 714, startPoint y: 557, endPoint x: 639, endPoint y: 556, distance: 75.0
click at [639, 556] on p "Restrepo is based in the New York City metropolitan area. They graduated from W…" at bounding box center [674, 568] width 942 height 47
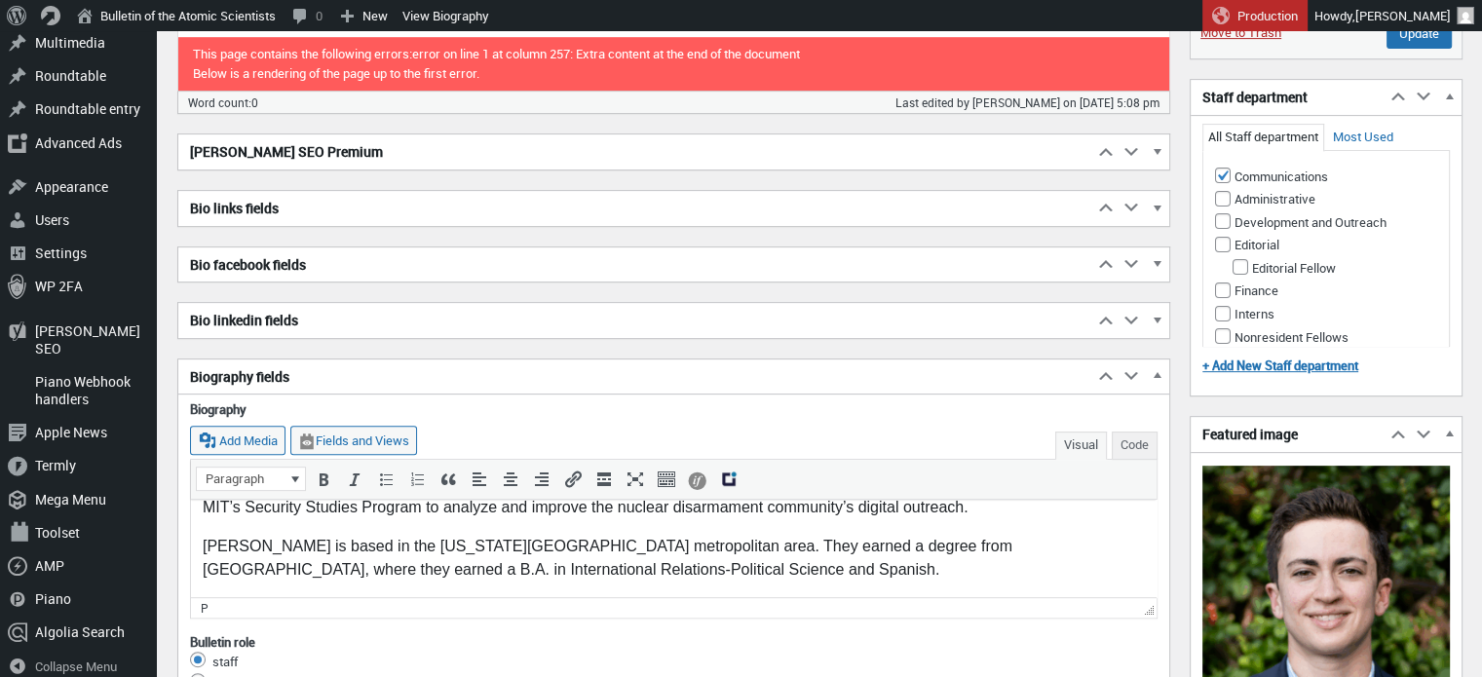
scroll to position [679, 0]
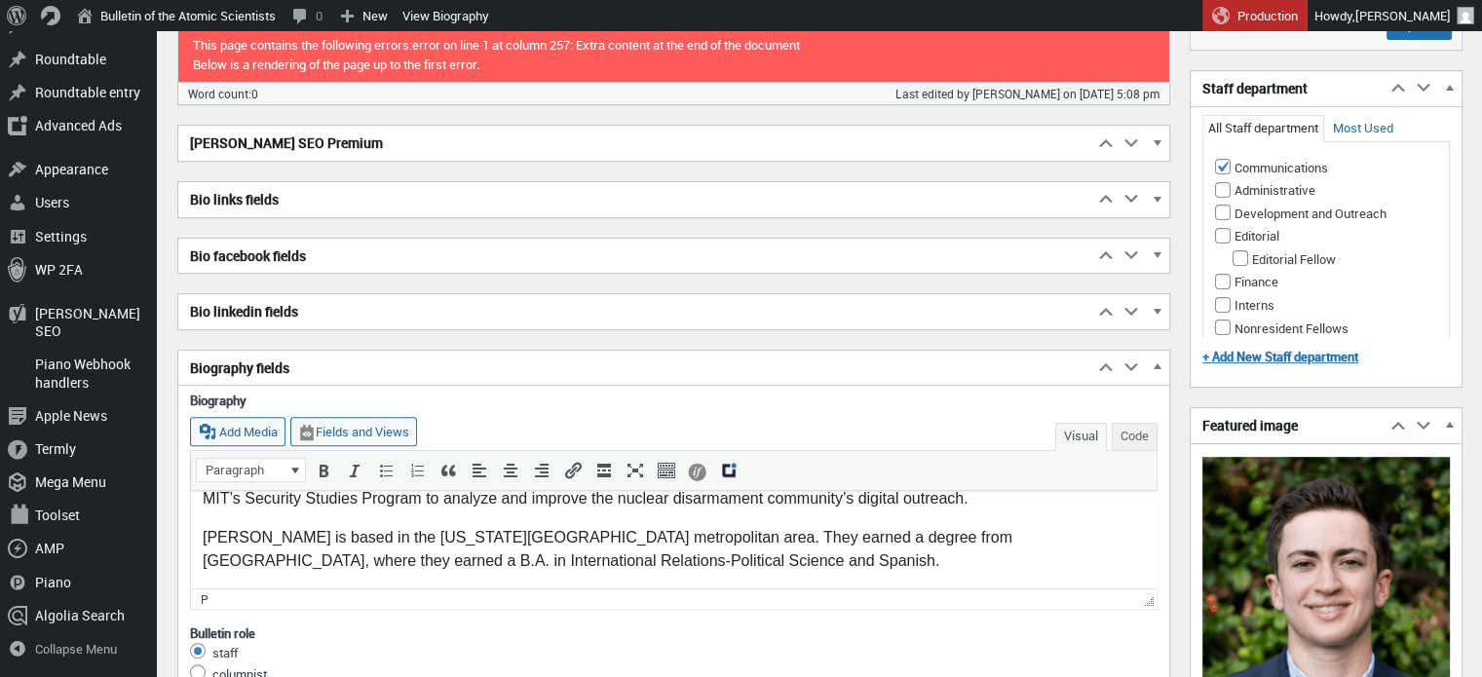
click at [625, 558] on p "Restrepo is based in the New York City metropolitan area. They earned a degree …" at bounding box center [674, 548] width 942 height 47
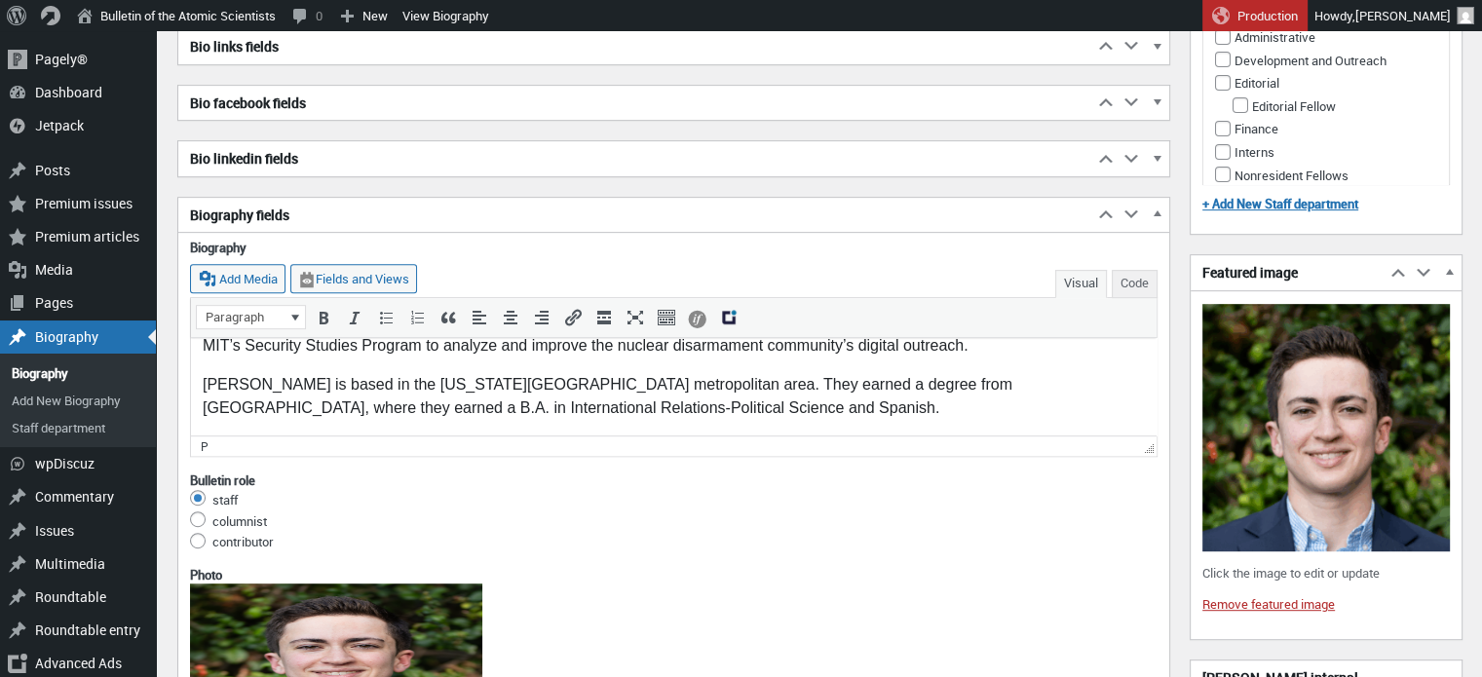
scroll to position [0, 0]
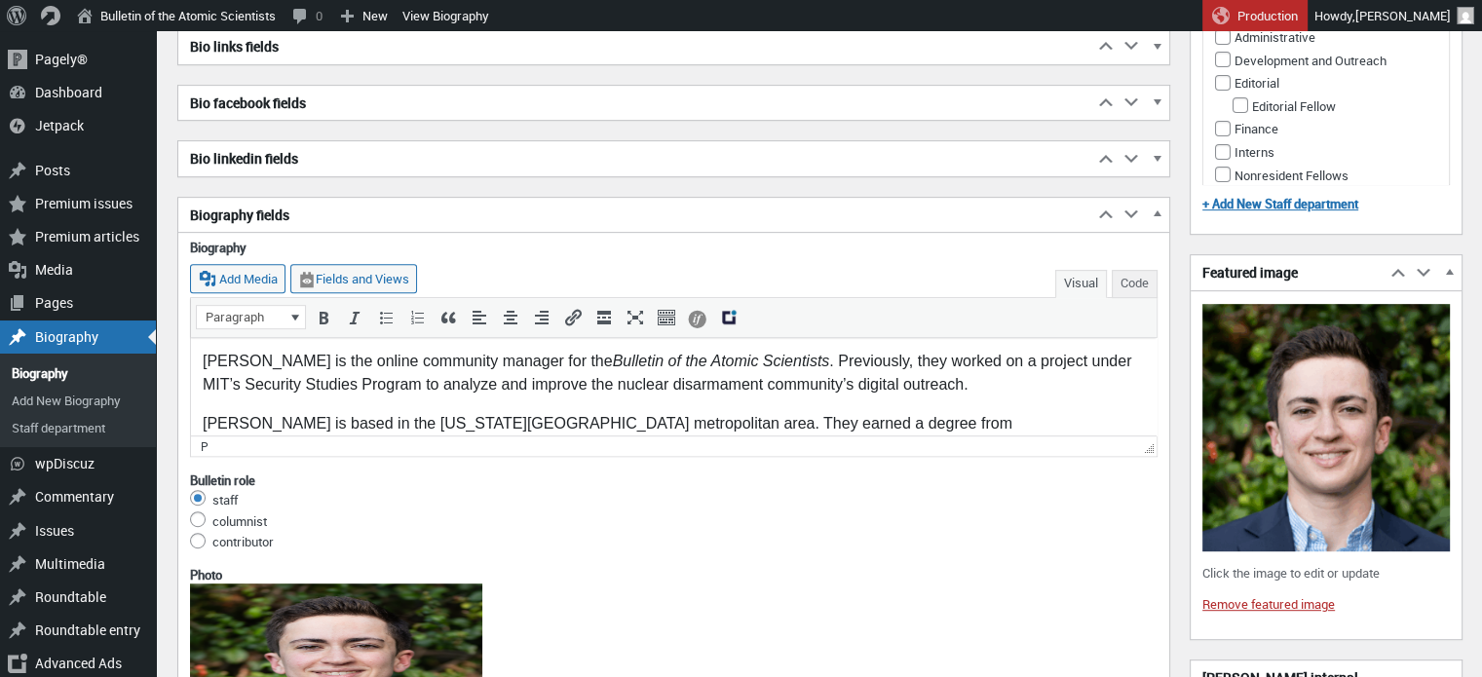
click at [772, 511] on div "columnist" at bounding box center [674, 520] width 968 height 19
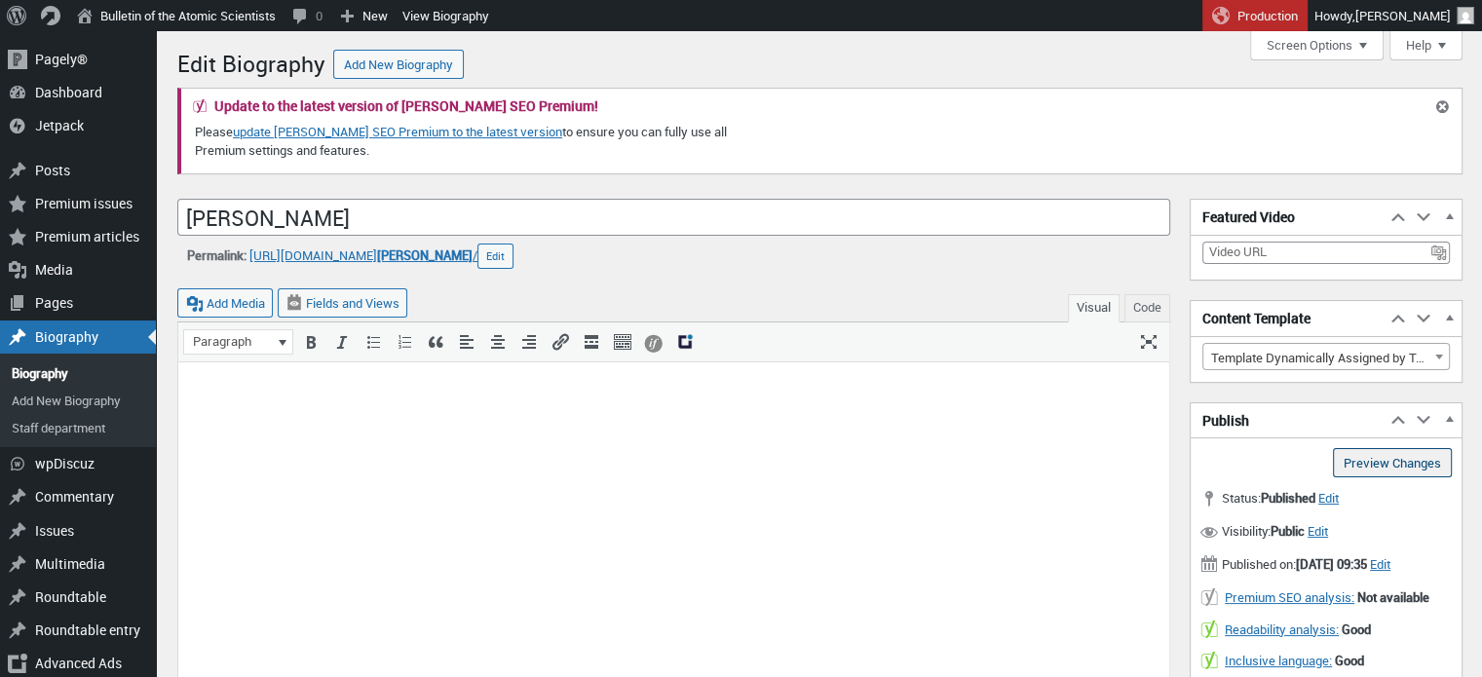
scroll to position [246, 0]
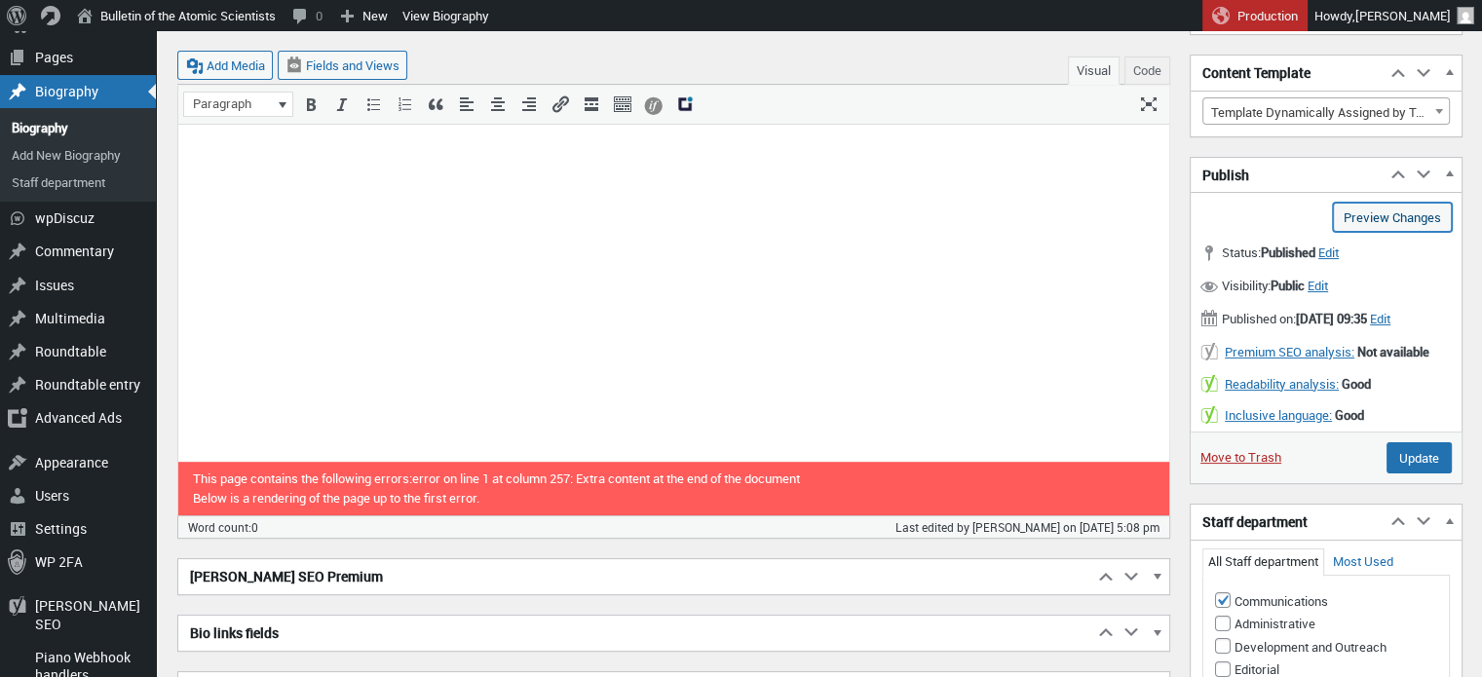
click at [1397, 206] on link "Preview Changes (opens in a new tab)" at bounding box center [1392, 217] width 119 height 29
click at [1420, 442] on input "Update" at bounding box center [1419, 457] width 65 height 31
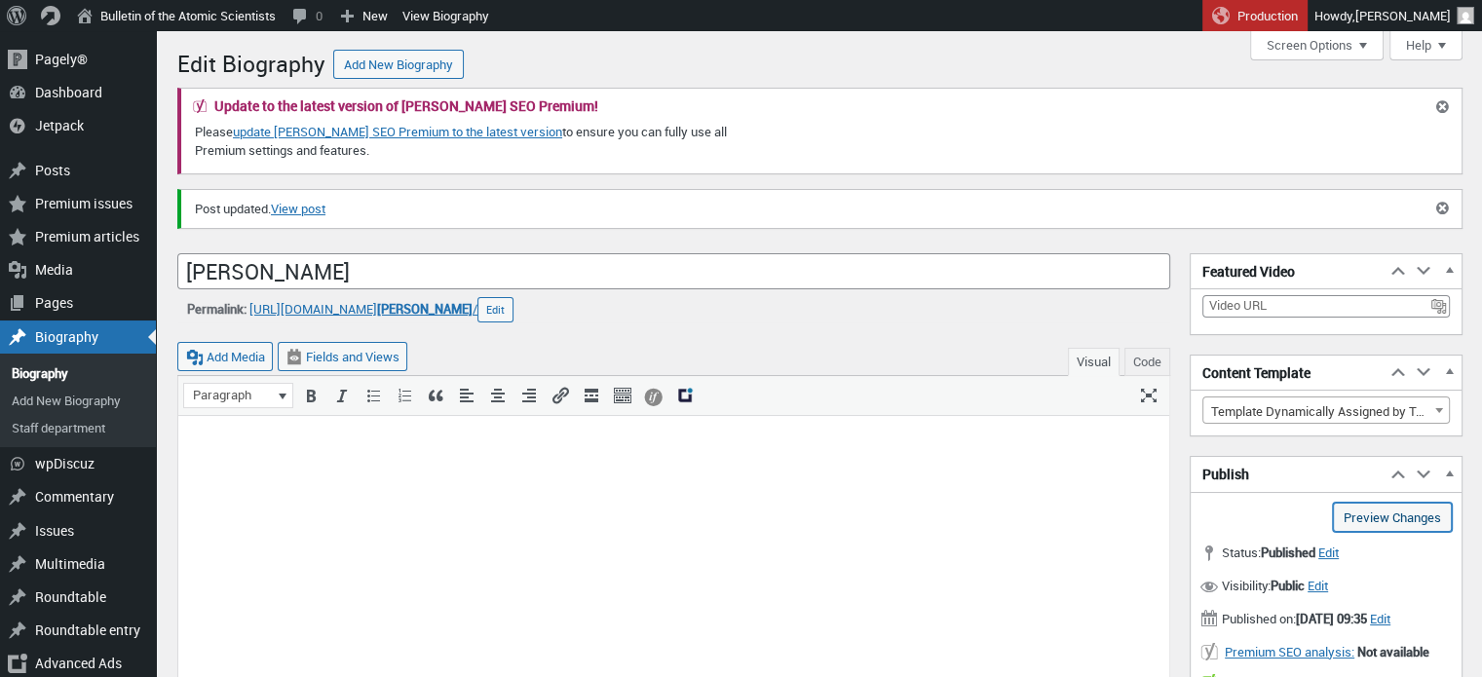
click at [1366, 513] on link "Preview Changes (opens in a new tab)" at bounding box center [1392, 517] width 119 height 29
click at [461, 297] on span "https://thebulletin.org/biography/ avery-restrepo /" at bounding box center [363, 308] width 228 height 23
click at [460, 312] on span "avery-restrepo" at bounding box center [425, 309] width 96 height 18
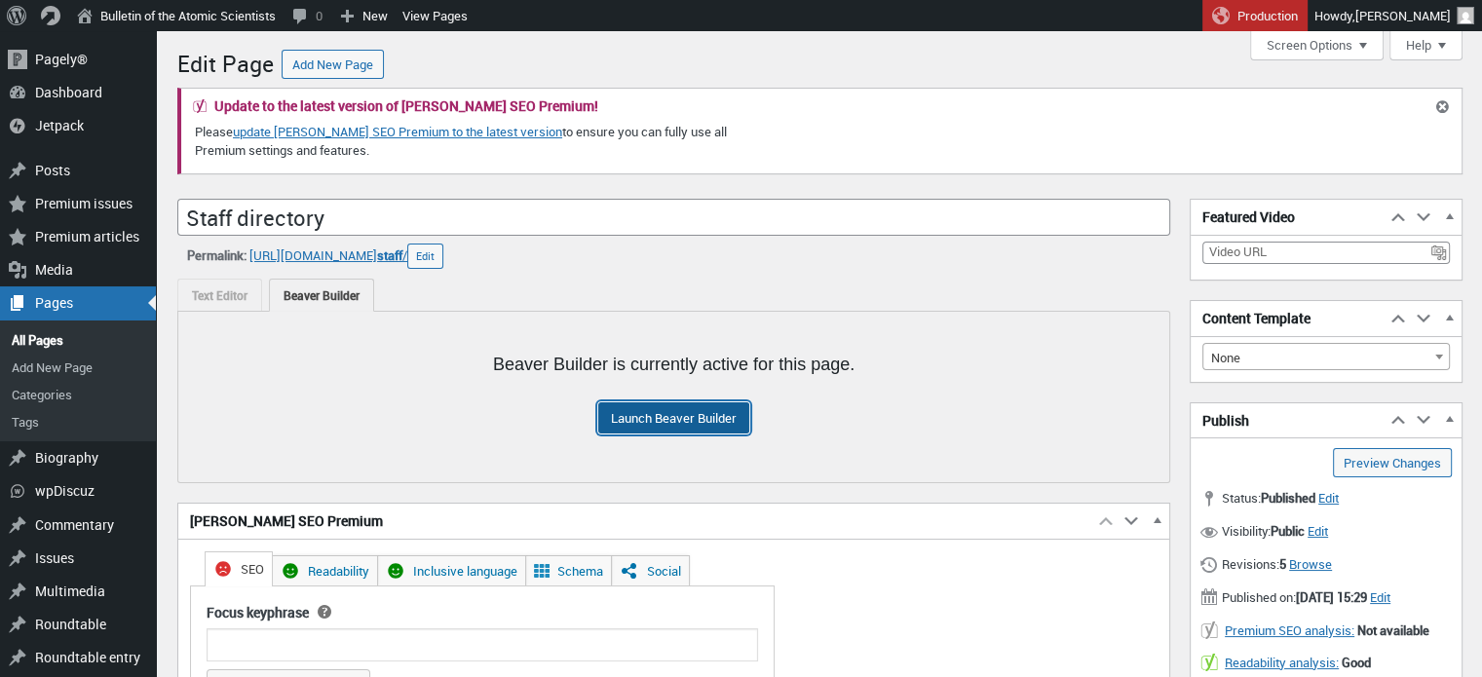
click at [616, 424] on link "Launch Beaver Builder" at bounding box center [673, 418] width 151 height 31
